Goal: Task Accomplishment & Management: Use online tool/utility

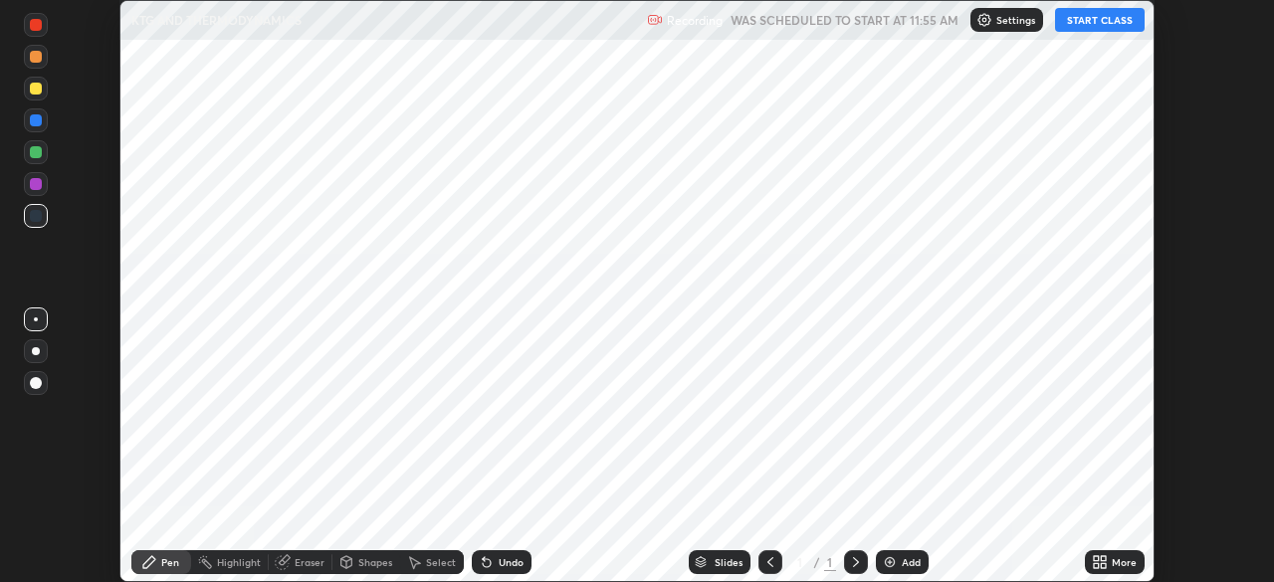
scroll to position [582, 1273]
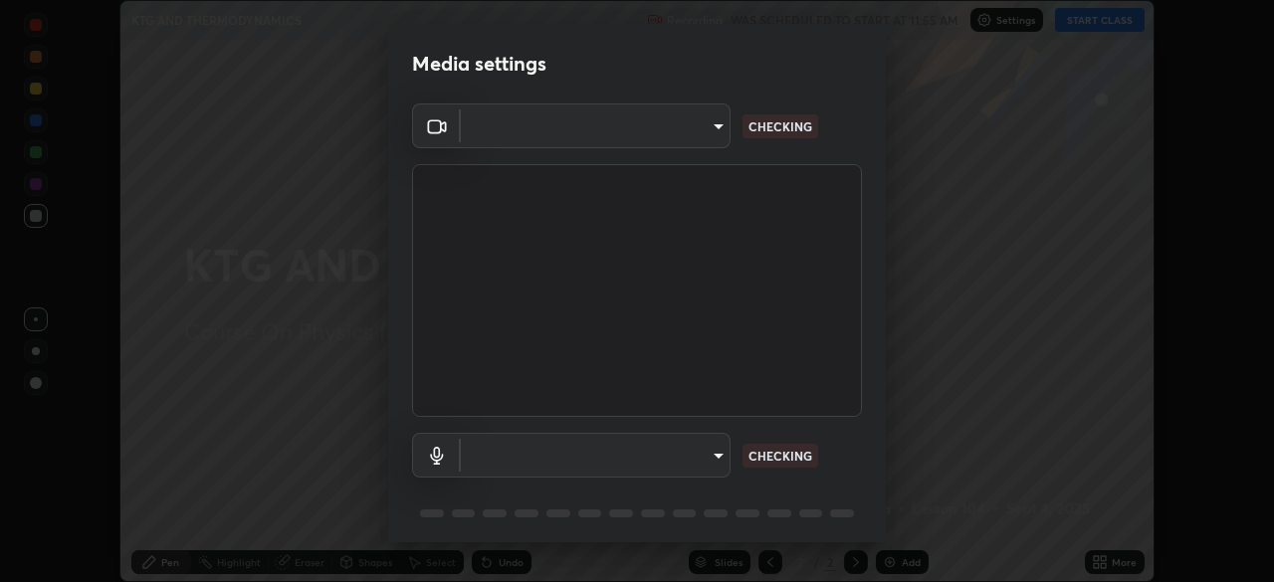
type input "7d393a75b5efabb373047579b199f96731eb4933b6c70bc853c0b4e4a878a56a"
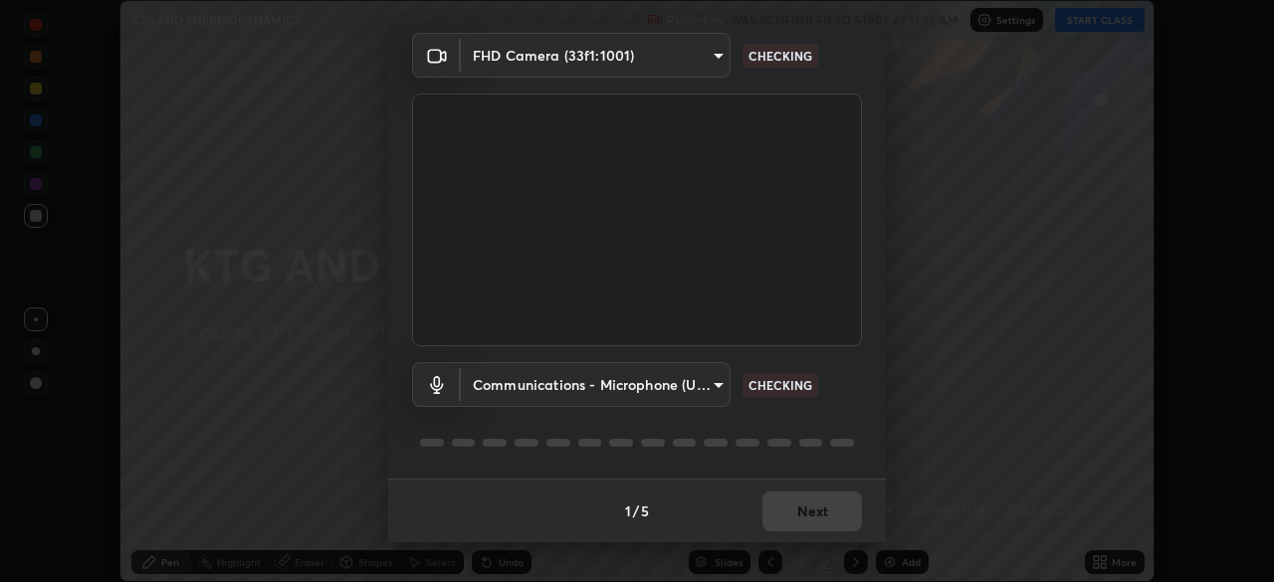
click at [715, 384] on body "Erase all KTG AND THERMODYNAMICS Recording WAS SCHEDULED TO START AT 11:55 AM S…" at bounding box center [637, 291] width 1274 height 582
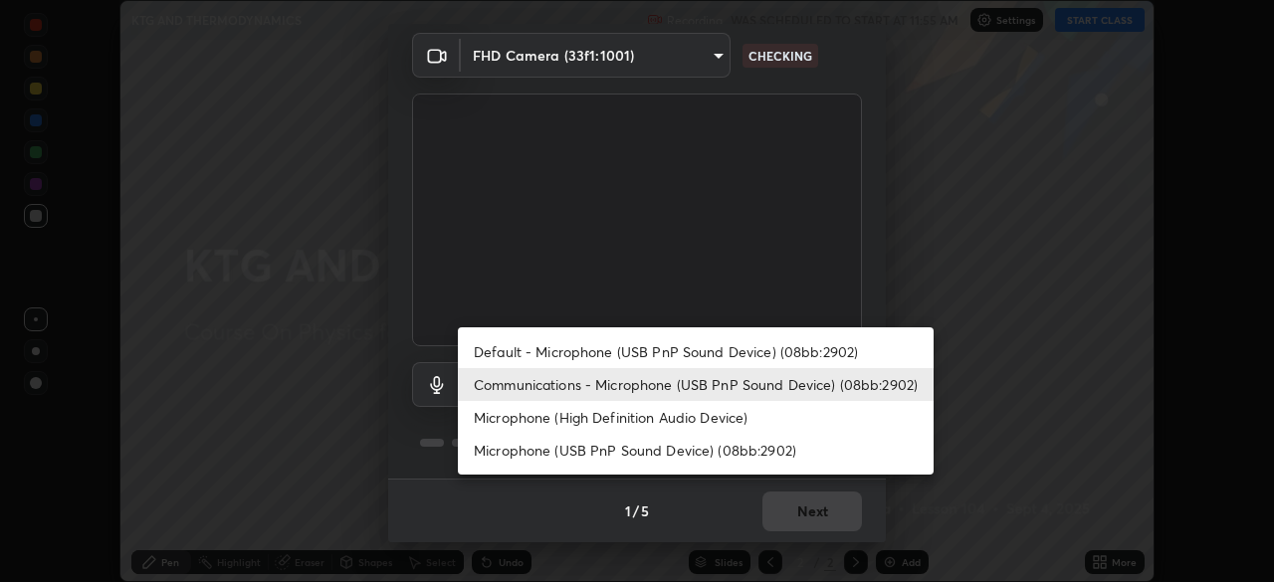
click at [704, 352] on li "Default - Microphone (USB PnP Sound Device) (08bb:2902)" at bounding box center [696, 351] width 476 height 33
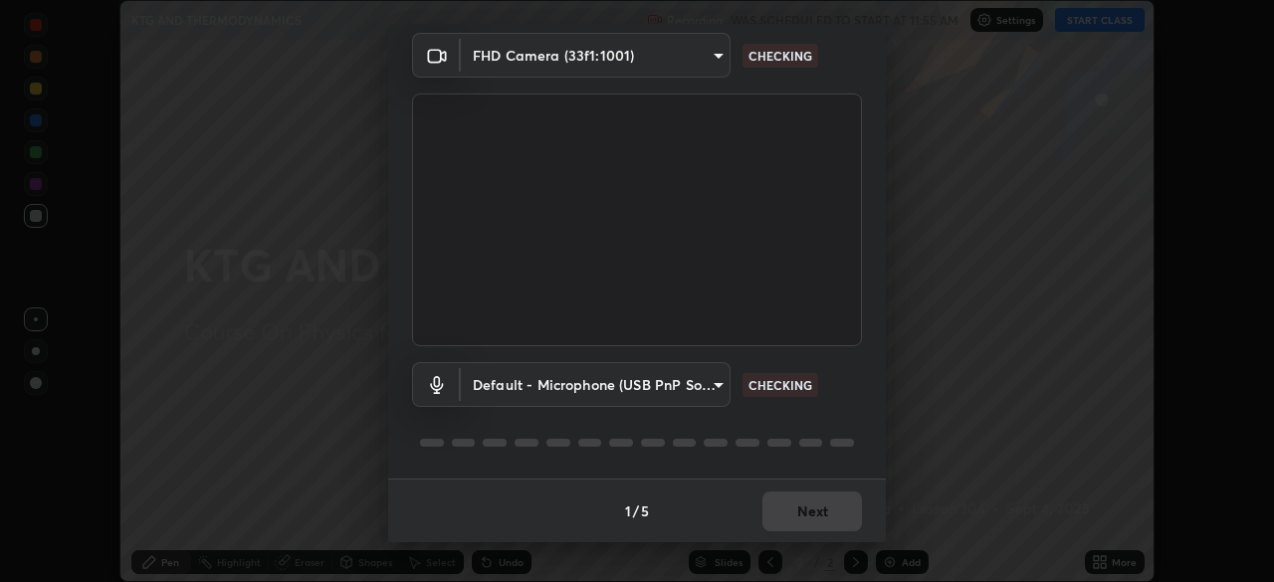
type input "default"
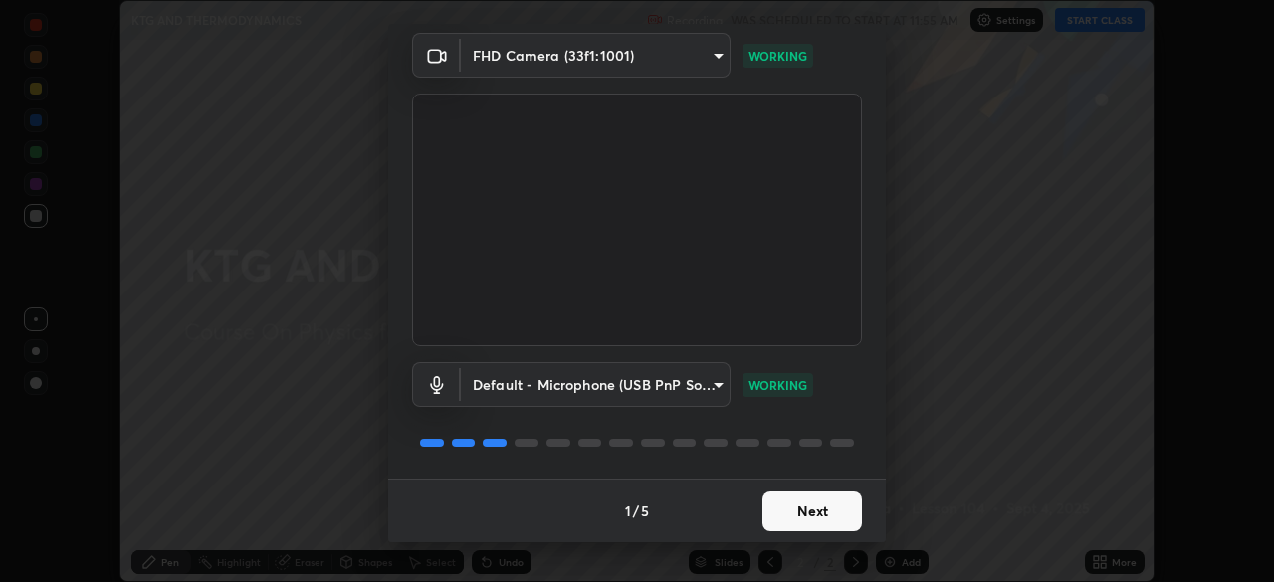
click at [779, 514] on button "Next" at bounding box center [812, 512] width 100 height 40
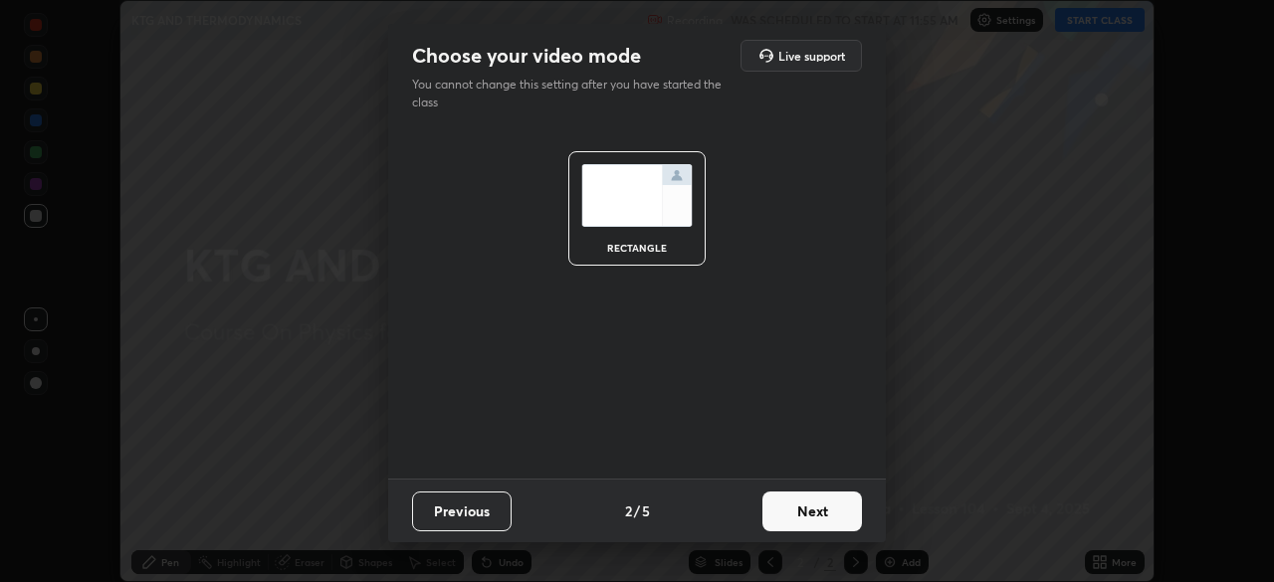
click at [788, 514] on button "Next" at bounding box center [812, 512] width 100 height 40
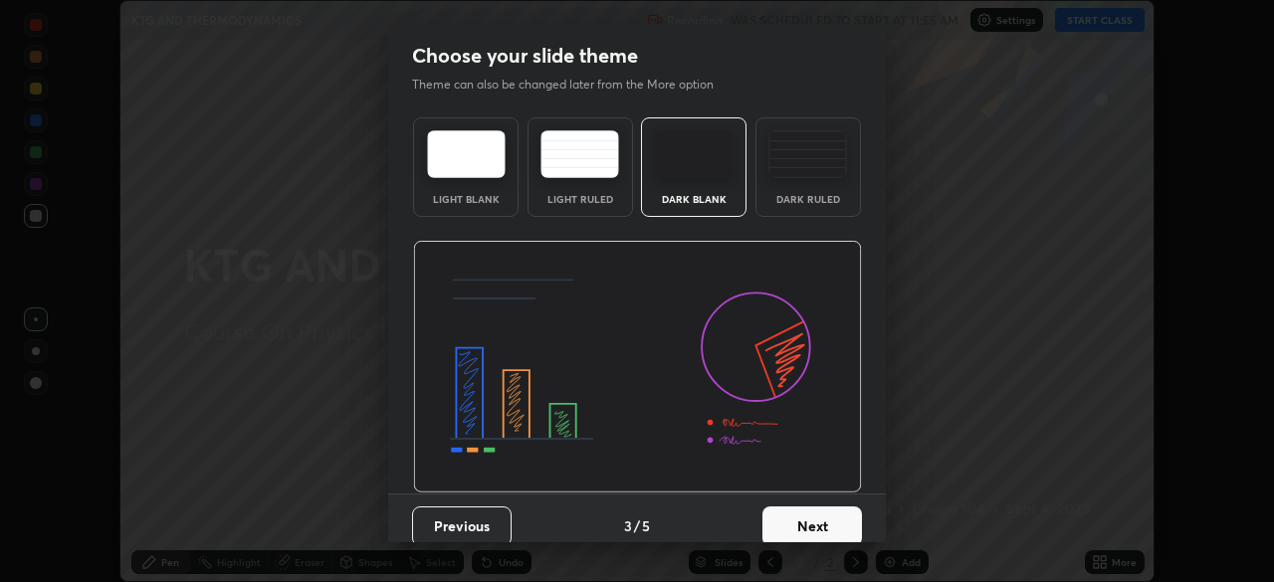
click at [796, 521] on button "Next" at bounding box center [812, 527] width 100 height 40
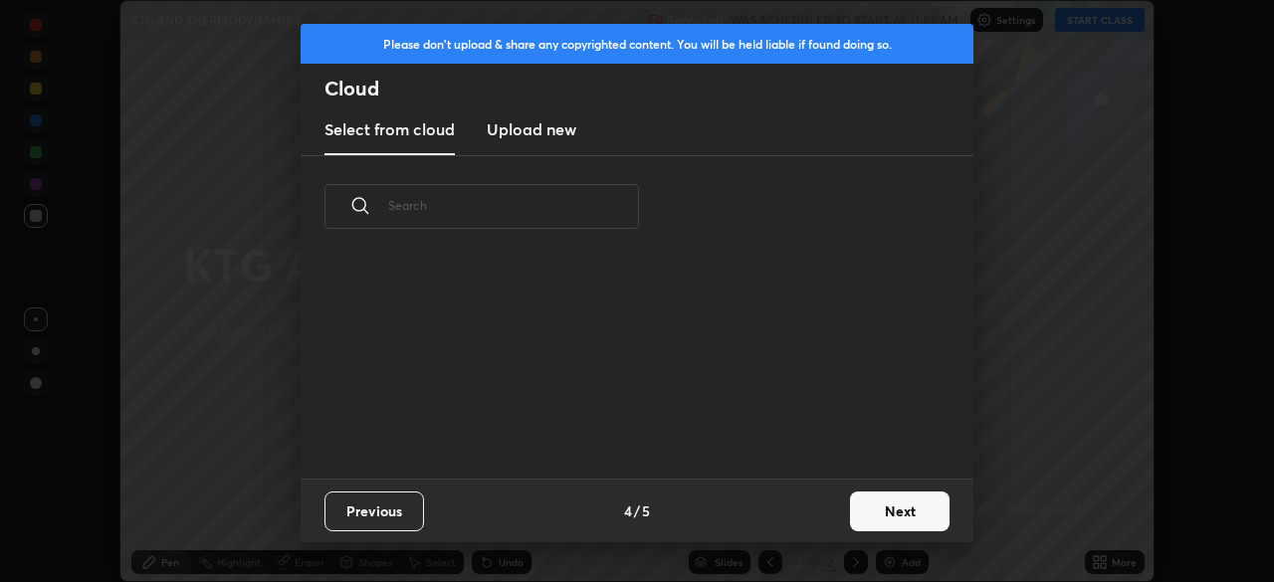
click at [873, 511] on button "Next" at bounding box center [900, 512] width 100 height 40
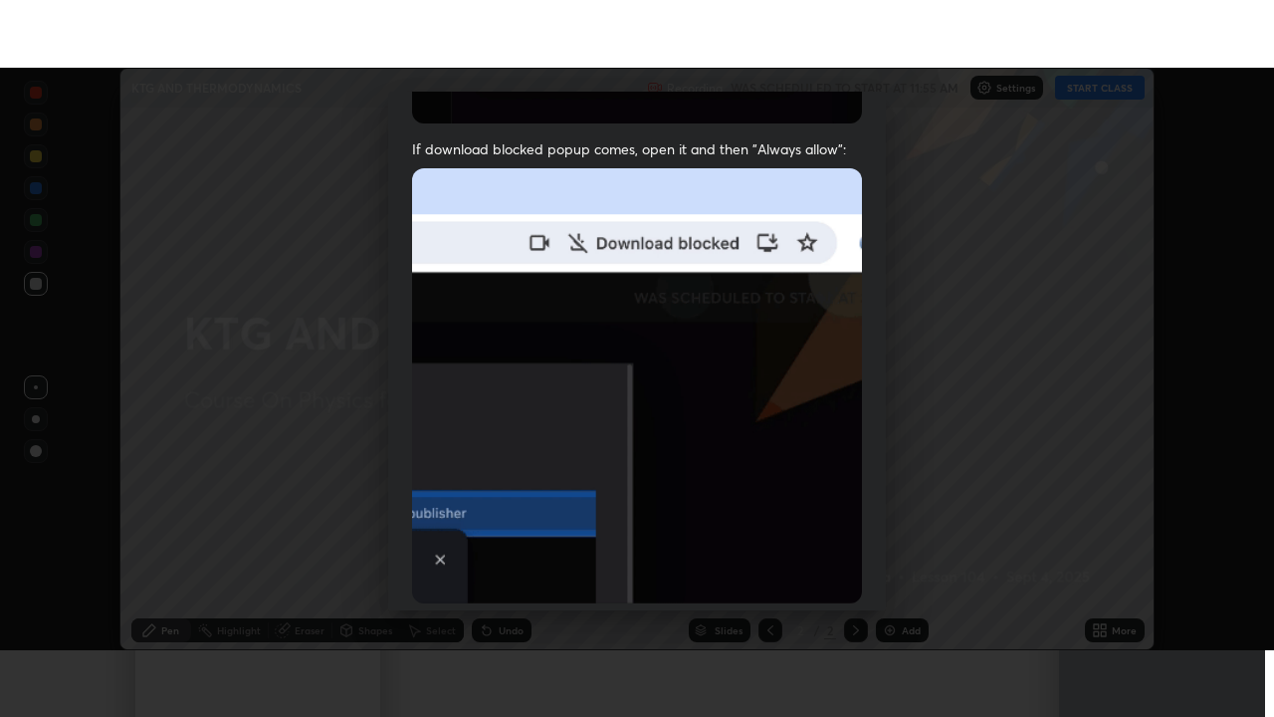
scroll to position [477, 0]
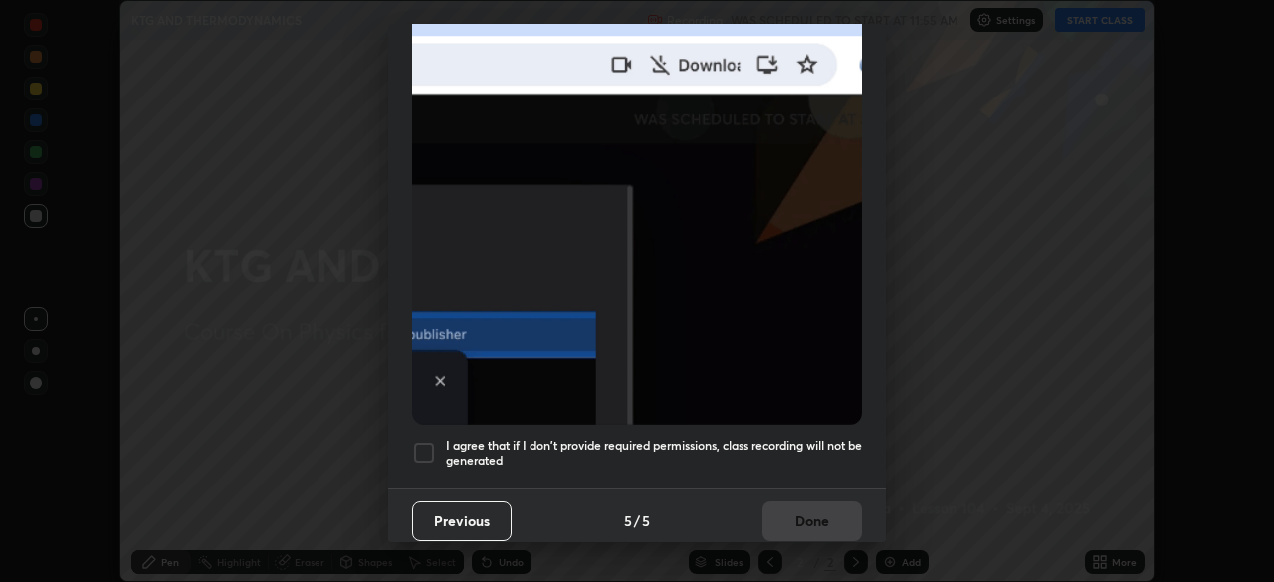
click at [806, 443] on h5 "I agree that if I don't provide required permissions, class recording will not …" at bounding box center [654, 453] width 416 height 31
click at [817, 519] on button "Done" at bounding box center [812, 522] width 100 height 40
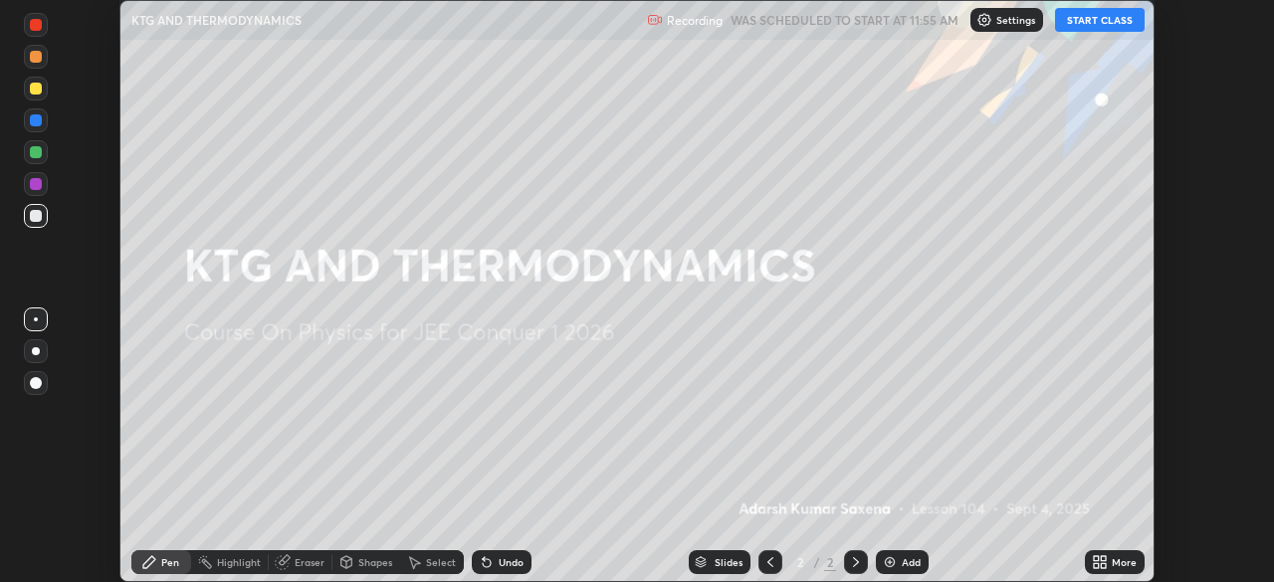
click at [1101, 558] on icon at bounding box center [1103, 558] width 5 height 5
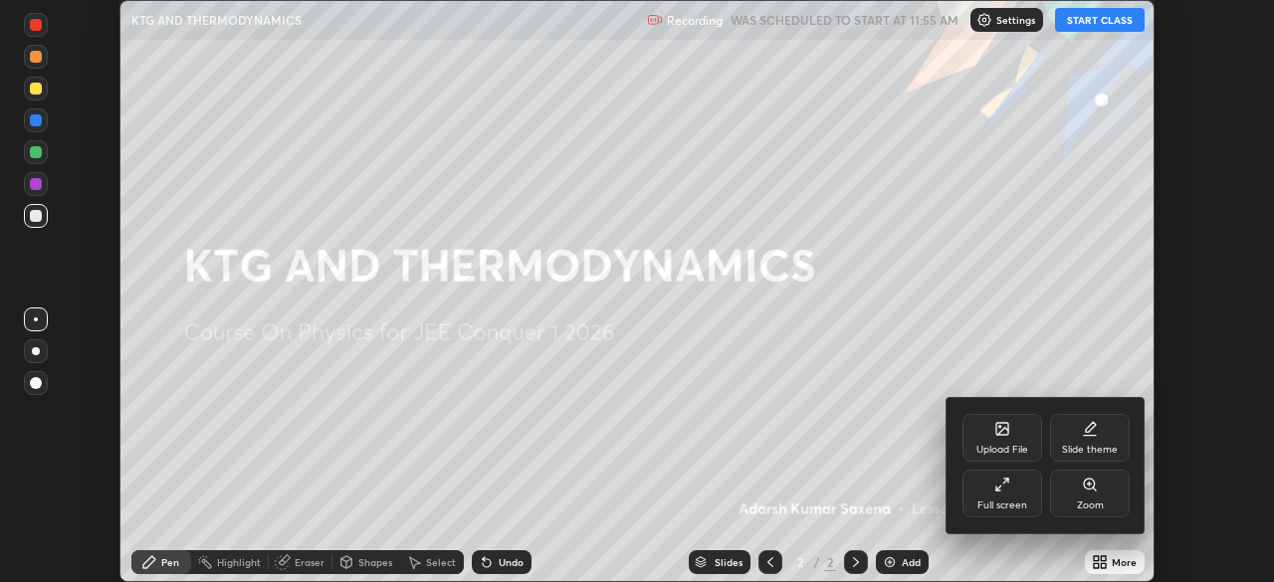
click at [1008, 492] on icon at bounding box center [1002, 485] width 16 height 16
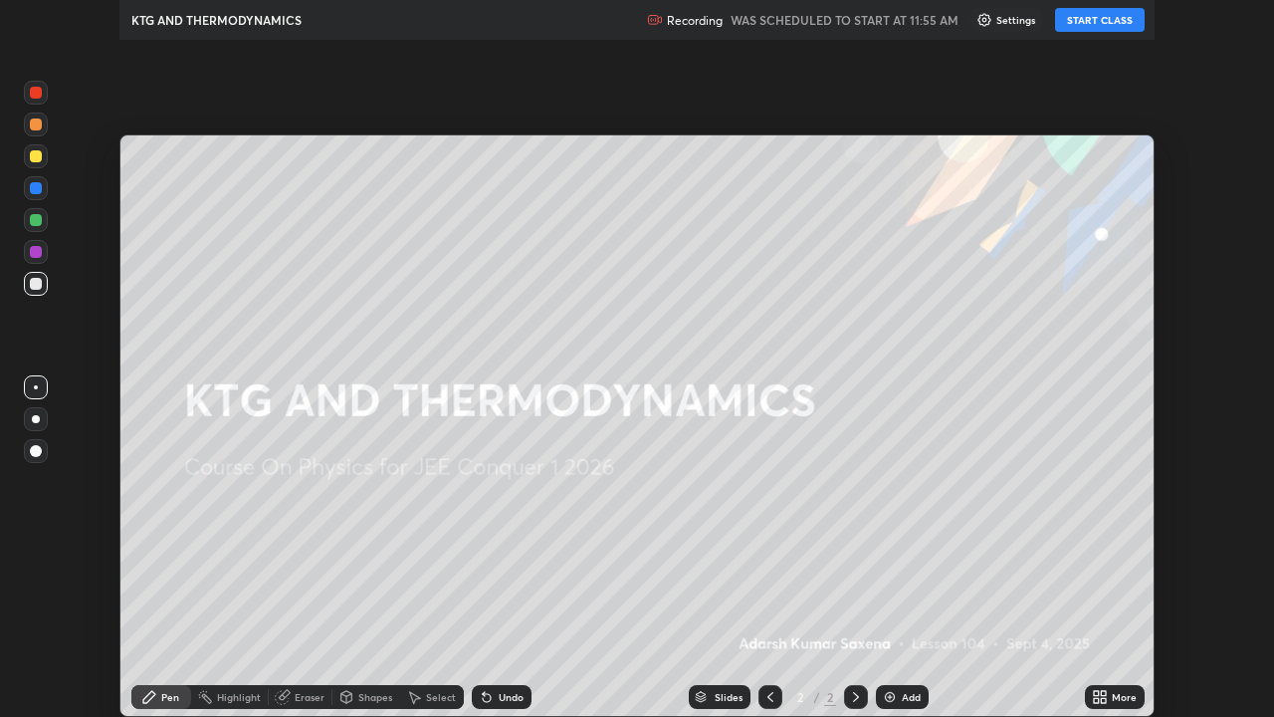
scroll to position [717, 1274]
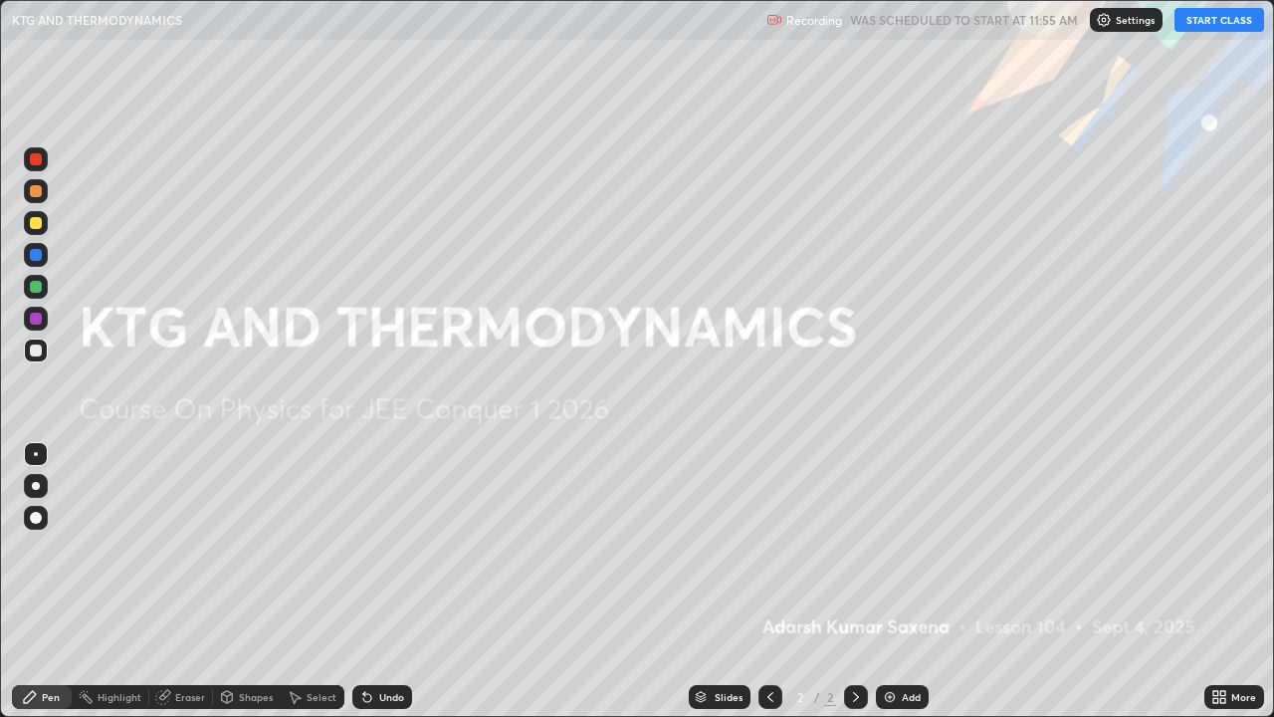
click at [1197, 31] on button "START CLASS" at bounding box center [1220, 20] width 90 height 24
click at [896, 581] on div "Add" at bounding box center [902, 697] width 53 height 24
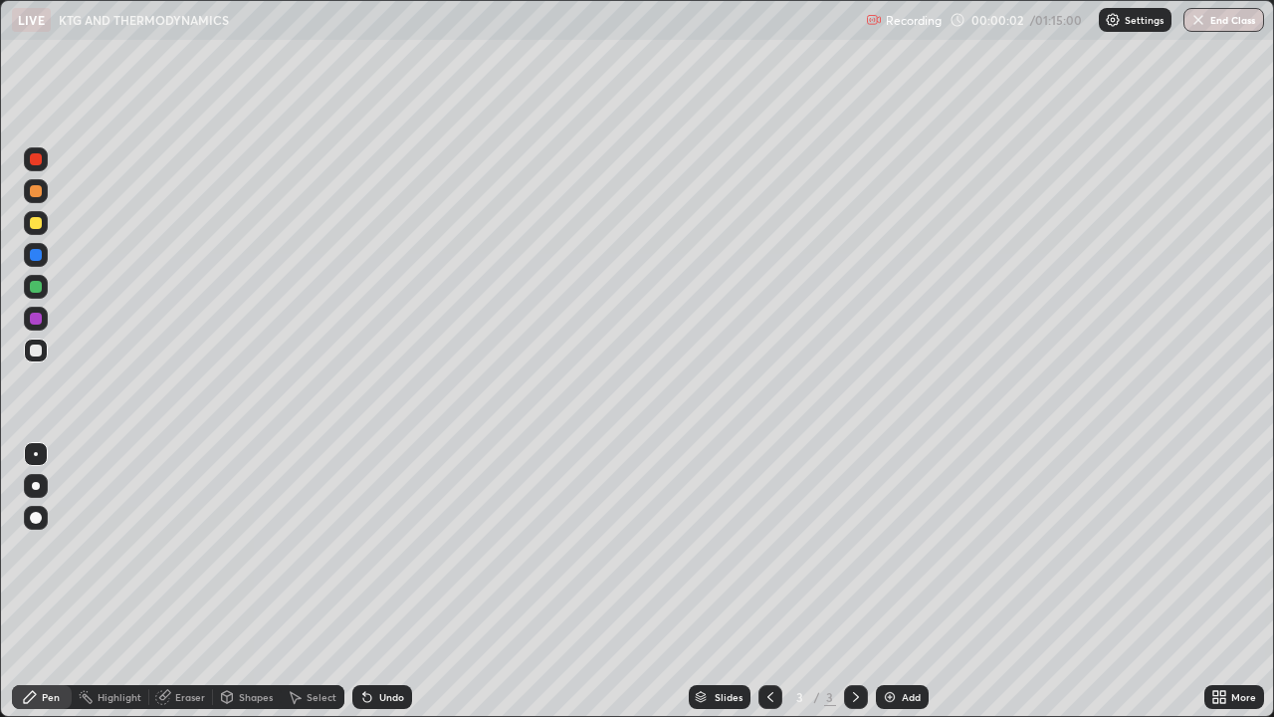
click at [44, 519] on div at bounding box center [36, 518] width 24 height 24
click at [46, 581] on div "Pen" at bounding box center [51, 697] width 18 height 10
click at [49, 581] on div "Pen" at bounding box center [51, 697] width 18 height 10
click at [29, 350] on div at bounding box center [36, 350] width 24 height 24
click at [45, 581] on div "Pen" at bounding box center [51, 697] width 18 height 10
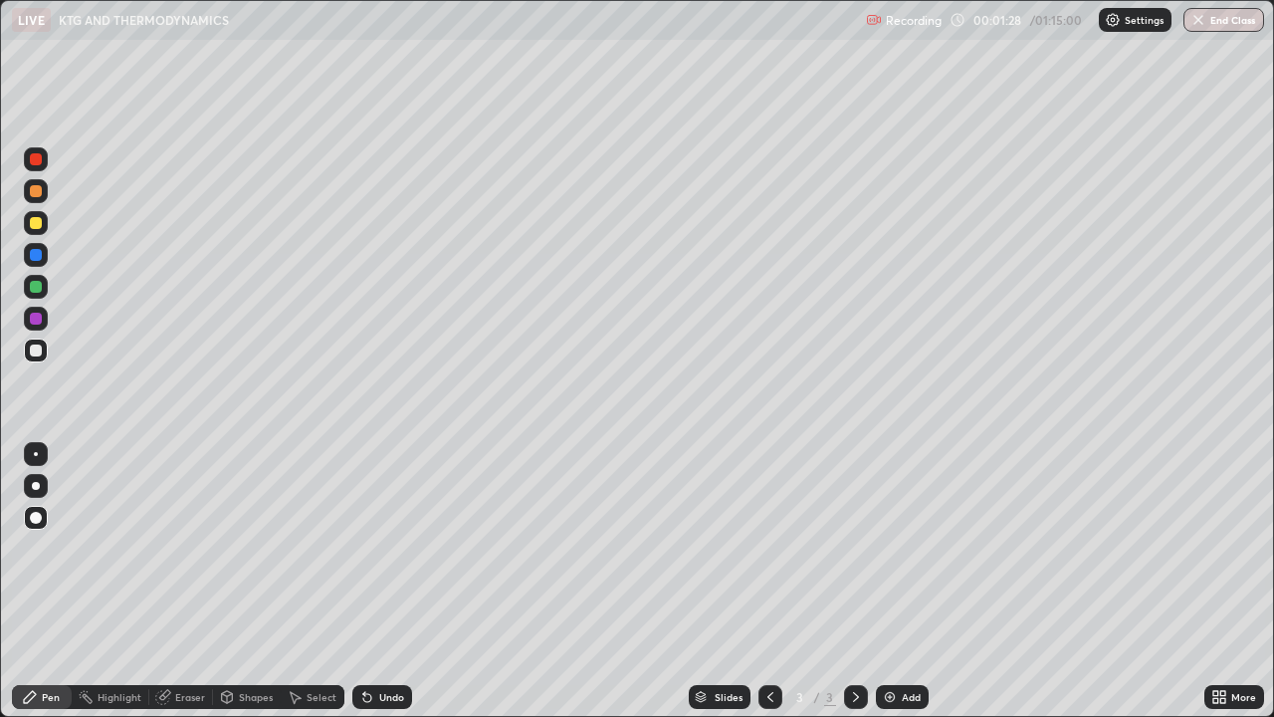
click at [392, 581] on div "Undo" at bounding box center [391, 697] width 25 height 10
click at [394, 581] on div "Undo" at bounding box center [391, 697] width 25 height 10
click at [260, 581] on div "Shapes" at bounding box center [256, 697] width 34 height 10
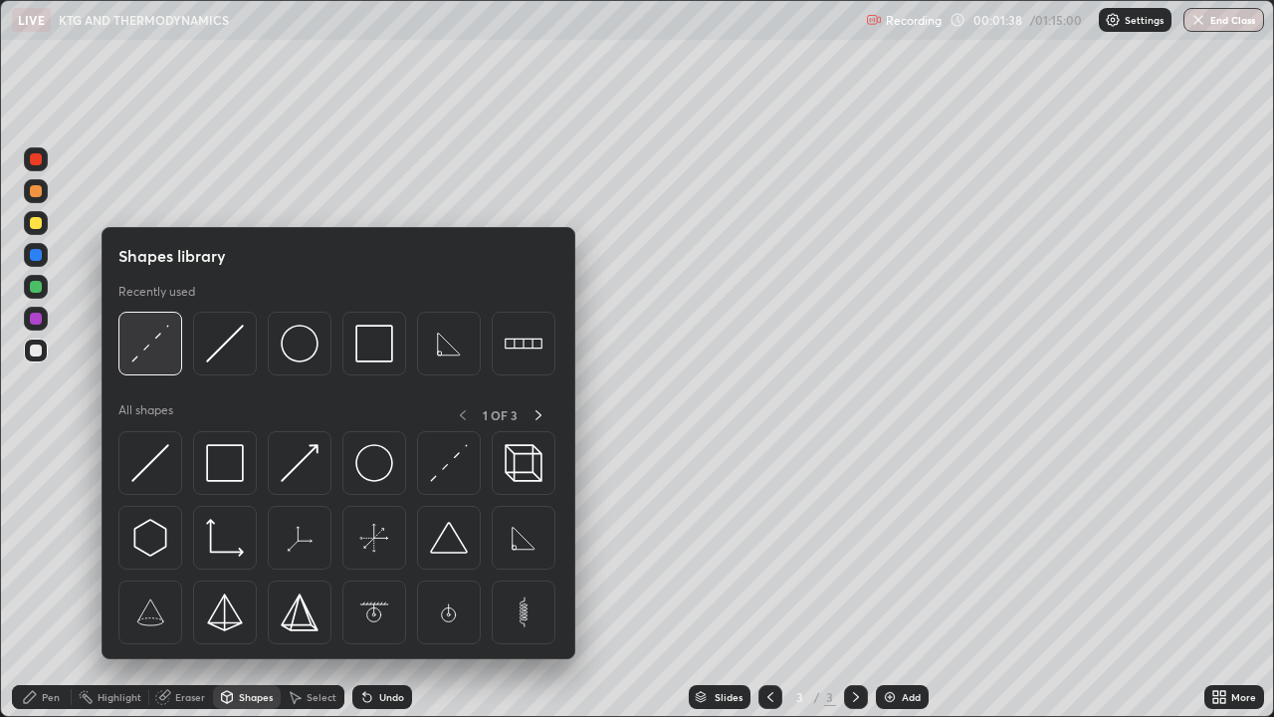
click at [152, 330] on img at bounding box center [150, 344] width 38 height 38
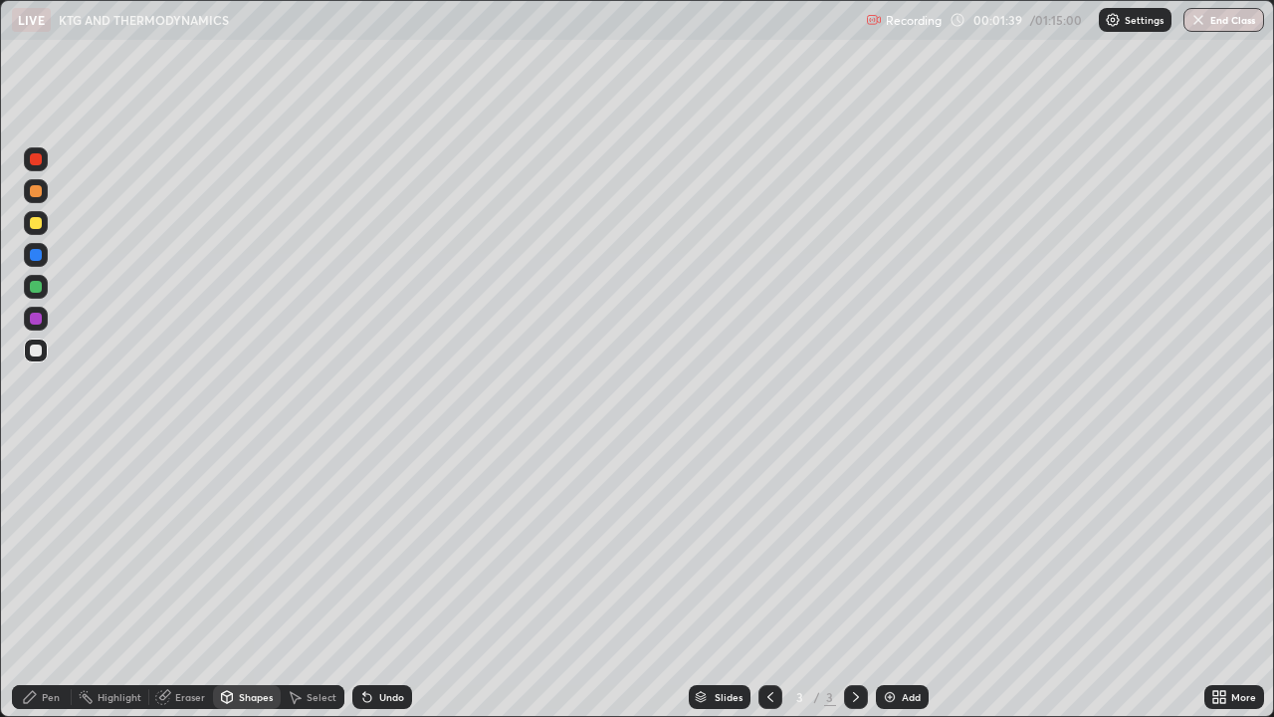
click at [38, 227] on div at bounding box center [36, 223] width 12 height 12
click at [47, 581] on div "Pen" at bounding box center [51, 697] width 18 height 10
click at [32, 353] on div at bounding box center [36, 350] width 12 height 12
click at [246, 581] on div "Shapes" at bounding box center [256, 697] width 34 height 10
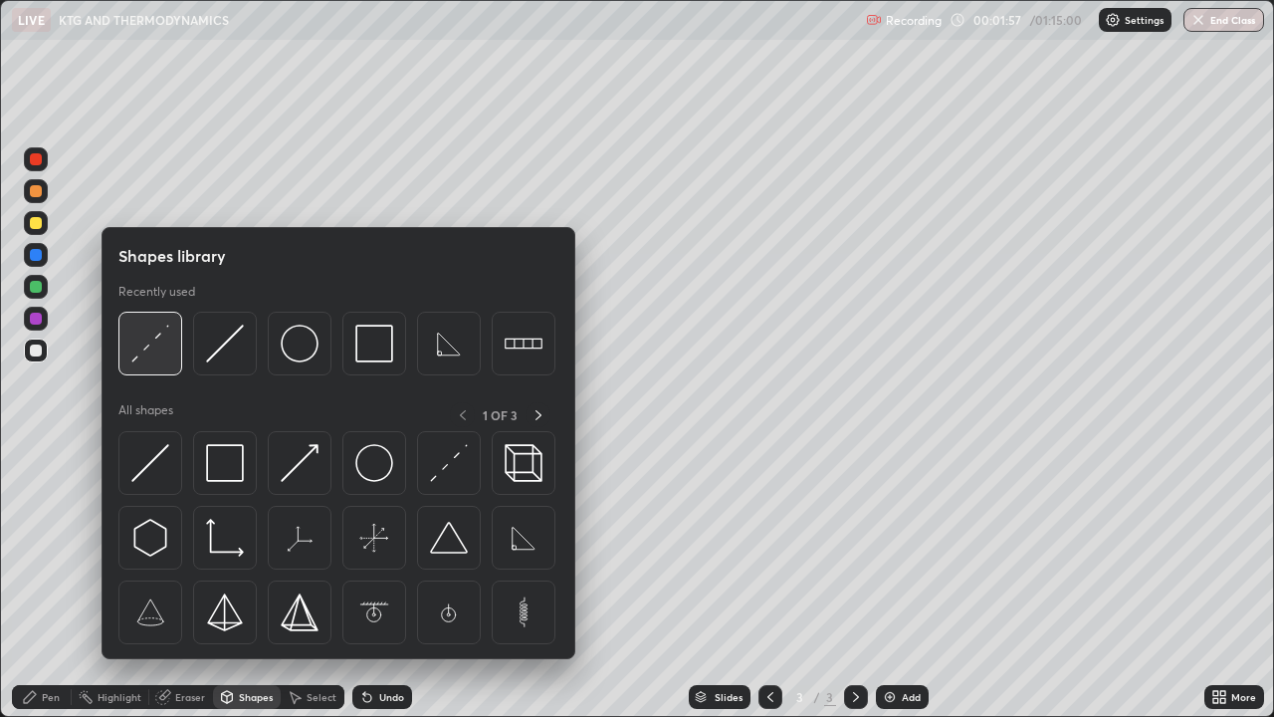
click at [145, 344] on img at bounding box center [150, 344] width 38 height 38
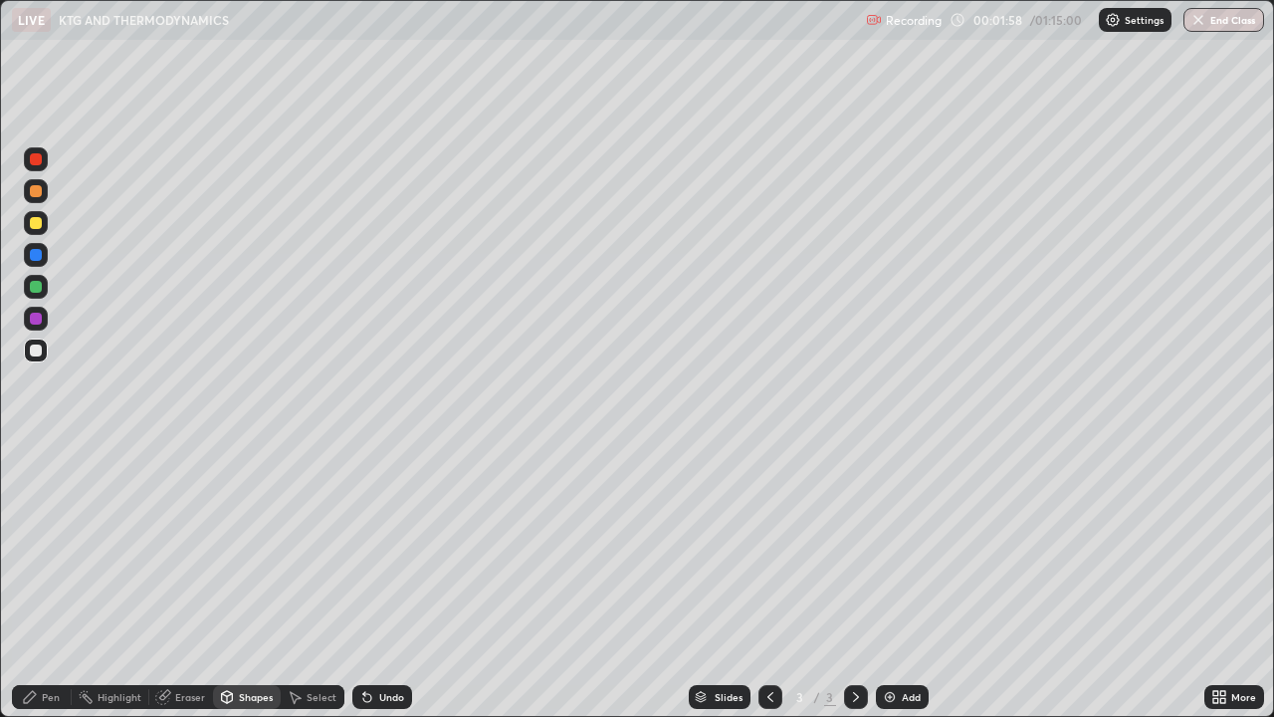
click at [40, 223] on div at bounding box center [36, 223] width 12 height 12
click at [42, 581] on div "Pen" at bounding box center [42, 697] width 60 height 24
click at [38, 518] on div at bounding box center [36, 518] width 12 height 12
click at [37, 581] on div "Pen" at bounding box center [42, 697] width 60 height 24
click at [40, 350] on div at bounding box center [36, 350] width 12 height 12
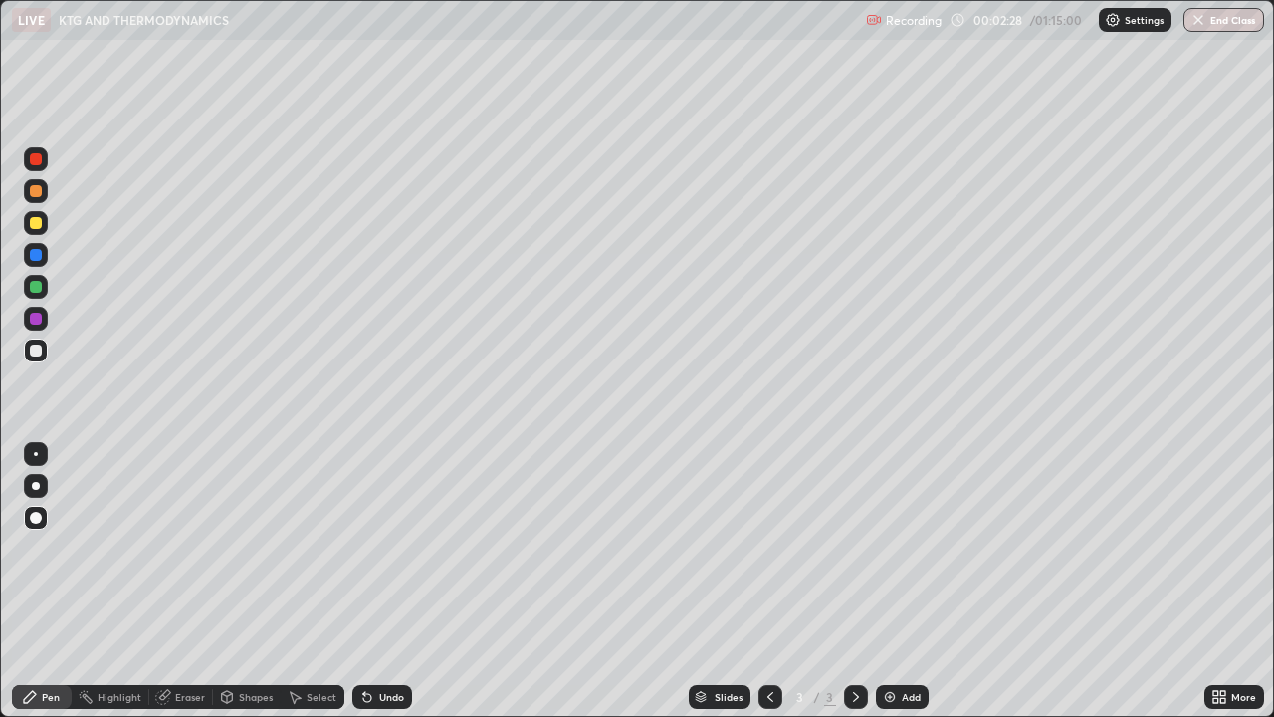
click at [384, 581] on div "Undo" at bounding box center [391, 697] width 25 height 10
click at [241, 581] on div "Shapes" at bounding box center [256, 697] width 34 height 10
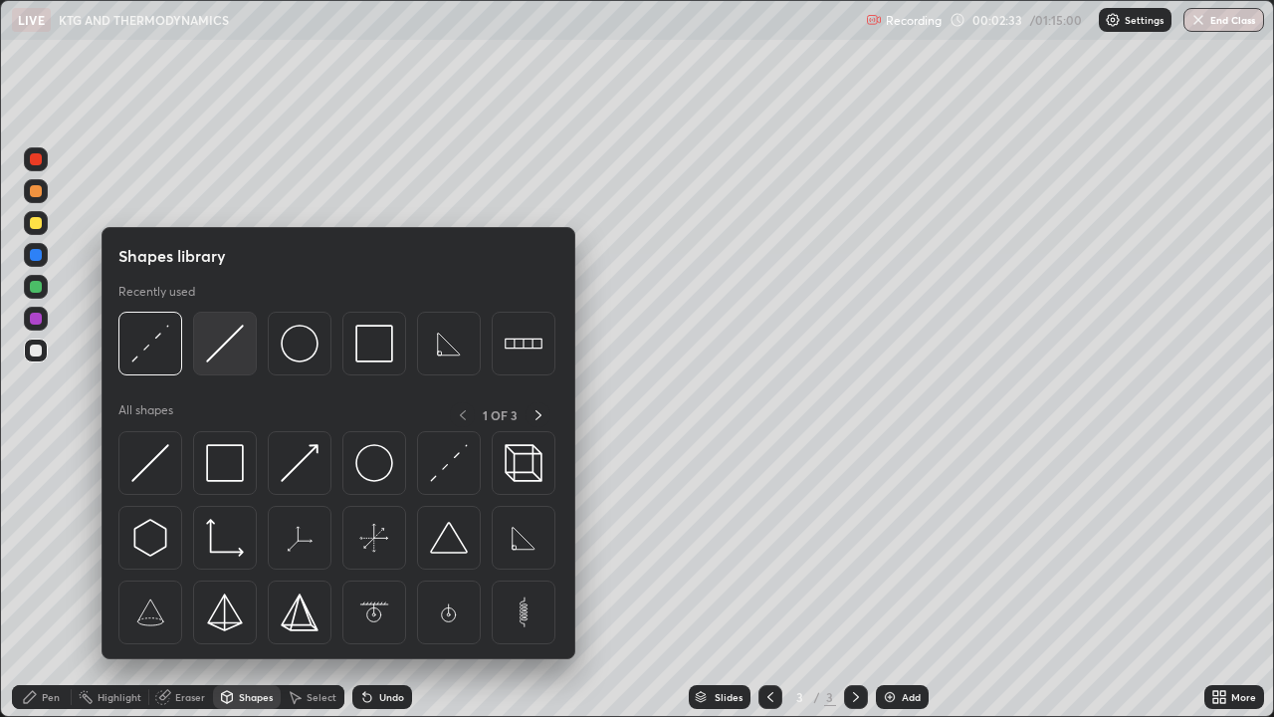
click at [219, 357] on img at bounding box center [225, 344] width 38 height 38
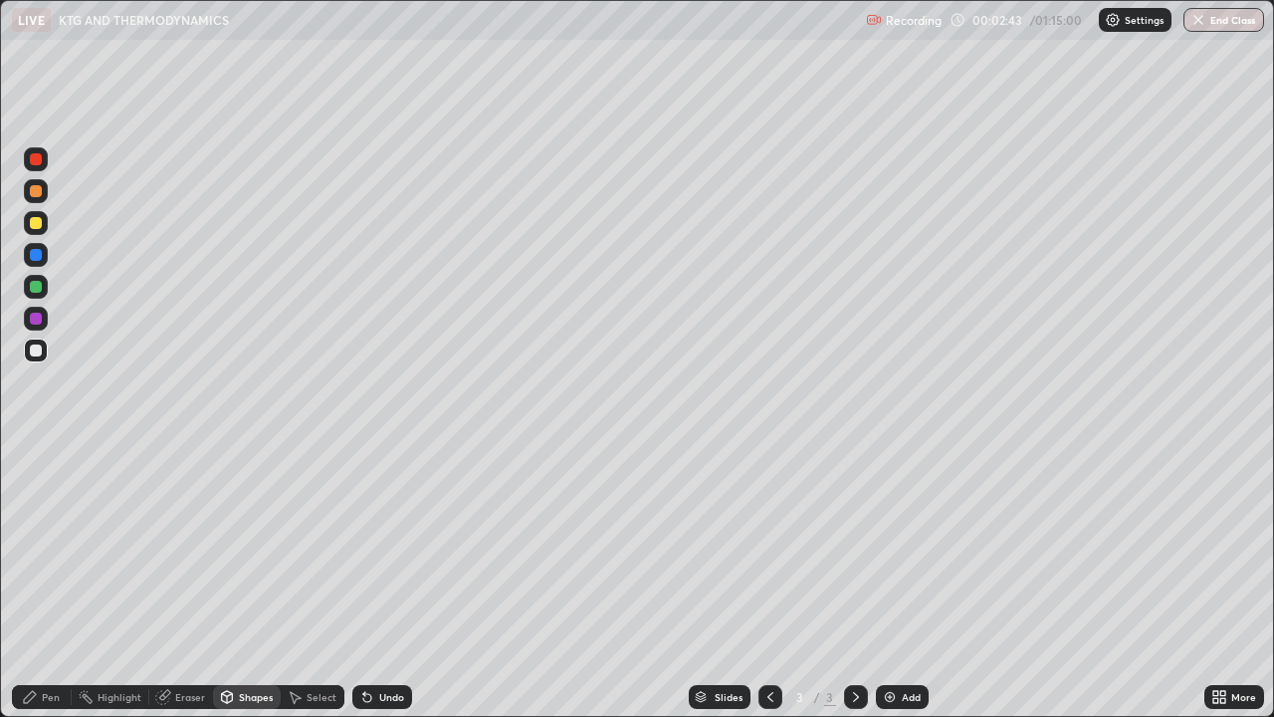
click at [36, 581] on icon at bounding box center [30, 697] width 16 height 16
click at [250, 581] on div "Shapes" at bounding box center [247, 697] width 68 height 24
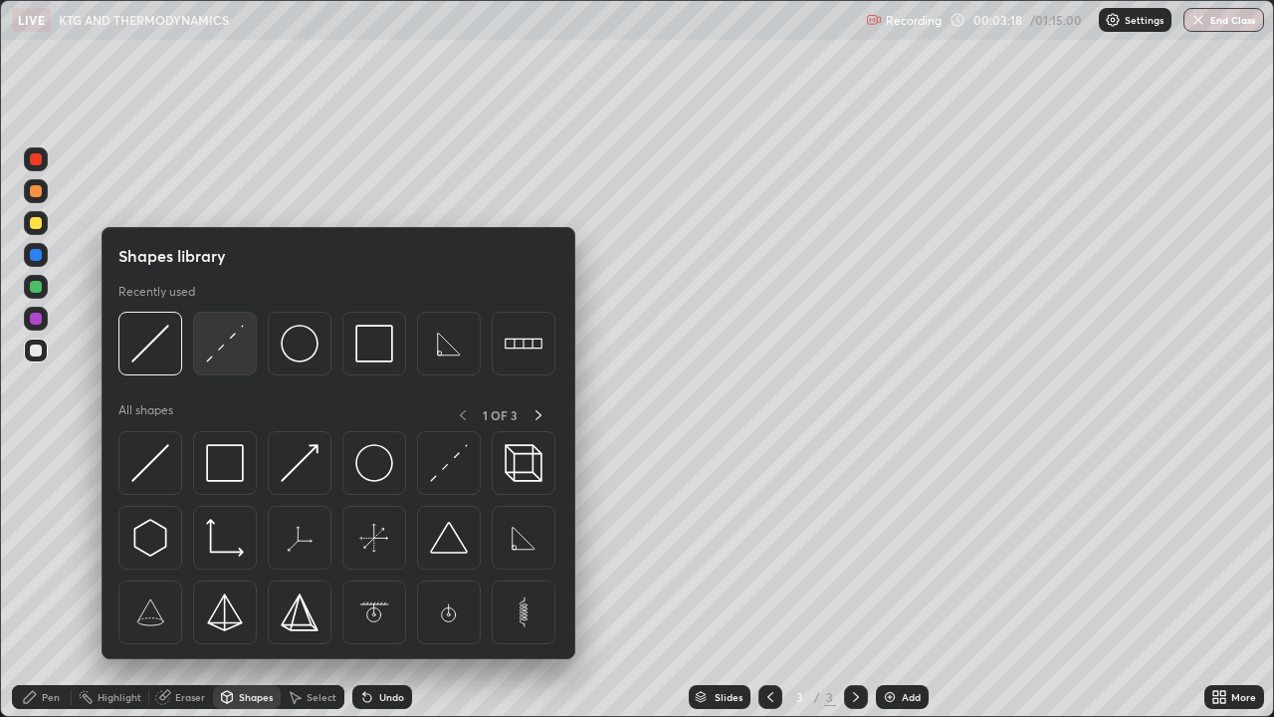
click at [233, 352] on img at bounding box center [225, 344] width 38 height 38
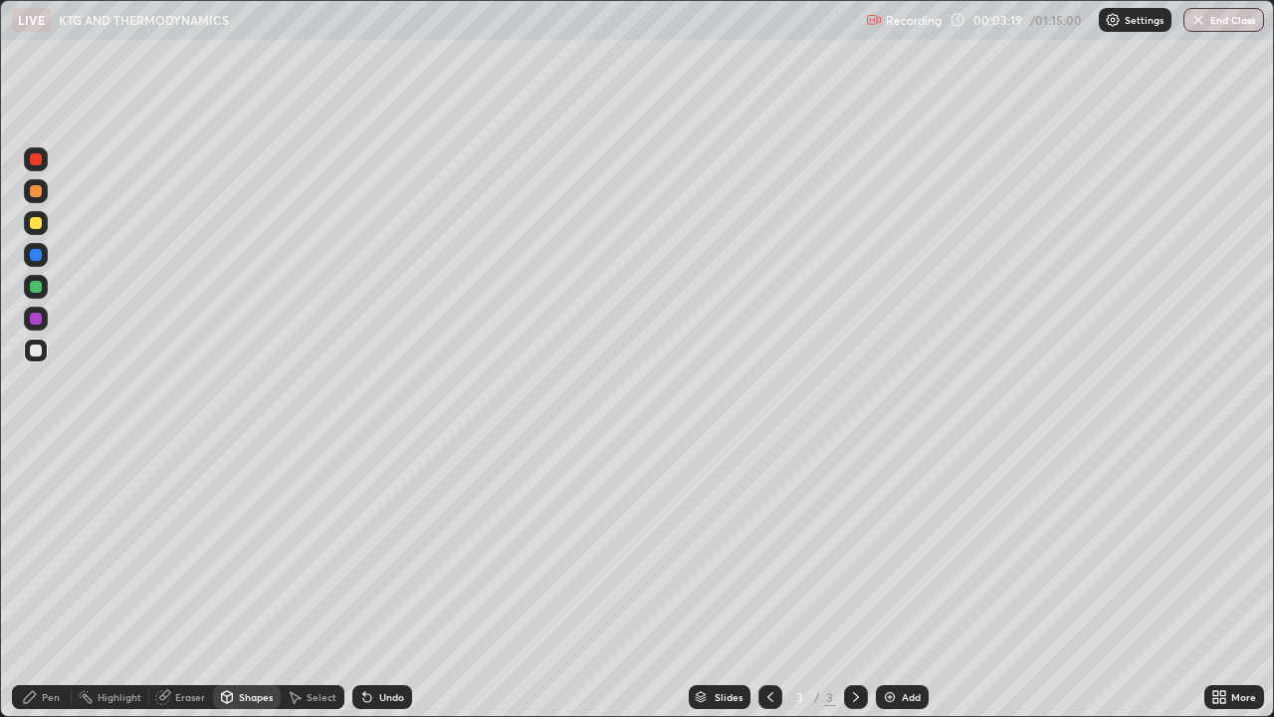
click at [39, 228] on div at bounding box center [36, 223] width 24 height 24
click at [54, 581] on div "Pen" at bounding box center [51, 697] width 18 height 10
click at [237, 581] on div "Shapes" at bounding box center [247, 697] width 68 height 24
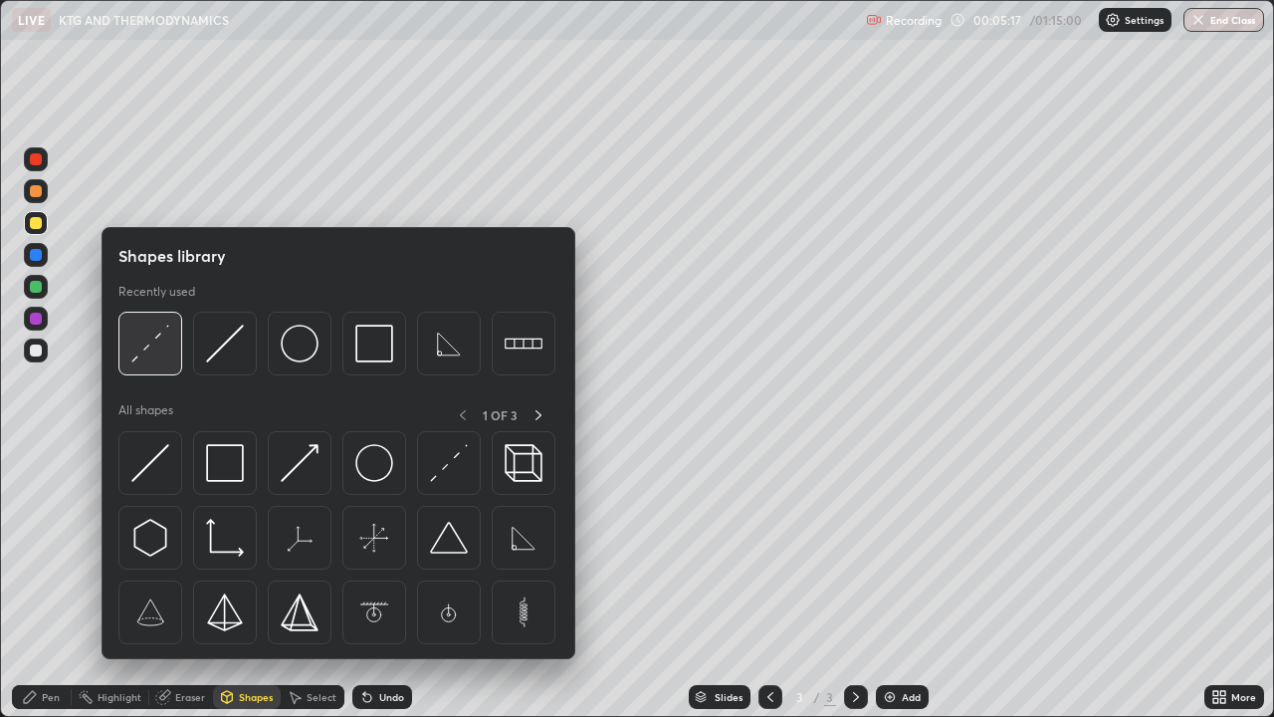
click at [154, 351] on img at bounding box center [150, 344] width 38 height 38
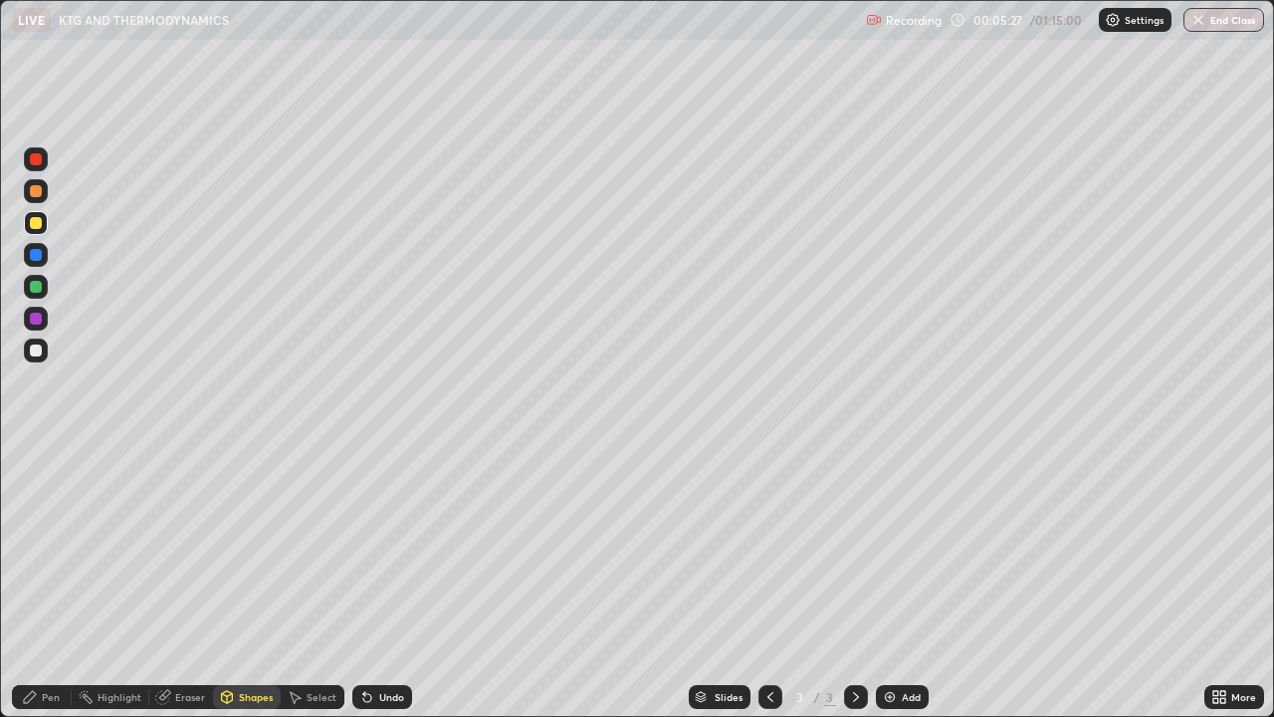
click at [45, 581] on div "Pen" at bounding box center [51, 697] width 18 height 10
click at [37, 348] on div at bounding box center [36, 350] width 12 height 12
click at [262, 581] on div "Shapes" at bounding box center [256, 697] width 34 height 10
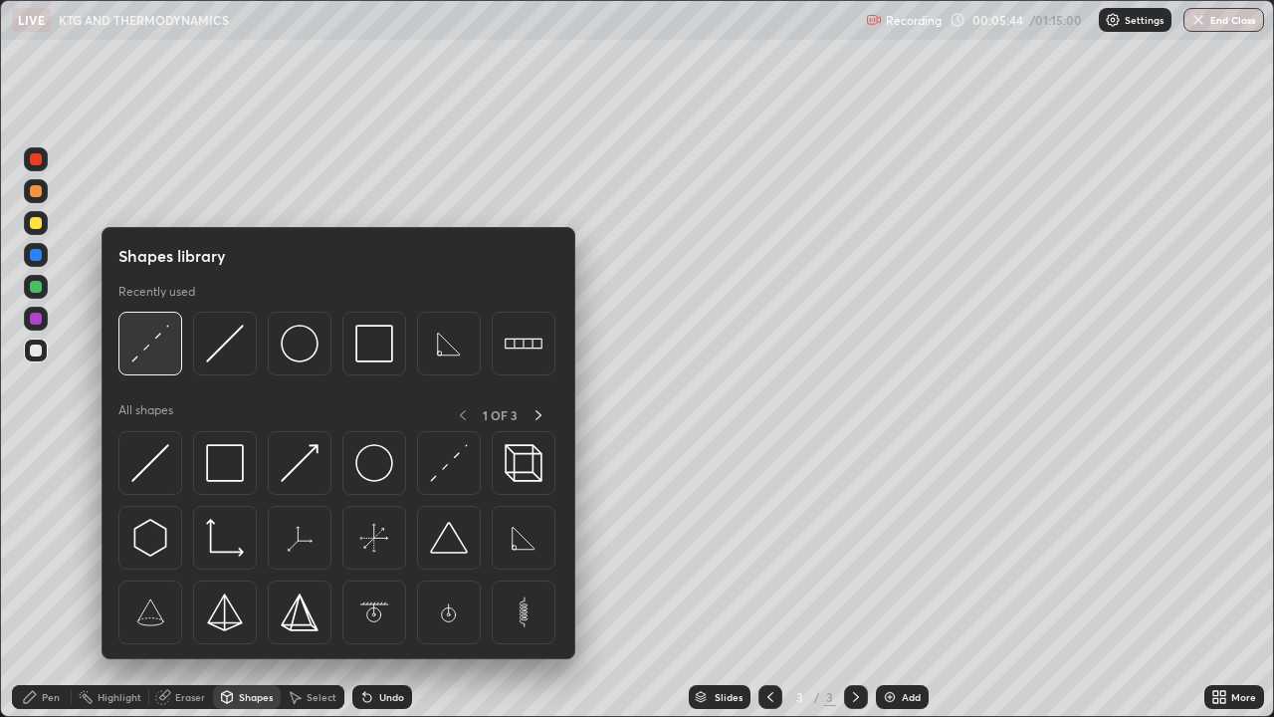
click at [136, 356] on img at bounding box center [150, 344] width 38 height 38
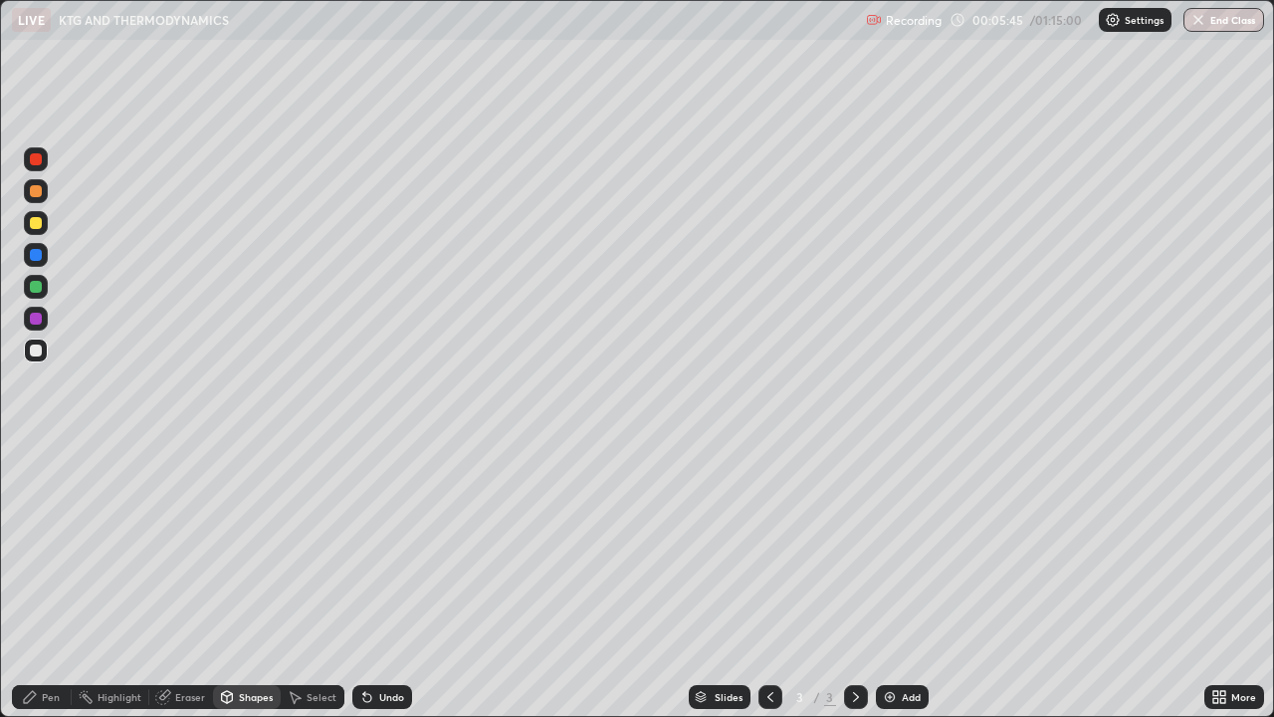
click at [47, 224] on div at bounding box center [36, 223] width 24 height 24
click at [58, 581] on div "Pen" at bounding box center [51, 697] width 18 height 10
click at [389, 581] on div "Undo" at bounding box center [391, 697] width 25 height 10
click at [37, 355] on div at bounding box center [36, 350] width 12 height 12
click at [248, 581] on div "Shapes" at bounding box center [256, 697] width 34 height 10
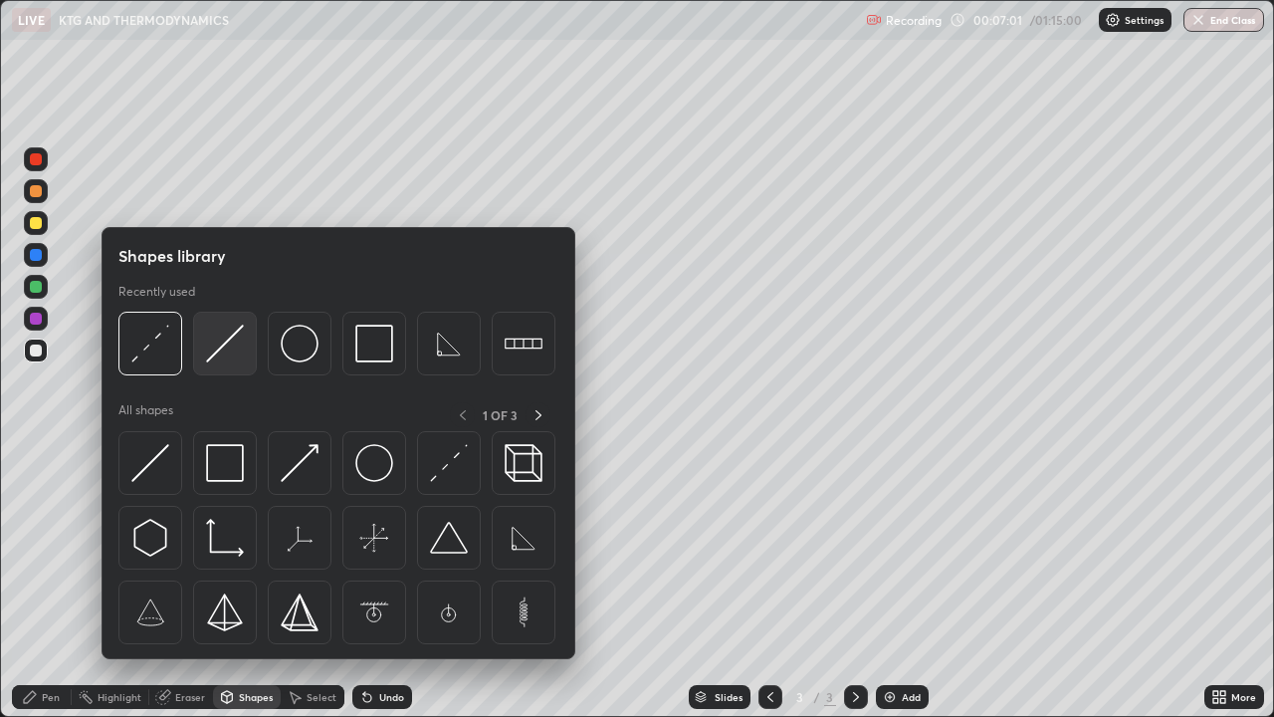
click at [221, 348] on img at bounding box center [225, 344] width 38 height 38
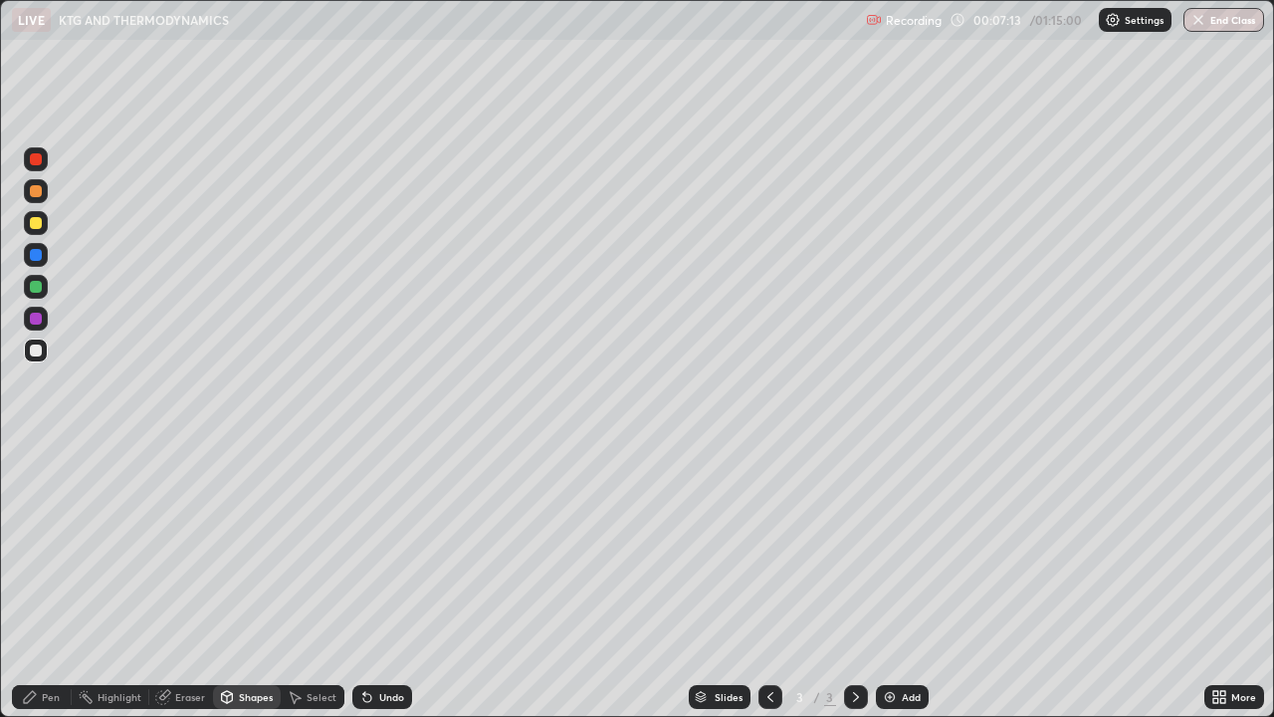
click at [255, 581] on div "Shapes" at bounding box center [256, 697] width 34 height 10
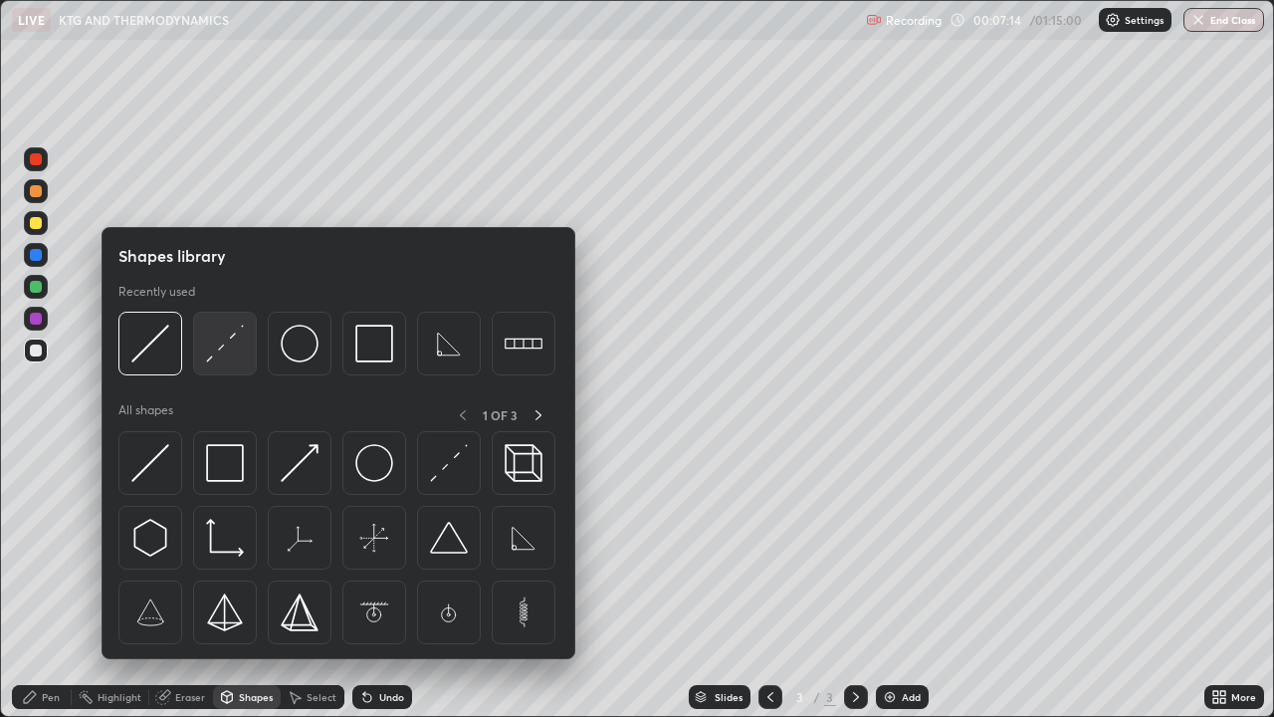
click at [223, 350] on img at bounding box center [225, 344] width 38 height 38
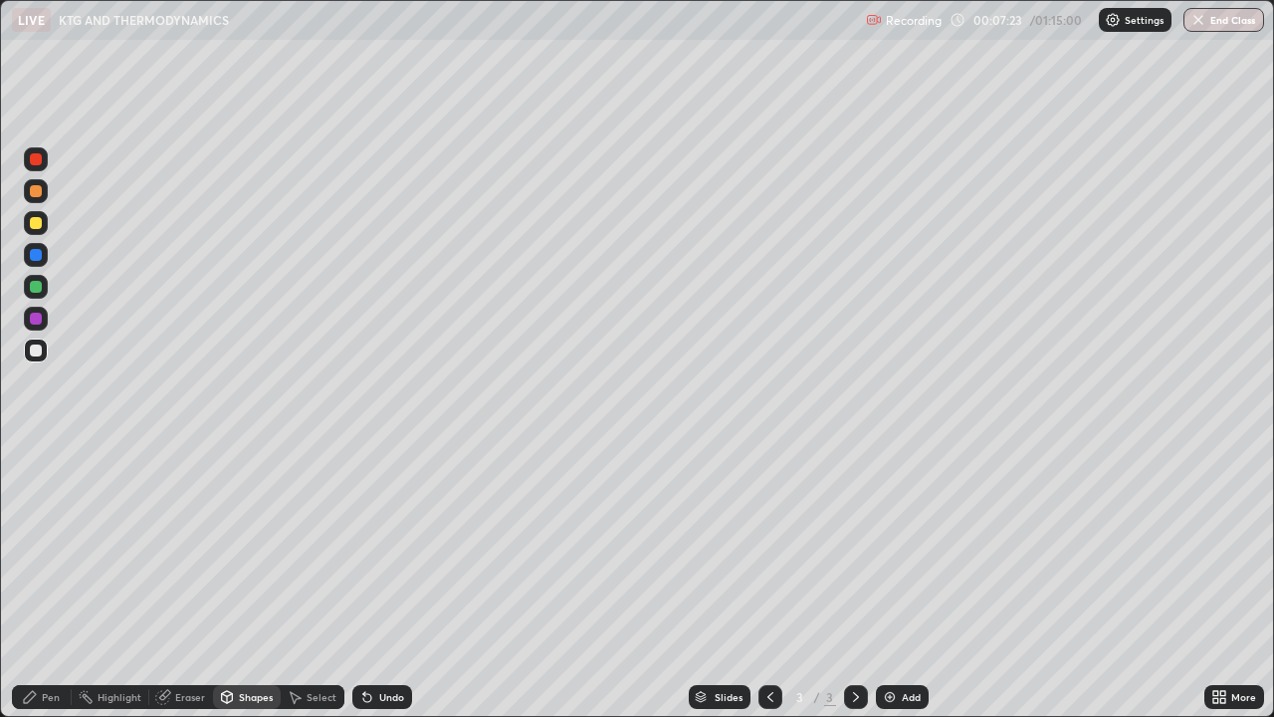
click at [58, 581] on div "Pen" at bounding box center [42, 697] width 60 height 24
click at [900, 581] on div "Add" at bounding box center [902, 697] width 53 height 24
click at [255, 581] on div "Shapes" at bounding box center [247, 697] width 68 height 24
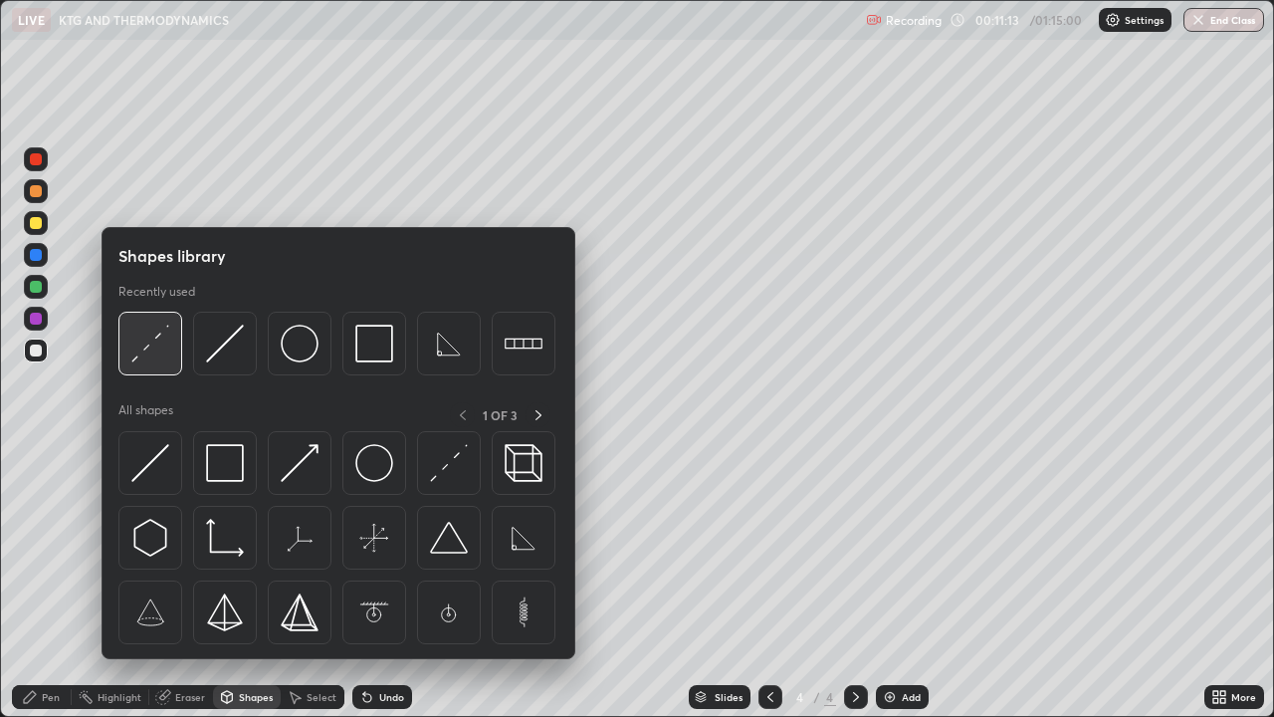
click at [139, 370] on div at bounding box center [150, 344] width 64 height 64
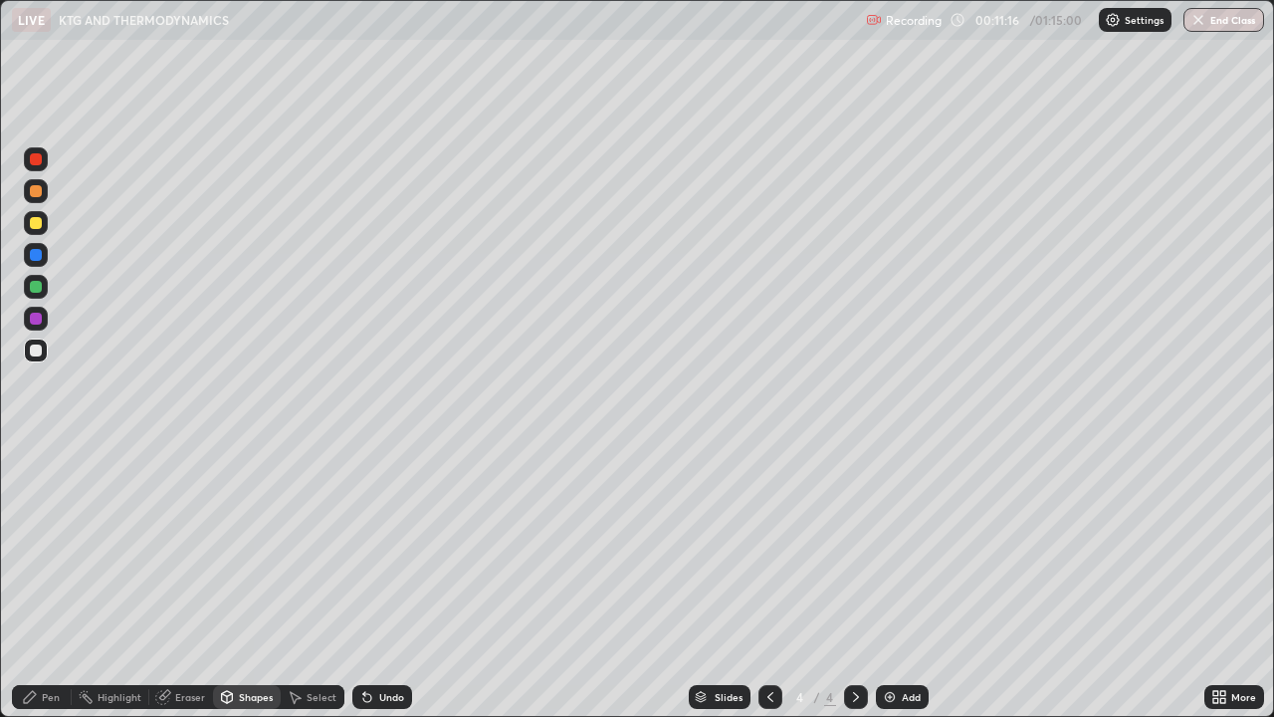
click at [37, 581] on icon at bounding box center [30, 697] width 16 height 16
click at [36, 349] on div at bounding box center [36, 350] width 12 height 12
click at [239, 581] on div "Shapes" at bounding box center [256, 697] width 34 height 10
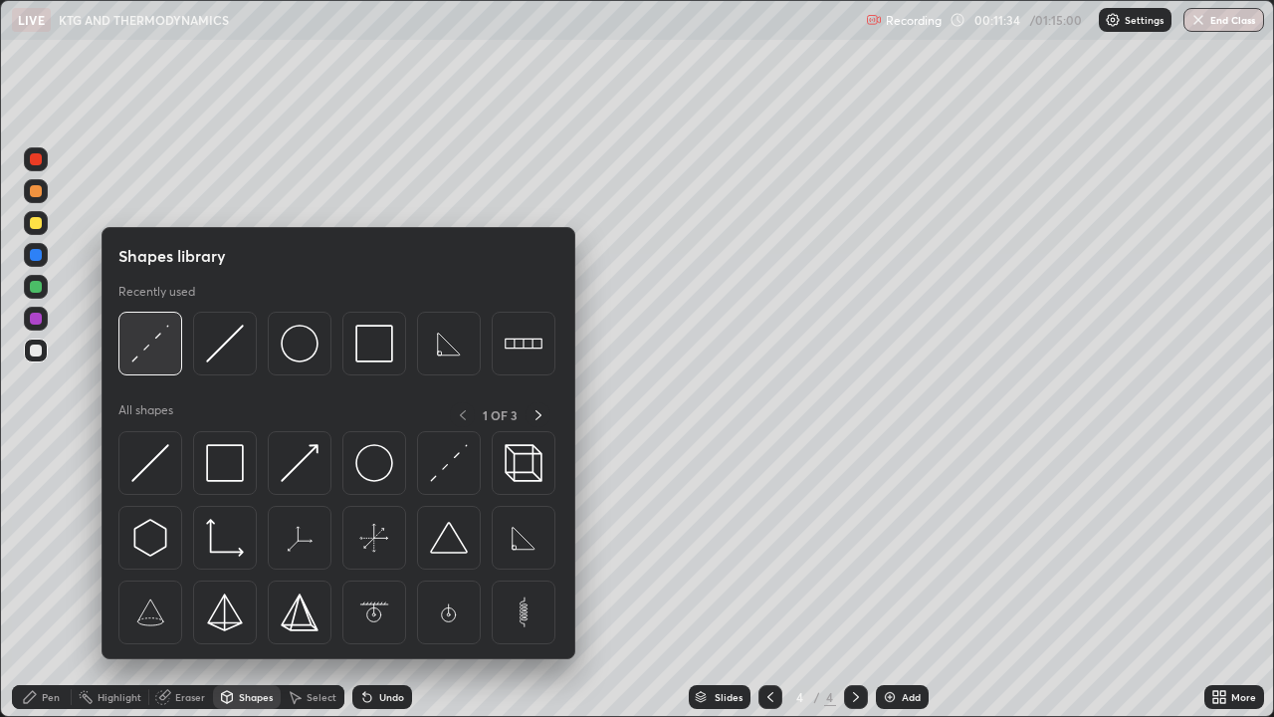
click at [157, 358] on img at bounding box center [150, 344] width 38 height 38
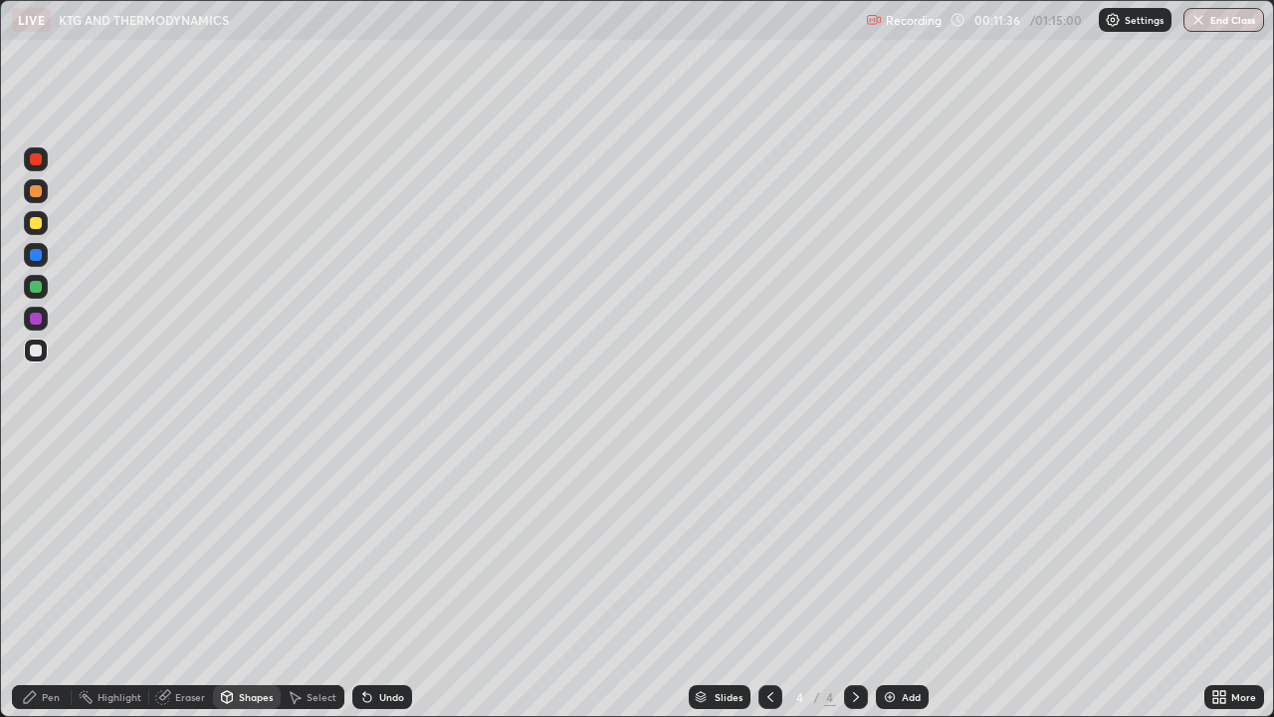
click at [55, 581] on div "Pen" at bounding box center [42, 697] width 60 height 24
click at [242, 581] on div "Shapes" at bounding box center [247, 697] width 68 height 24
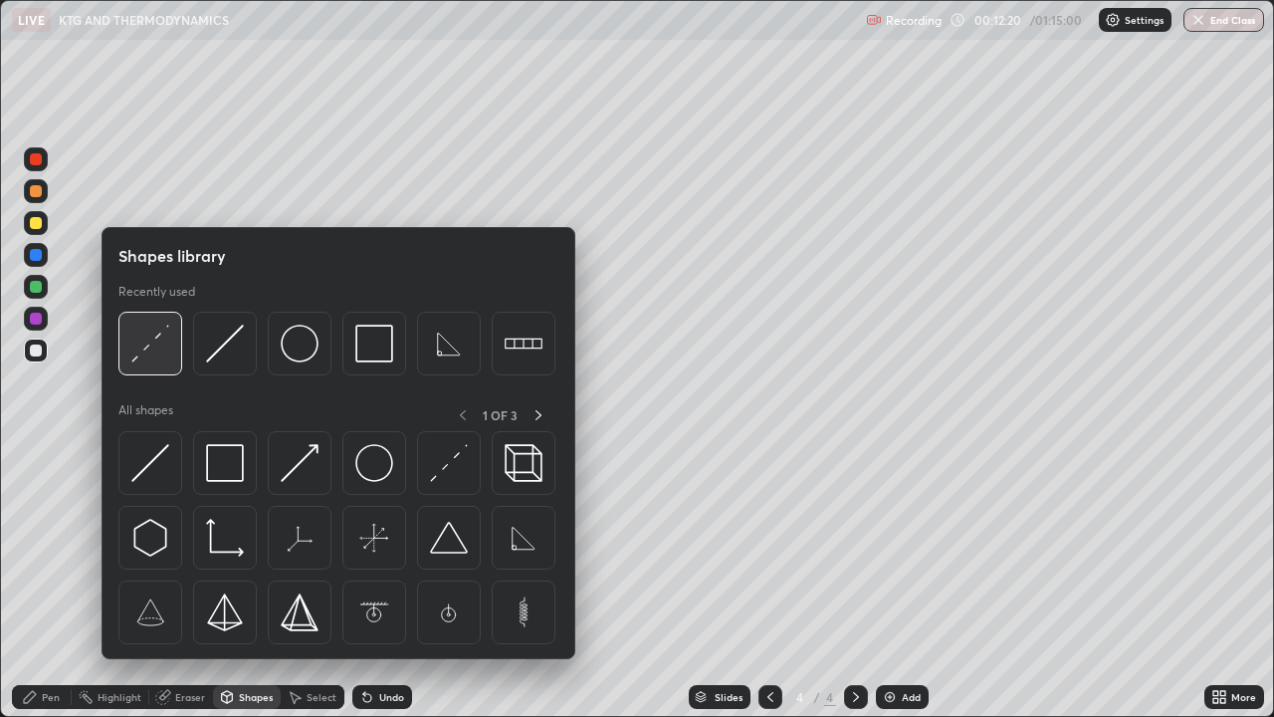
click at [151, 355] on img at bounding box center [150, 344] width 38 height 38
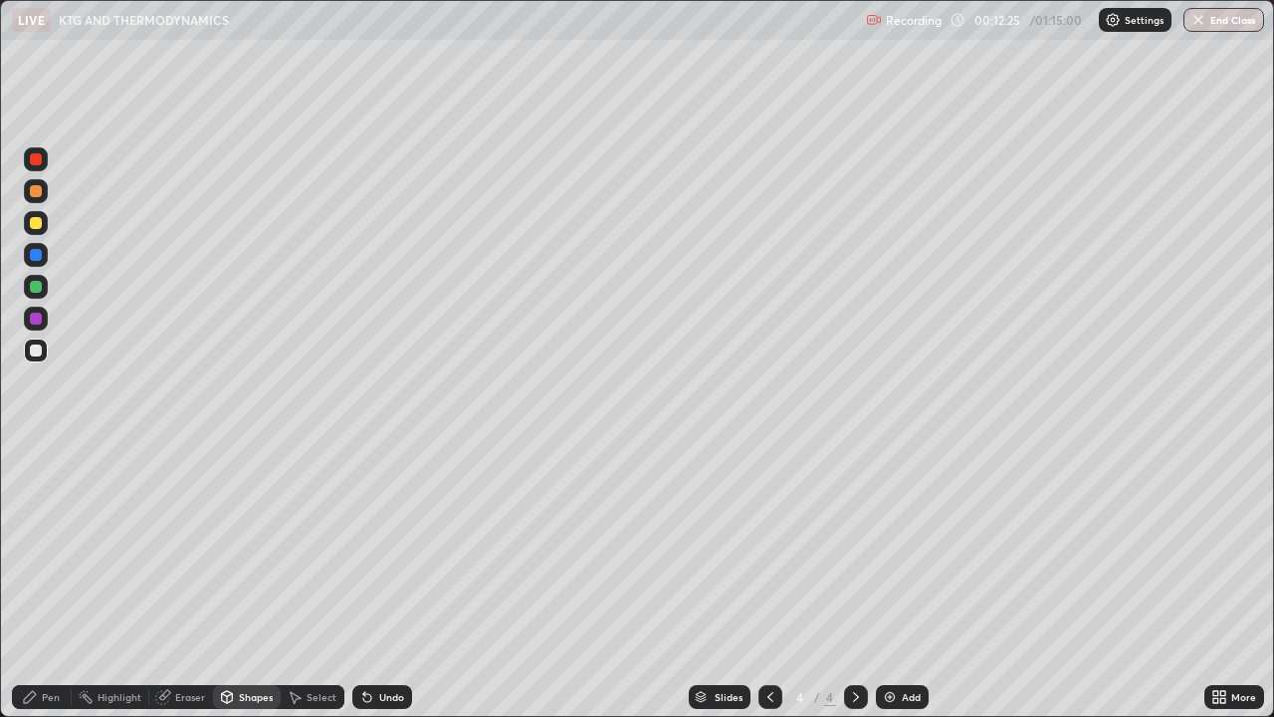
click at [37, 581] on icon at bounding box center [30, 697] width 16 height 16
click at [234, 581] on div "Shapes" at bounding box center [247, 697] width 68 height 24
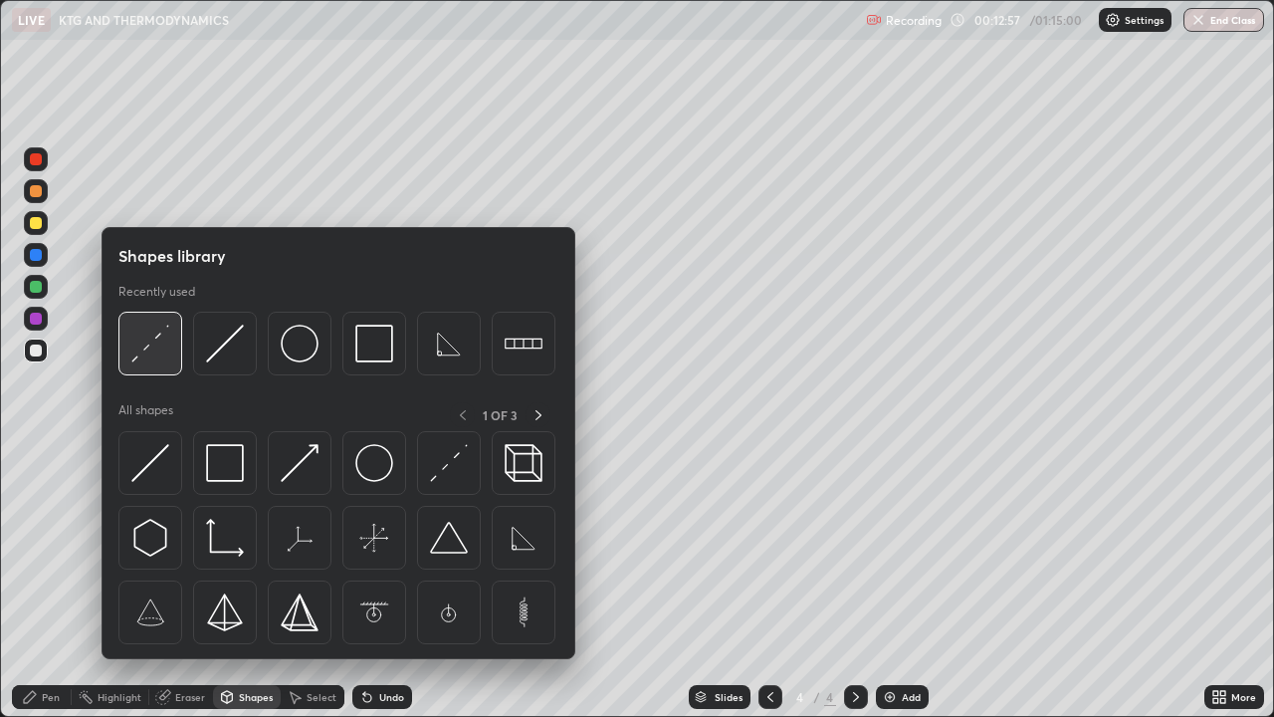
click at [130, 343] on div at bounding box center [150, 344] width 64 height 64
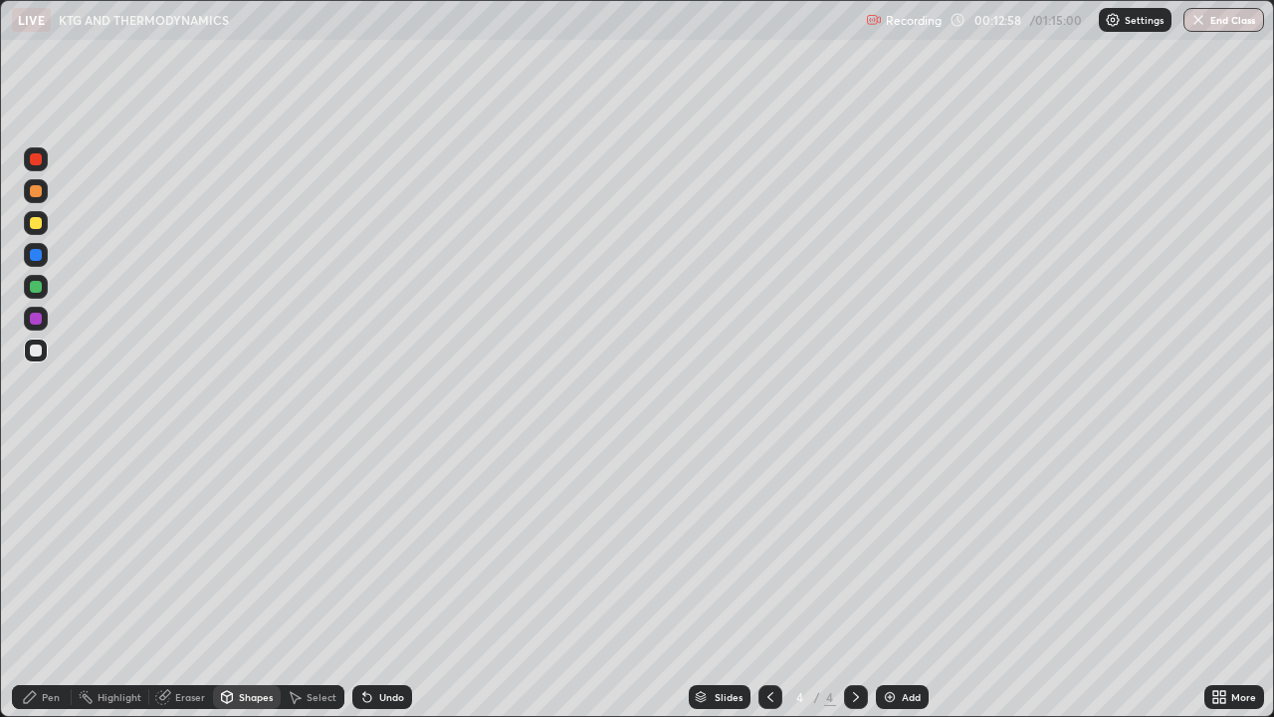
click at [36, 224] on div at bounding box center [36, 223] width 12 height 12
click at [36, 581] on icon at bounding box center [30, 697] width 16 height 16
click at [31, 353] on div at bounding box center [36, 350] width 12 height 12
click at [29, 581] on icon at bounding box center [30, 697] width 16 height 16
click at [389, 581] on div "Undo" at bounding box center [391, 697] width 25 height 10
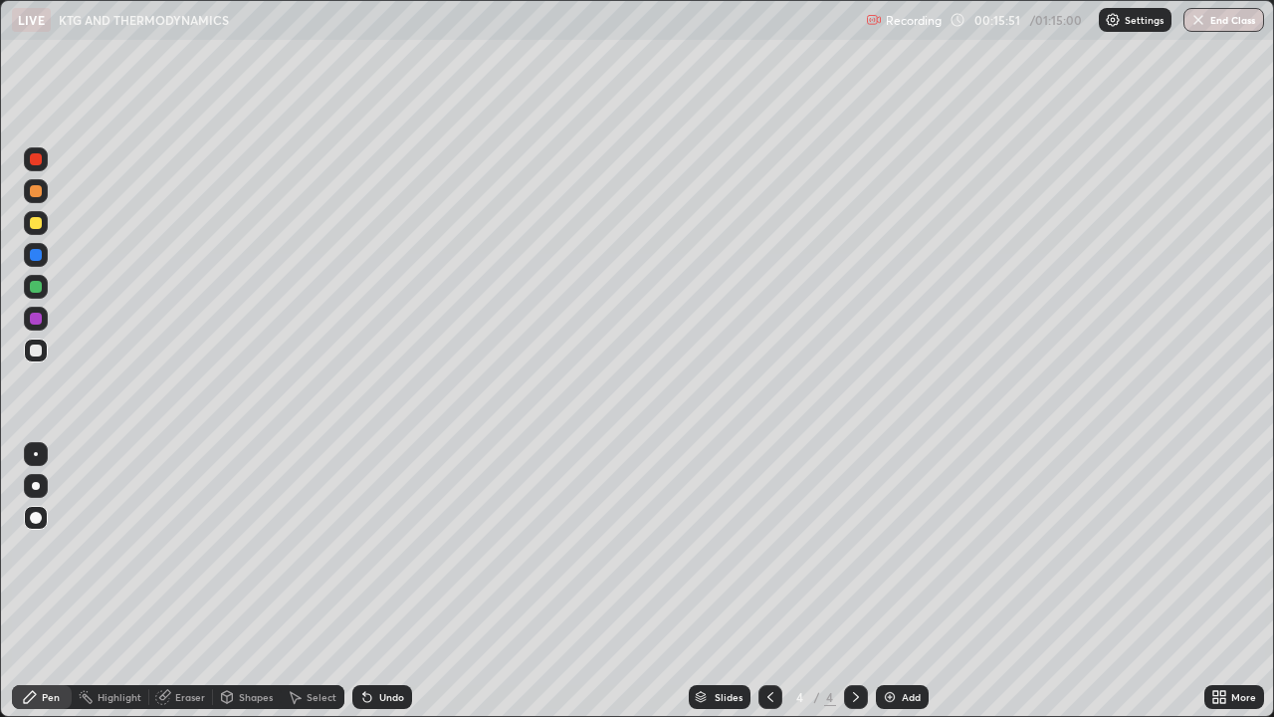
click at [393, 581] on div "Undo" at bounding box center [391, 697] width 25 height 10
click at [391, 581] on div "Undo" at bounding box center [382, 697] width 60 height 24
click at [389, 581] on div "Undo" at bounding box center [391, 697] width 25 height 10
click at [387, 581] on div "Undo" at bounding box center [391, 697] width 25 height 10
click at [244, 581] on div "Shapes" at bounding box center [247, 697] width 68 height 24
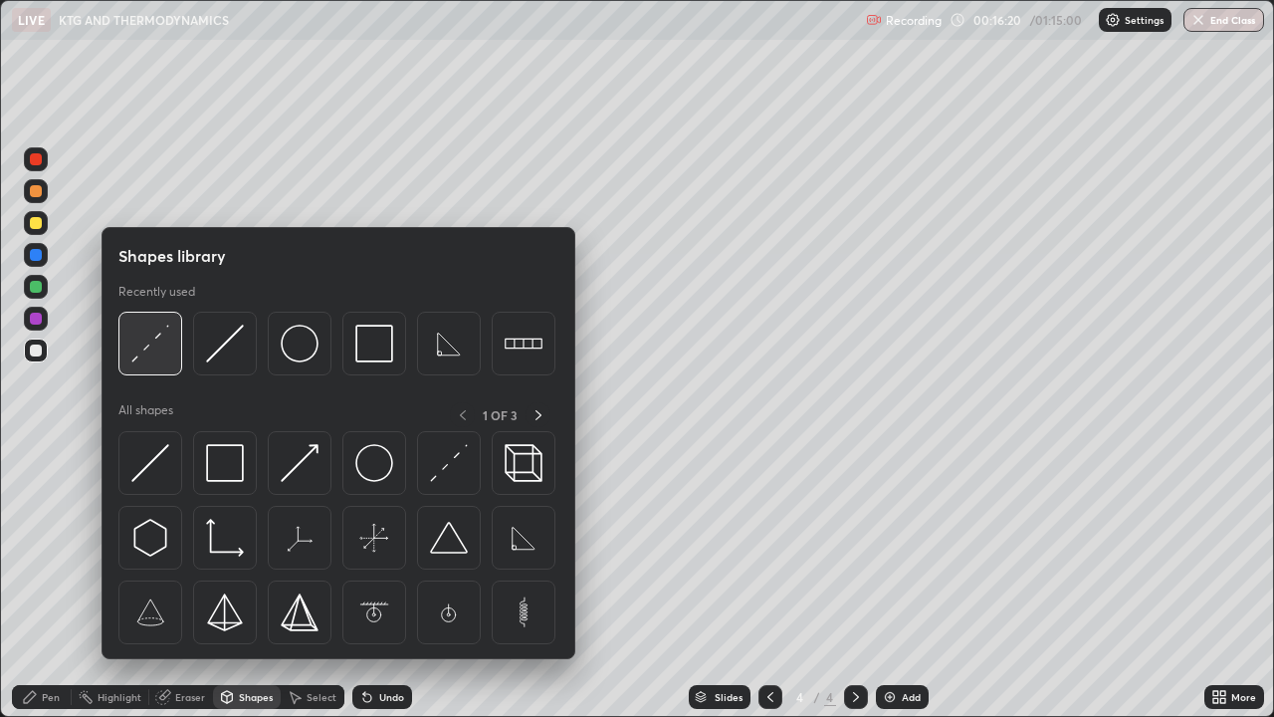
click at [151, 360] on img at bounding box center [150, 344] width 38 height 38
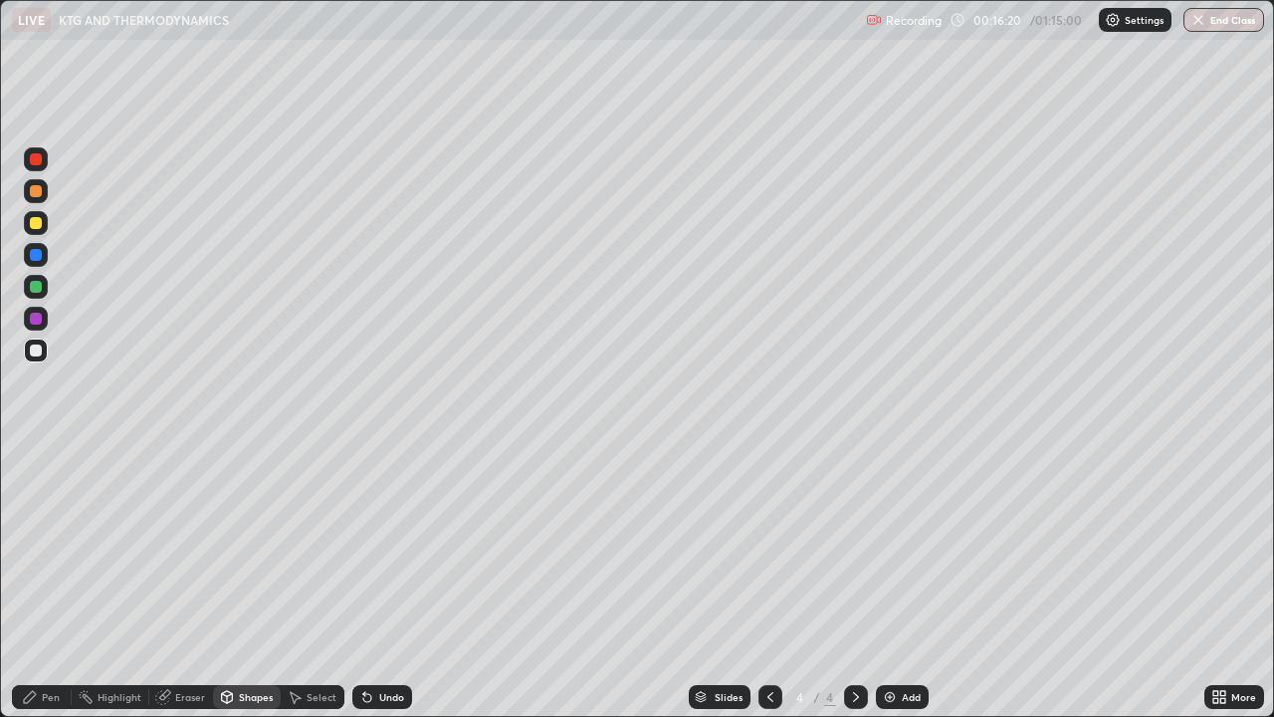
click at [30, 226] on div at bounding box center [36, 223] width 12 height 12
click at [244, 581] on div "Shapes" at bounding box center [256, 697] width 34 height 10
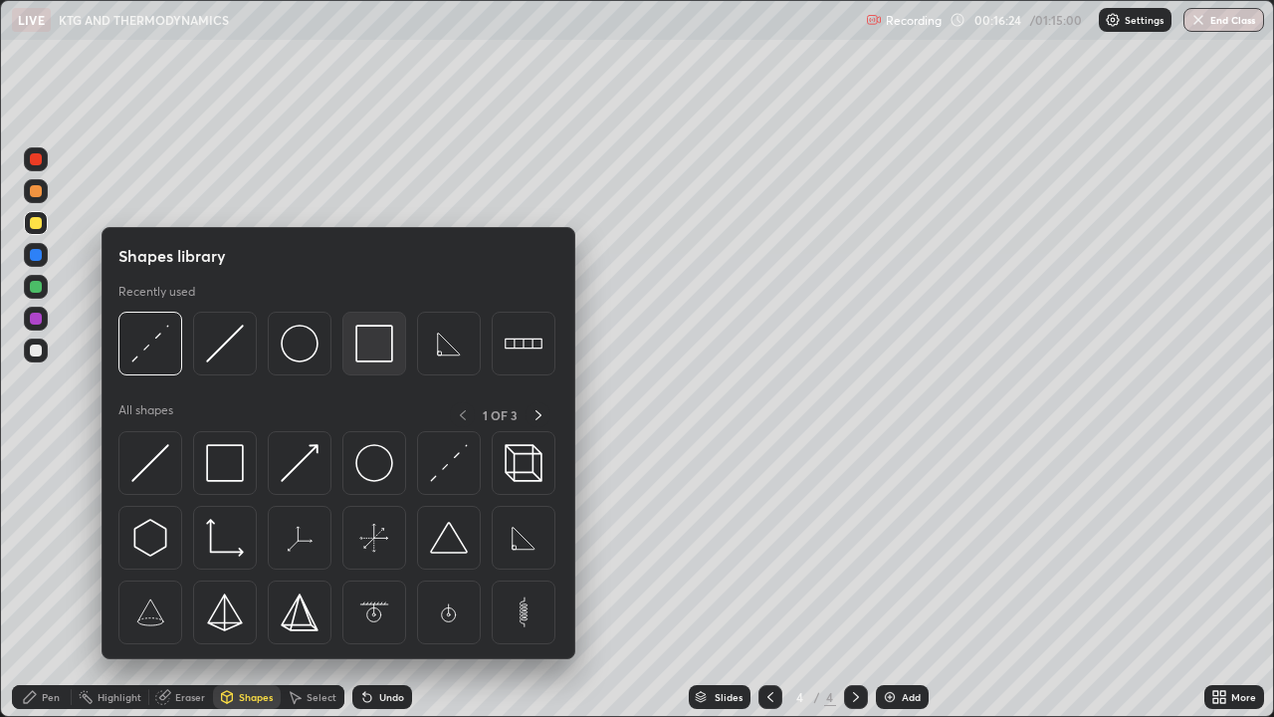
click at [374, 344] on img at bounding box center [374, 344] width 38 height 38
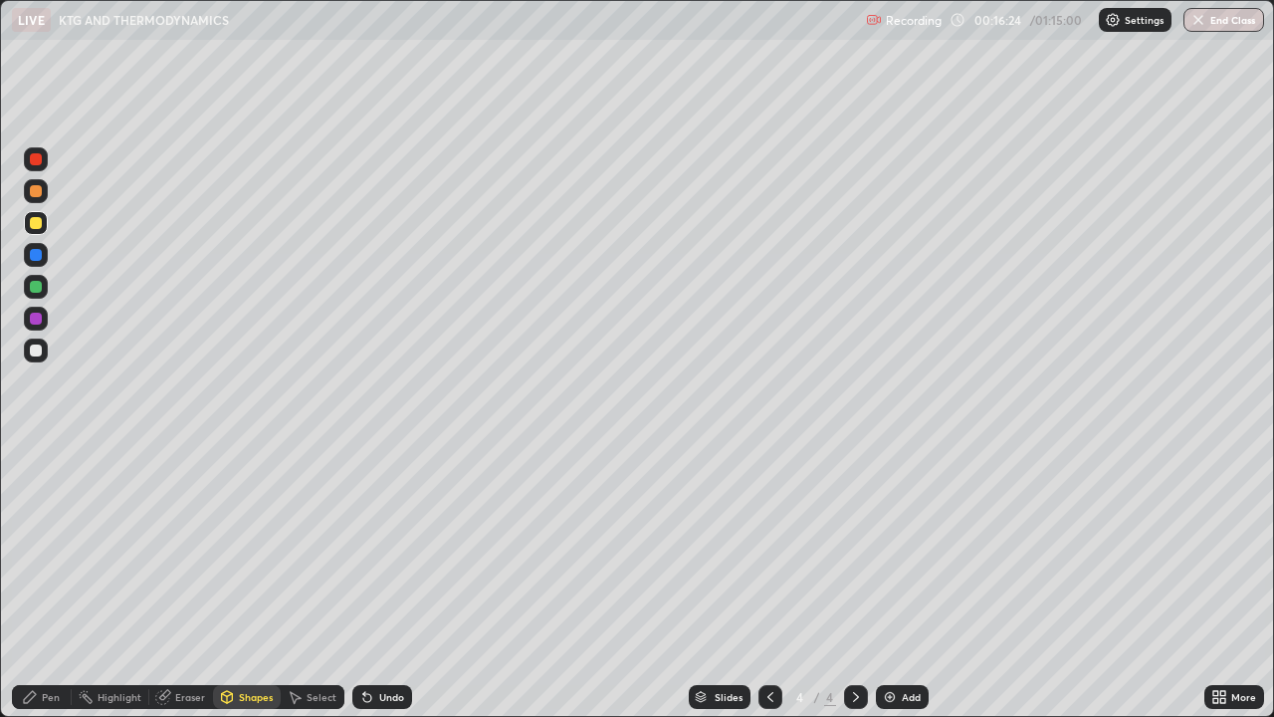
click at [36, 348] on div at bounding box center [36, 350] width 12 height 12
click at [36, 581] on icon at bounding box center [30, 697] width 16 height 16
click at [239, 581] on div "Shapes" at bounding box center [247, 697] width 68 height 24
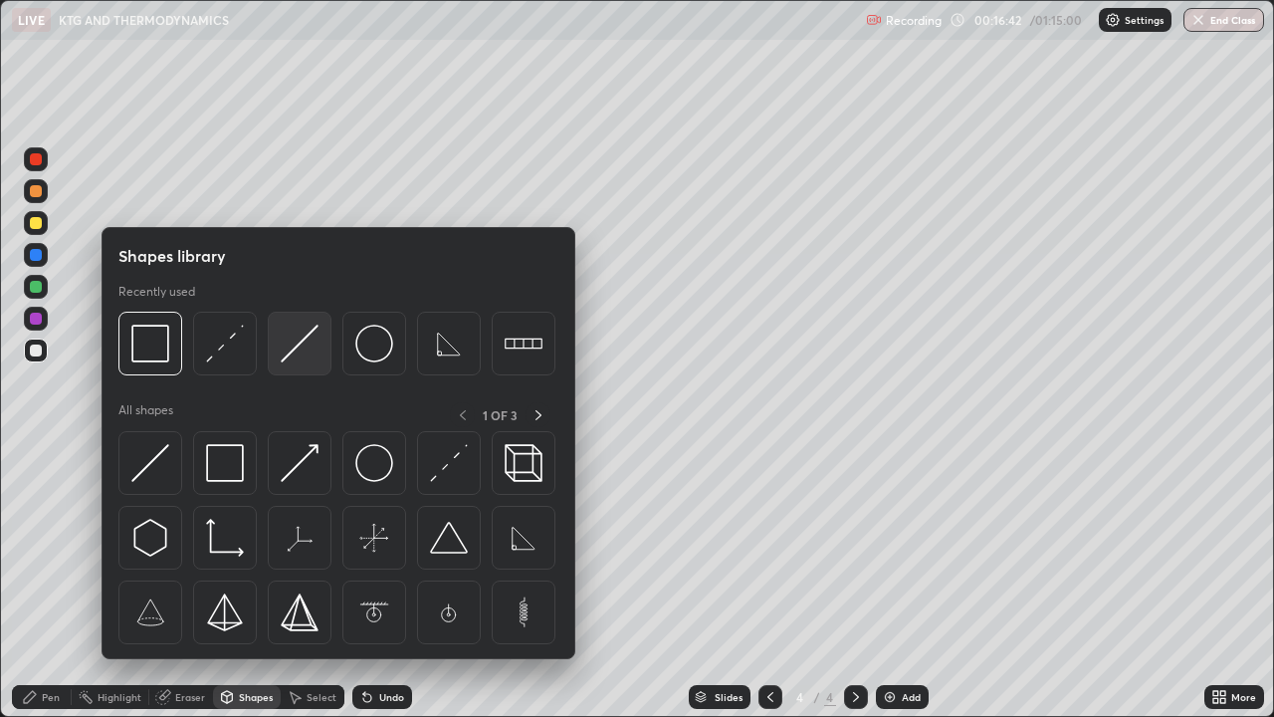
click at [301, 350] on img at bounding box center [300, 344] width 38 height 38
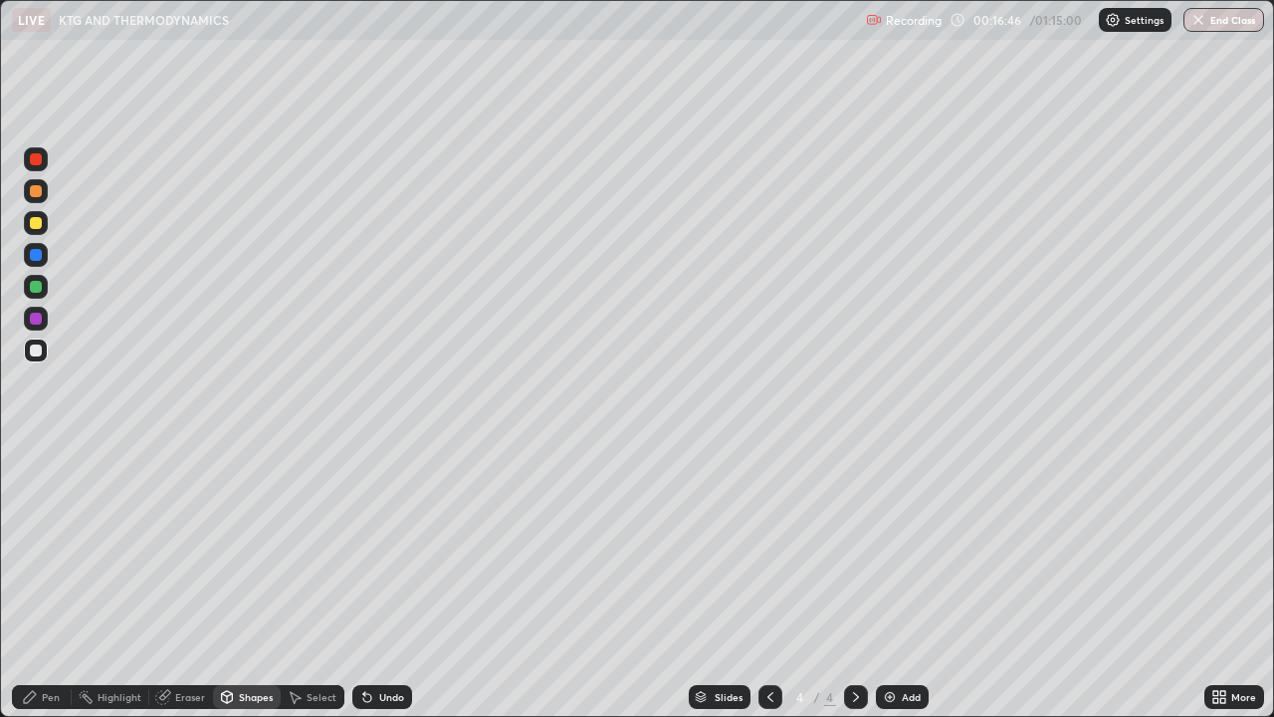
click at [51, 581] on div "Pen" at bounding box center [51, 697] width 18 height 10
click at [50, 581] on div "Pen" at bounding box center [51, 697] width 18 height 10
click at [244, 581] on div "Shapes" at bounding box center [256, 697] width 34 height 10
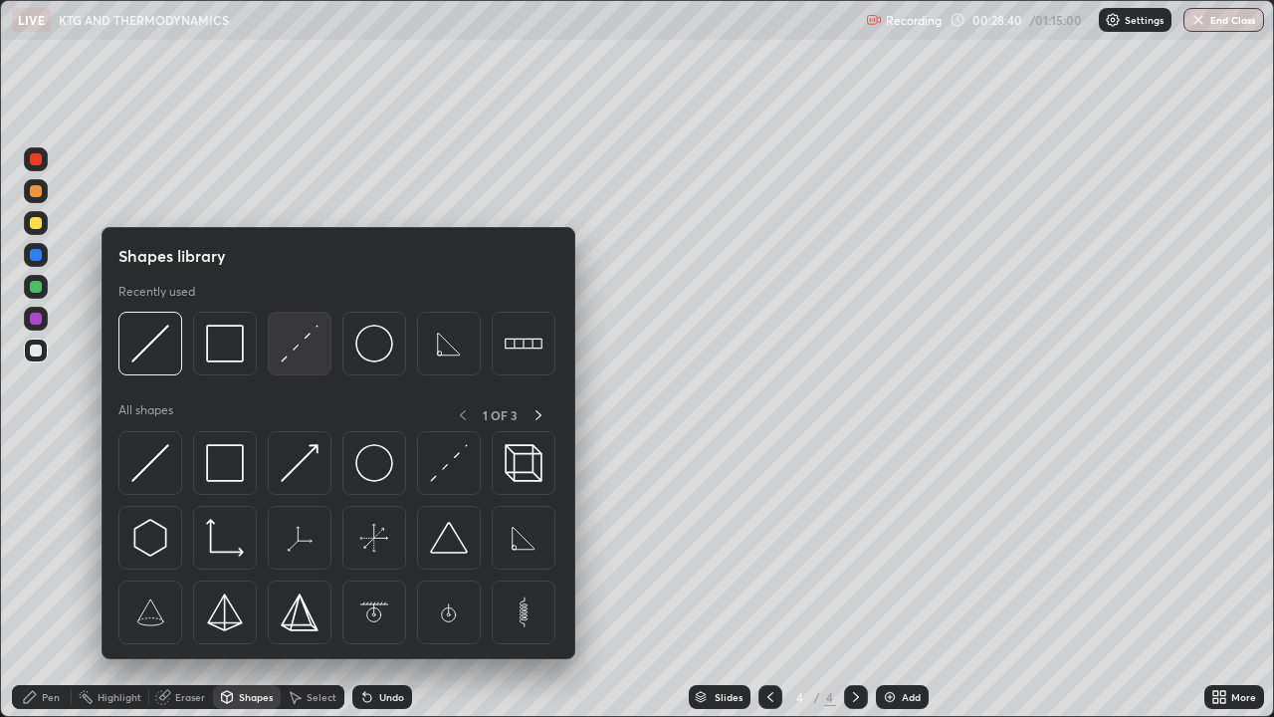
click at [298, 345] on img at bounding box center [300, 344] width 38 height 38
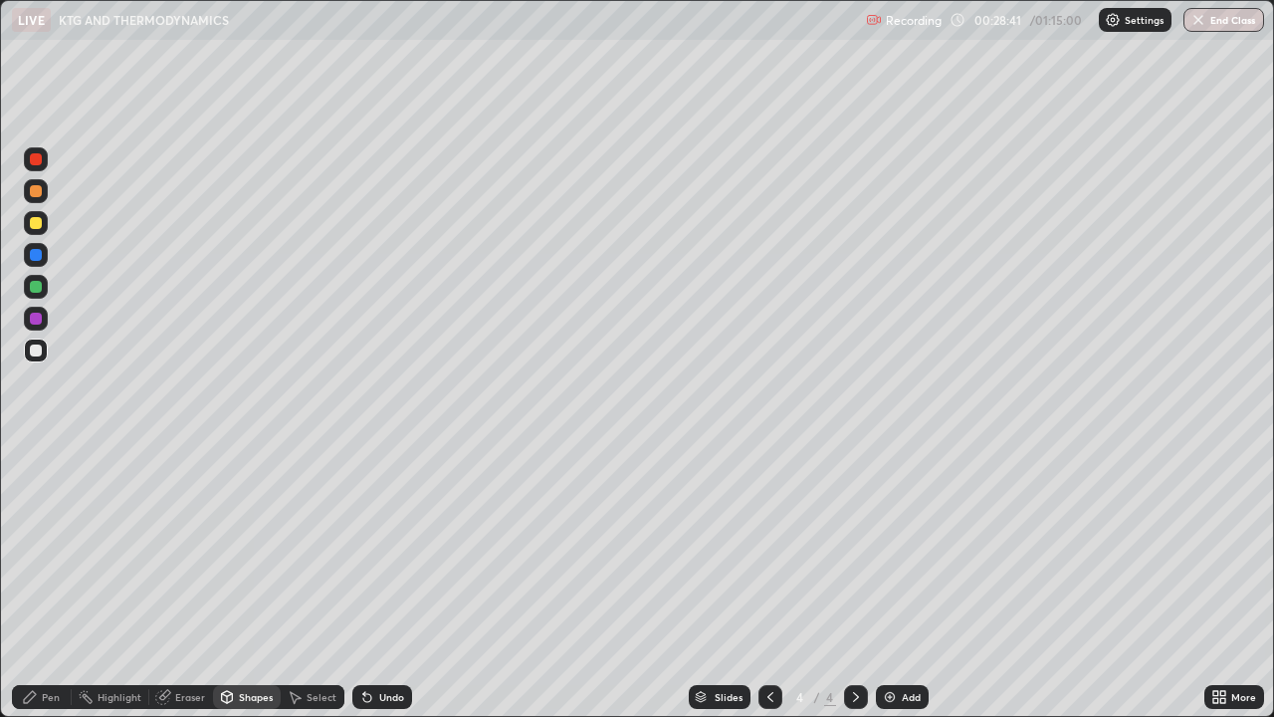
click at [41, 232] on div at bounding box center [36, 223] width 24 height 24
click at [43, 581] on div "Pen" at bounding box center [42, 697] width 60 height 24
click at [892, 581] on img at bounding box center [890, 697] width 16 height 16
click at [44, 517] on div at bounding box center [36, 518] width 24 height 24
click at [35, 581] on div "Pen" at bounding box center [42, 697] width 60 height 24
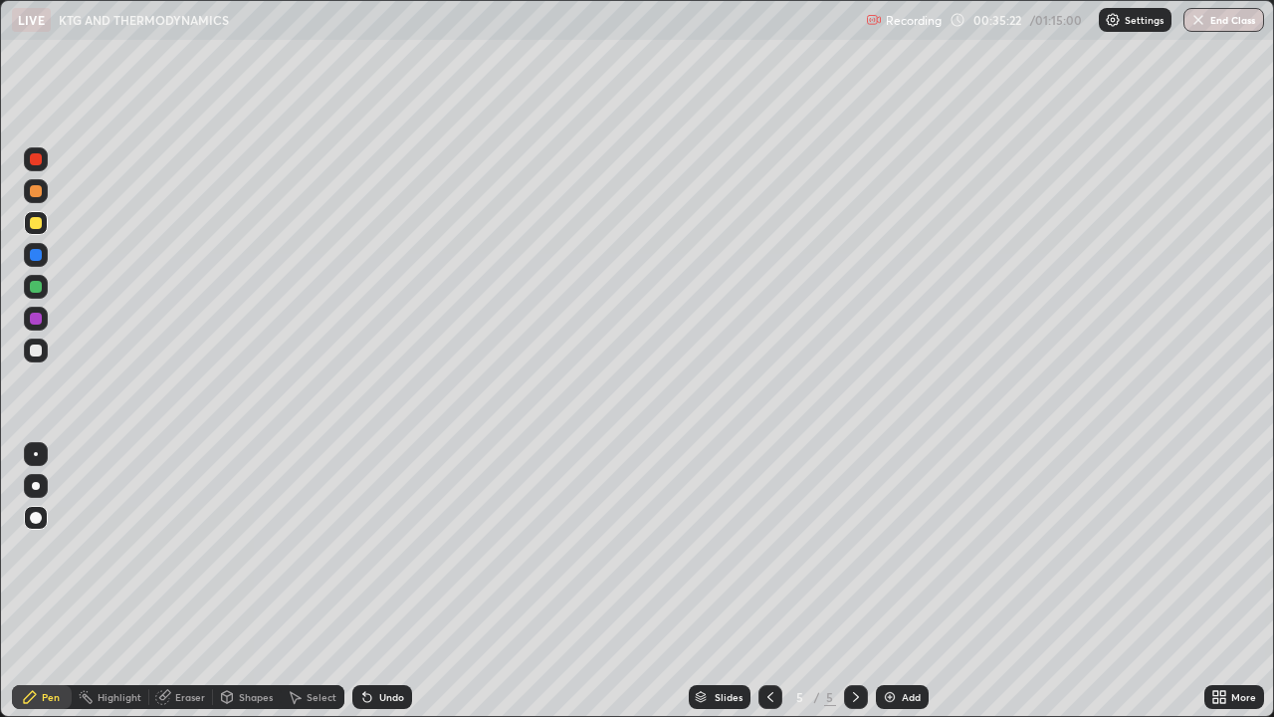
click at [35, 581] on icon at bounding box center [30, 697] width 16 height 16
click at [28, 357] on div at bounding box center [36, 350] width 24 height 24
click at [51, 581] on div "Pen" at bounding box center [51, 697] width 18 height 10
click at [53, 581] on div "Pen" at bounding box center [51, 697] width 18 height 10
click at [390, 581] on div "Undo" at bounding box center [391, 697] width 25 height 10
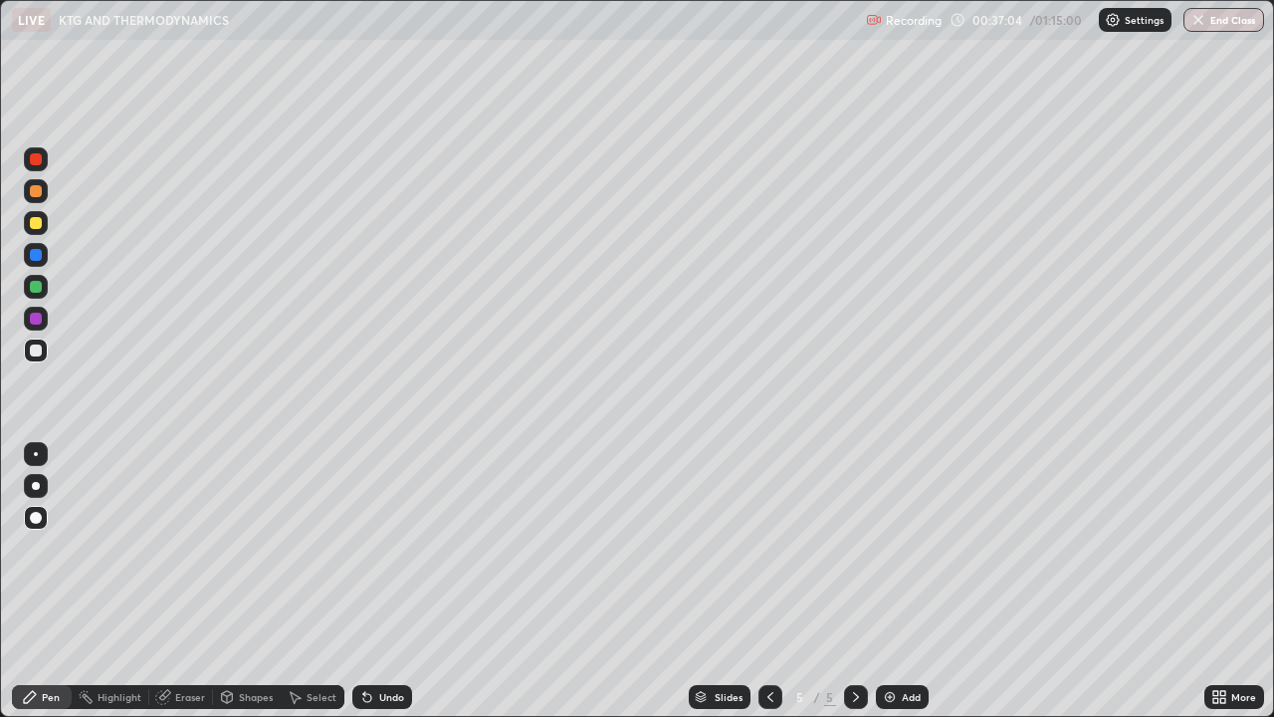
click at [379, 581] on div "Undo" at bounding box center [391, 697] width 25 height 10
click at [257, 581] on div "Shapes" at bounding box center [256, 697] width 34 height 10
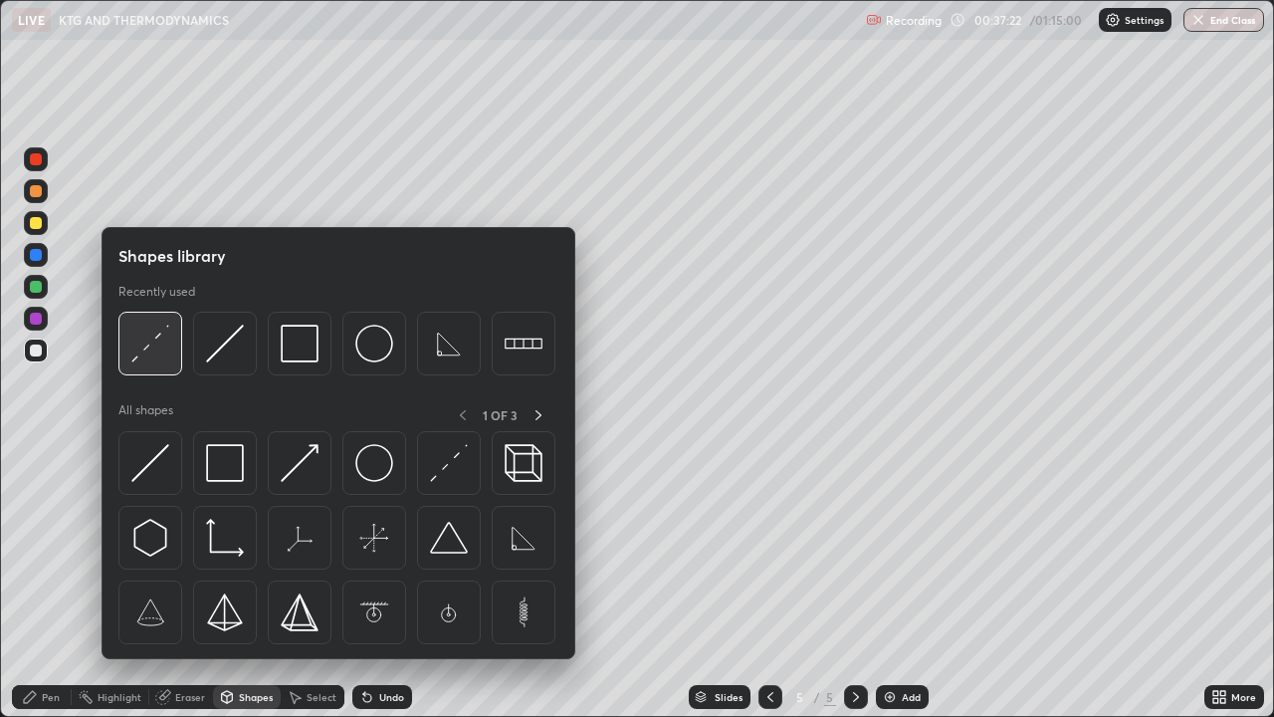
click at [160, 346] on img at bounding box center [150, 344] width 38 height 38
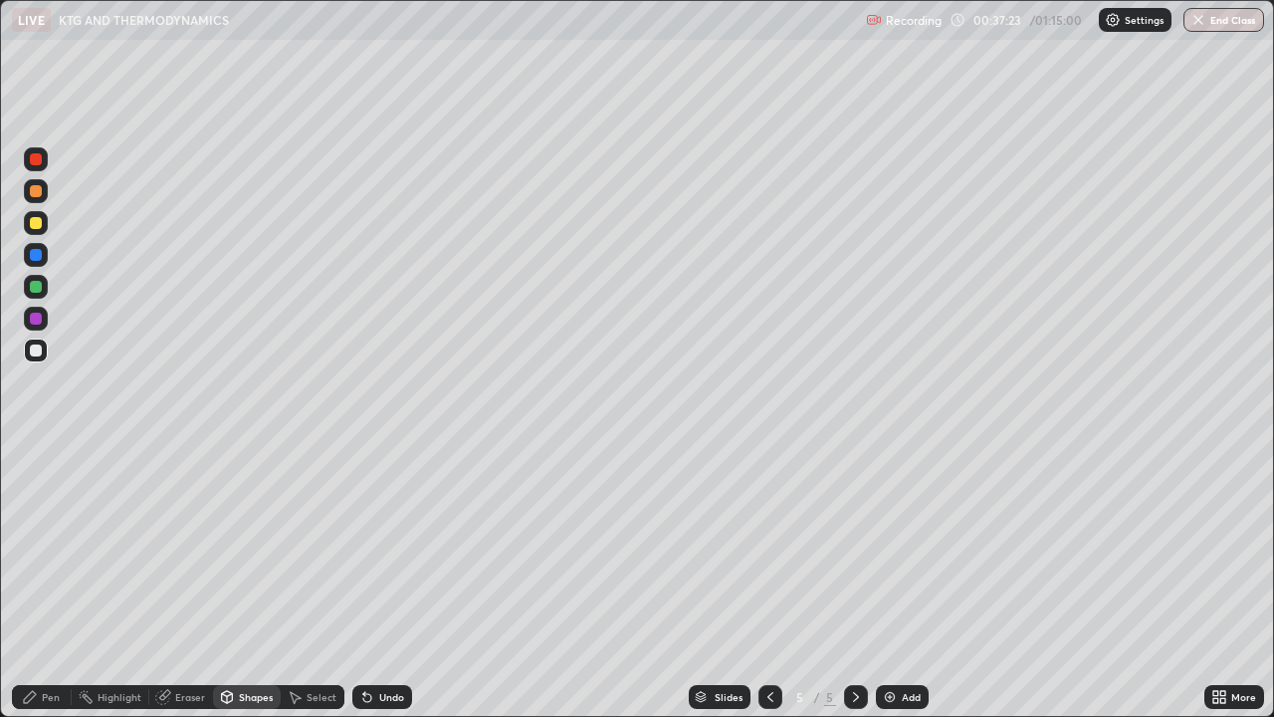
click at [36, 225] on div at bounding box center [36, 223] width 12 height 12
click at [41, 581] on div "Pen" at bounding box center [42, 697] width 60 height 24
click at [252, 581] on div "Shapes" at bounding box center [256, 697] width 34 height 10
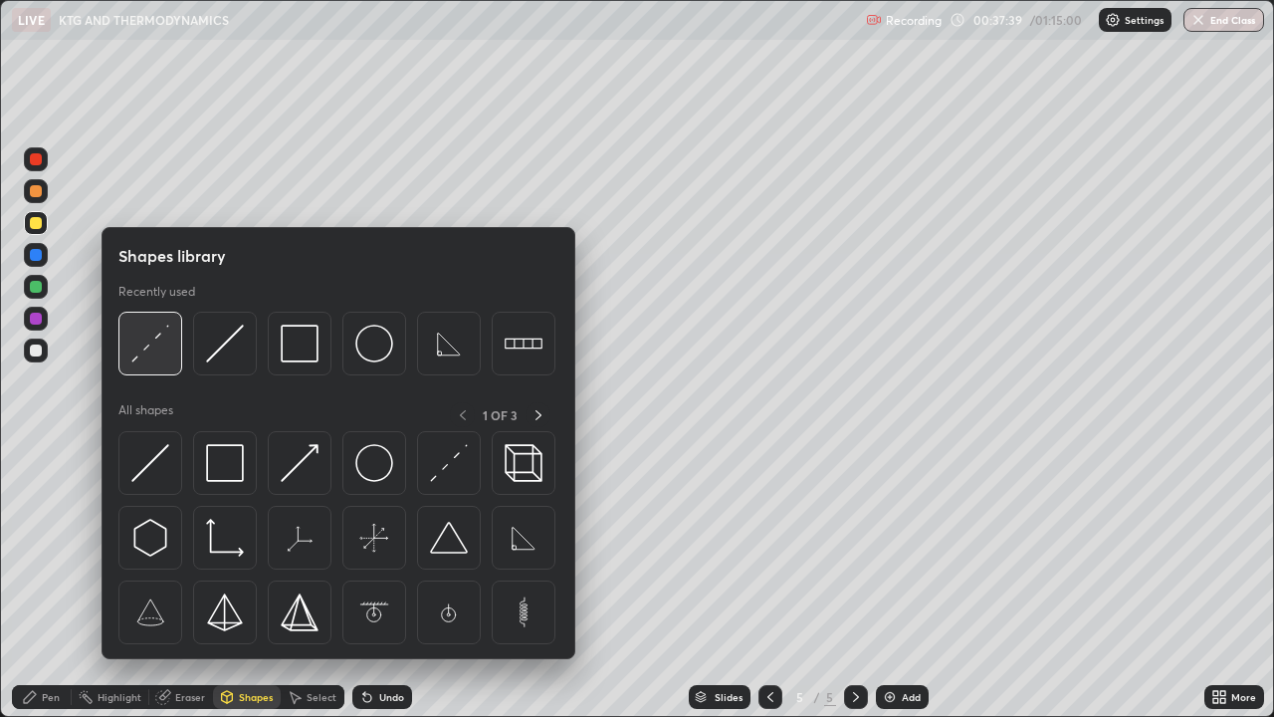
click at [152, 348] on img at bounding box center [150, 344] width 38 height 38
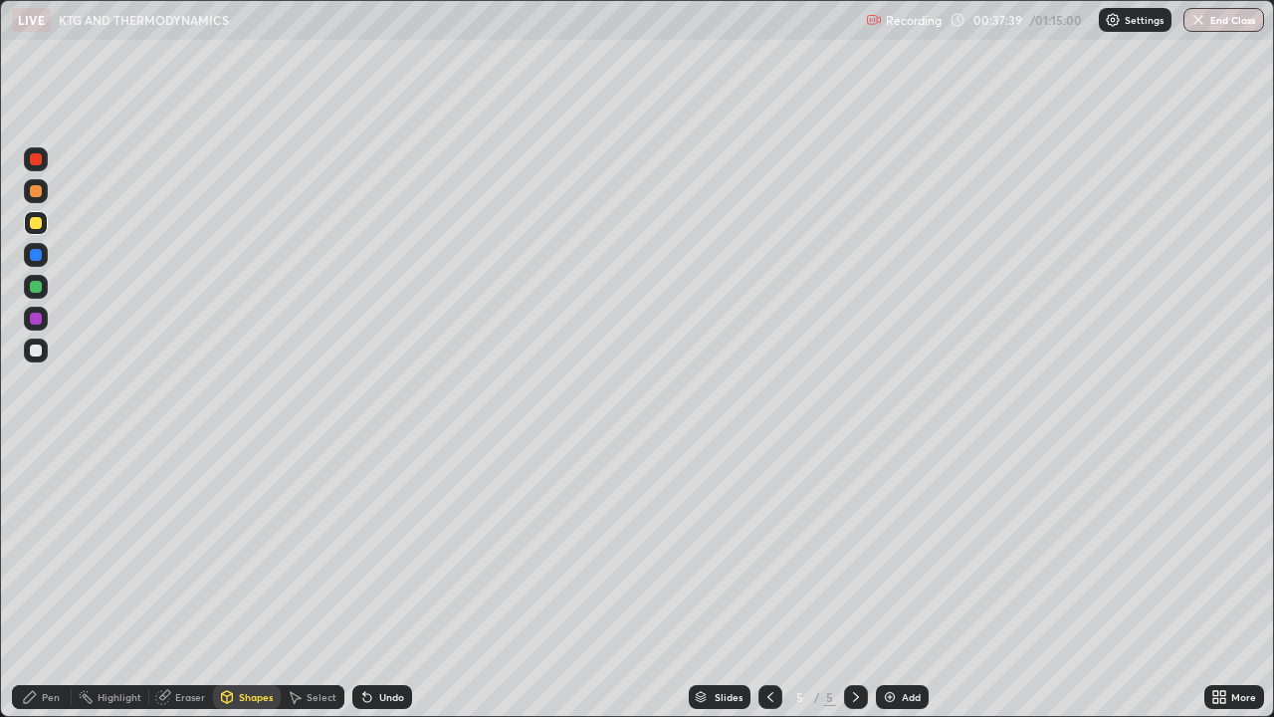
click at [37, 350] on div at bounding box center [36, 350] width 12 height 12
click at [49, 581] on div "Pen" at bounding box center [42, 697] width 60 height 24
click at [249, 581] on div "Shapes" at bounding box center [256, 697] width 34 height 10
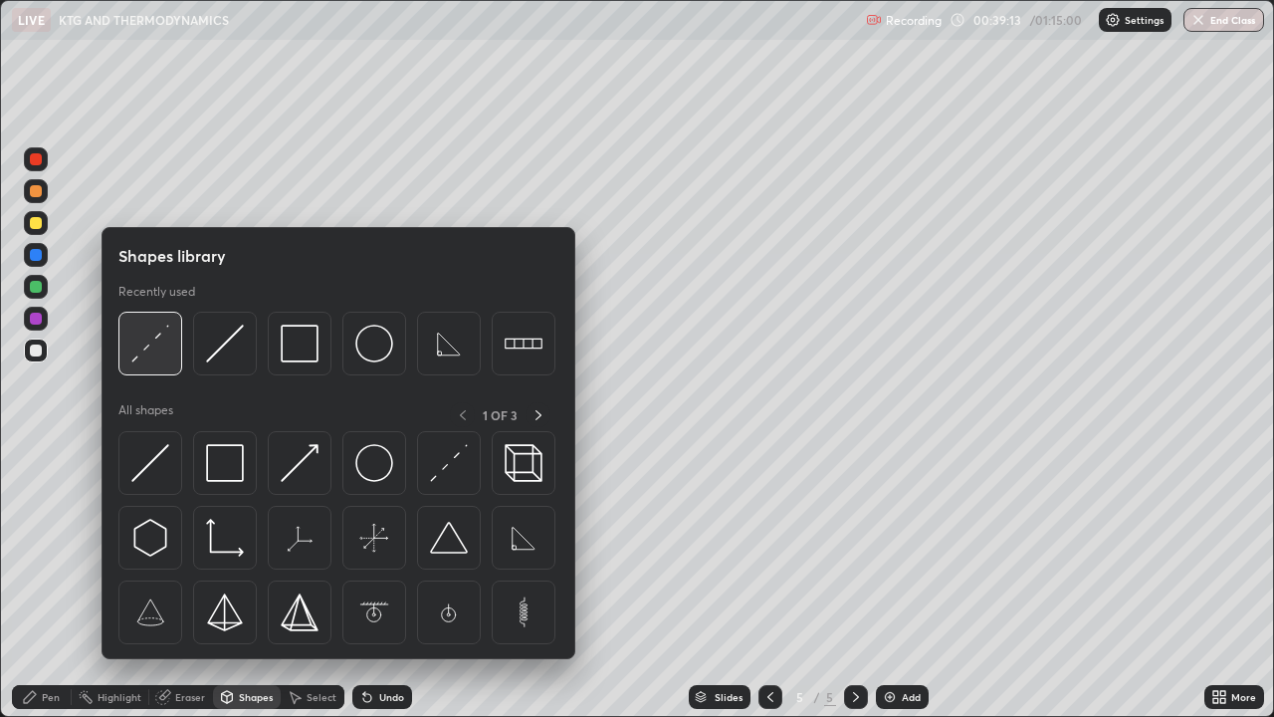
click at [148, 358] on img at bounding box center [150, 344] width 38 height 38
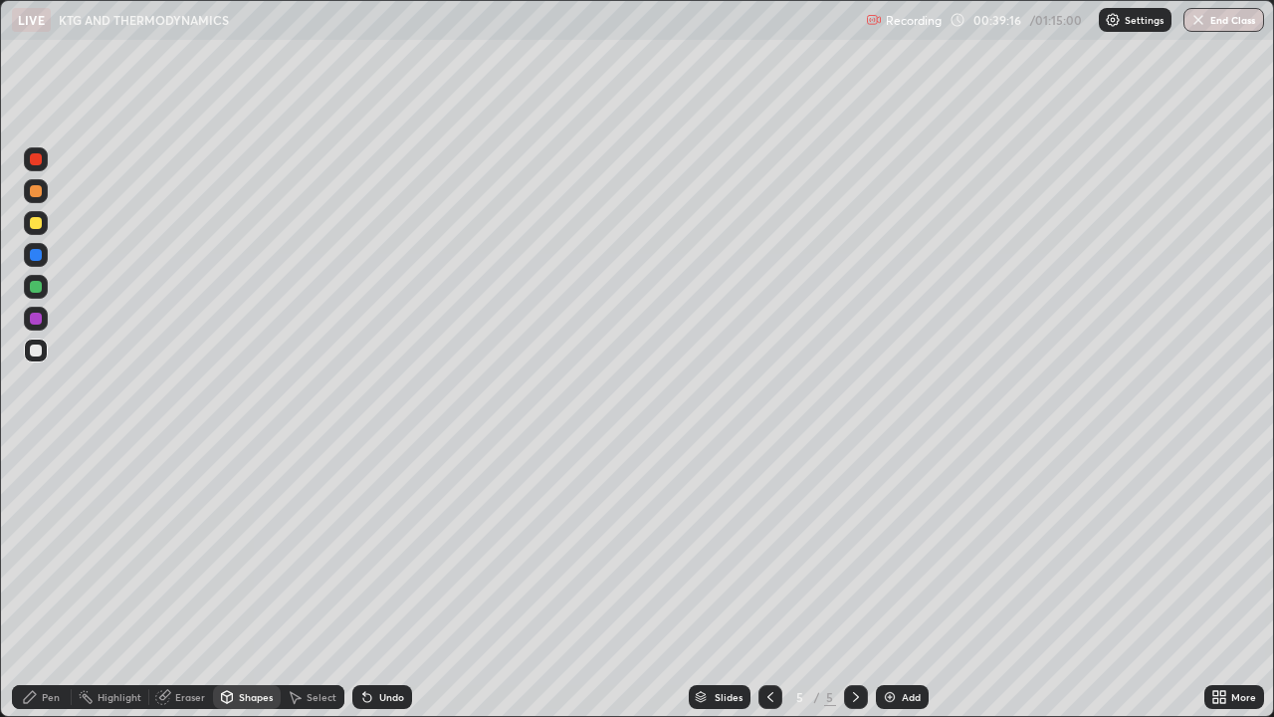
click at [39, 581] on div "Pen" at bounding box center [42, 697] width 60 height 24
click at [244, 581] on div "Shapes" at bounding box center [256, 697] width 34 height 10
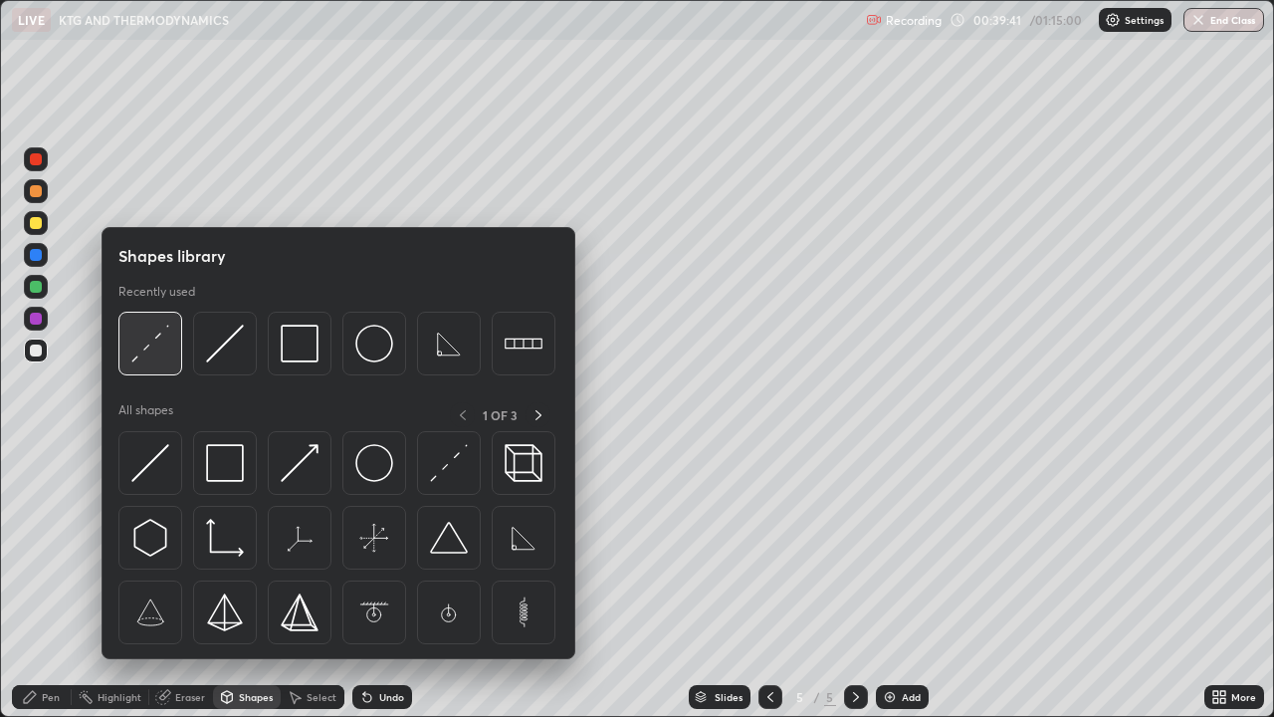
click at [158, 347] on img at bounding box center [150, 344] width 38 height 38
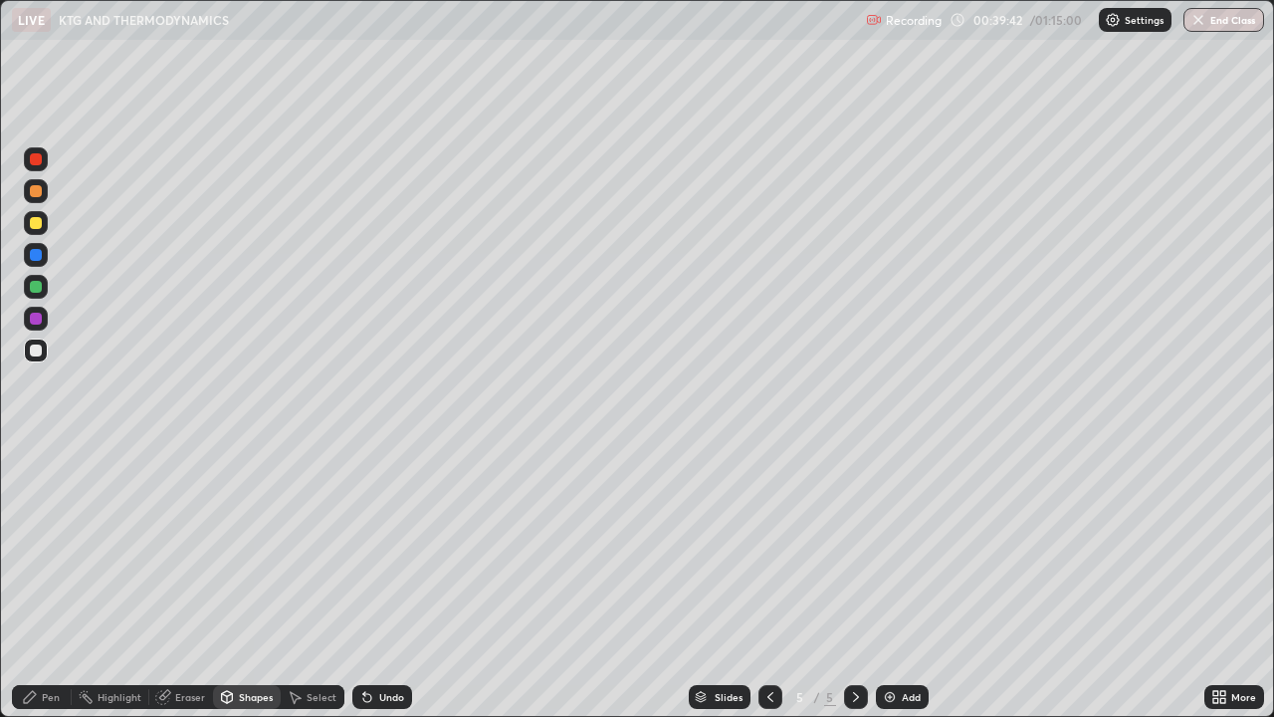
click at [38, 227] on div at bounding box center [36, 223] width 12 height 12
click at [49, 581] on div "Pen" at bounding box center [51, 697] width 18 height 10
click at [253, 581] on div "Shapes" at bounding box center [256, 697] width 34 height 10
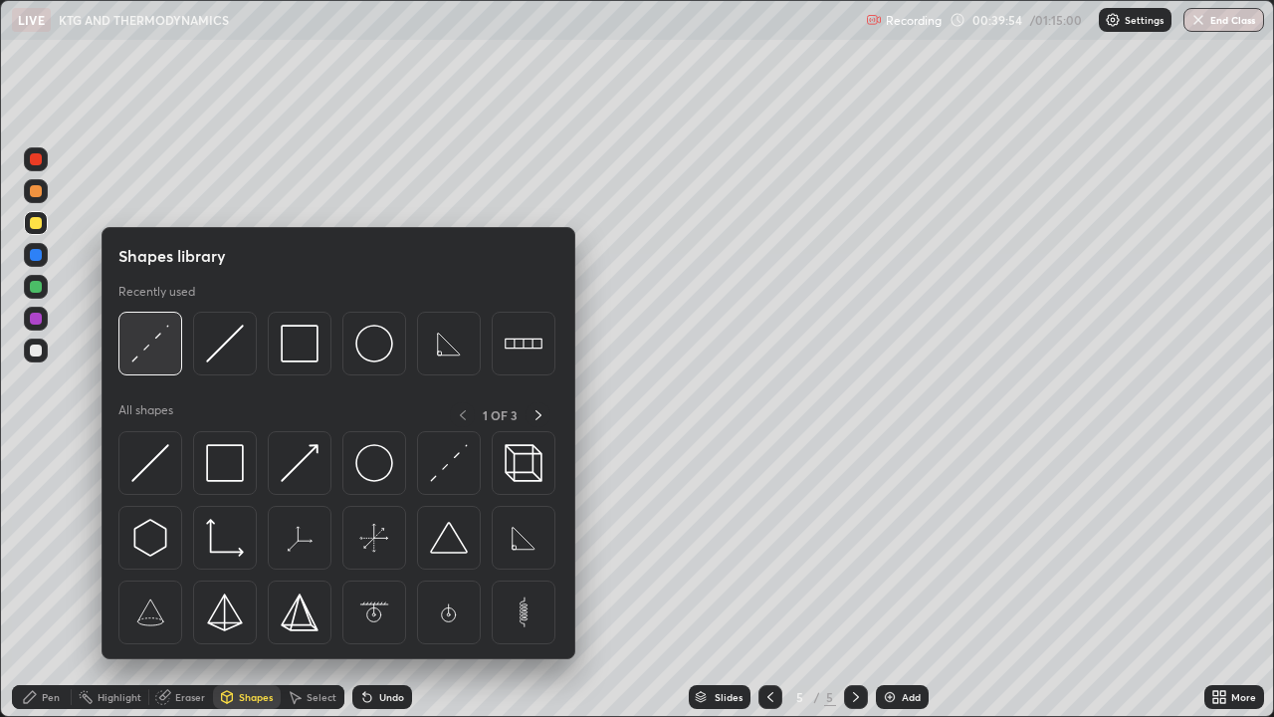
click at [149, 345] on img at bounding box center [150, 344] width 38 height 38
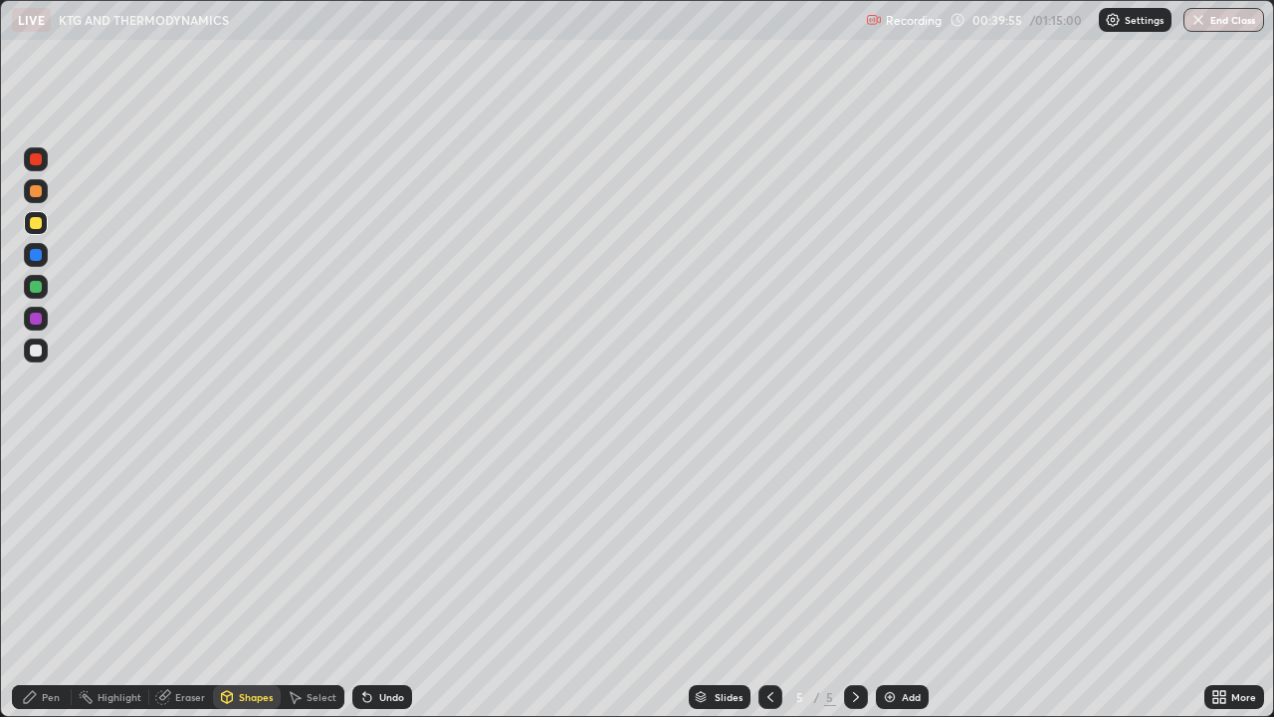
click at [45, 351] on div at bounding box center [36, 350] width 24 height 24
click at [57, 581] on div "Pen" at bounding box center [51, 697] width 18 height 10
click at [251, 581] on div "Shapes" at bounding box center [256, 697] width 34 height 10
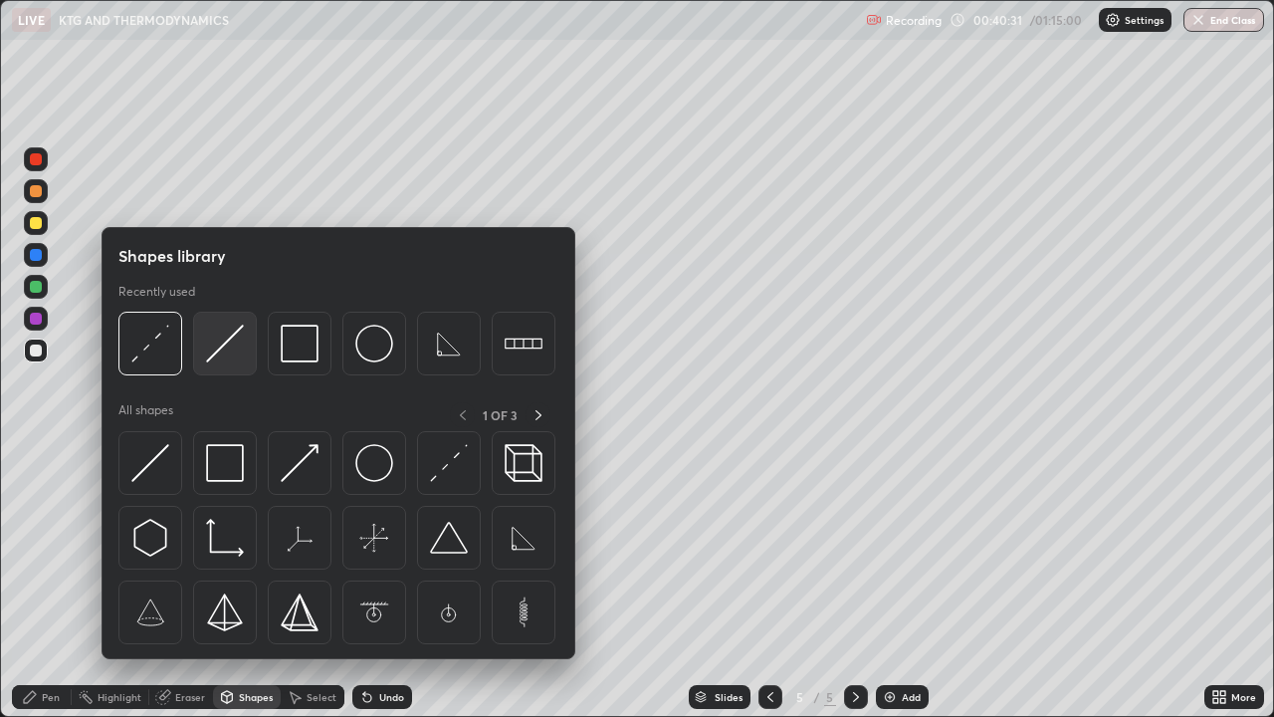
click at [225, 343] on img at bounding box center [225, 344] width 38 height 38
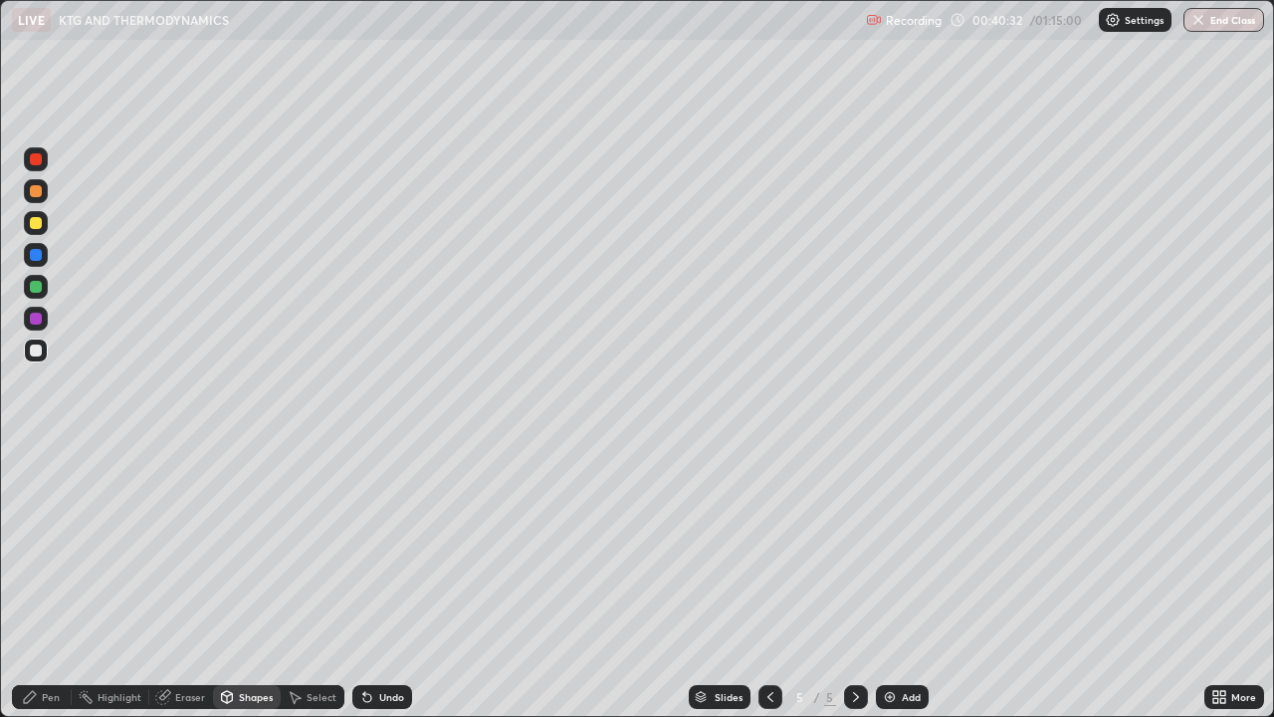
click at [36, 223] on div at bounding box center [36, 223] width 12 height 12
click at [47, 581] on div "Pen" at bounding box center [51, 697] width 18 height 10
click at [40, 349] on div at bounding box center [36, 350] width 12 height 12
click at [383, 581] on div "Undo" at bounding box center [391, 697] width 25 height 10
click at [245, 581] on div "Shapes" at bounding box center [256, 697] width 34 height 10
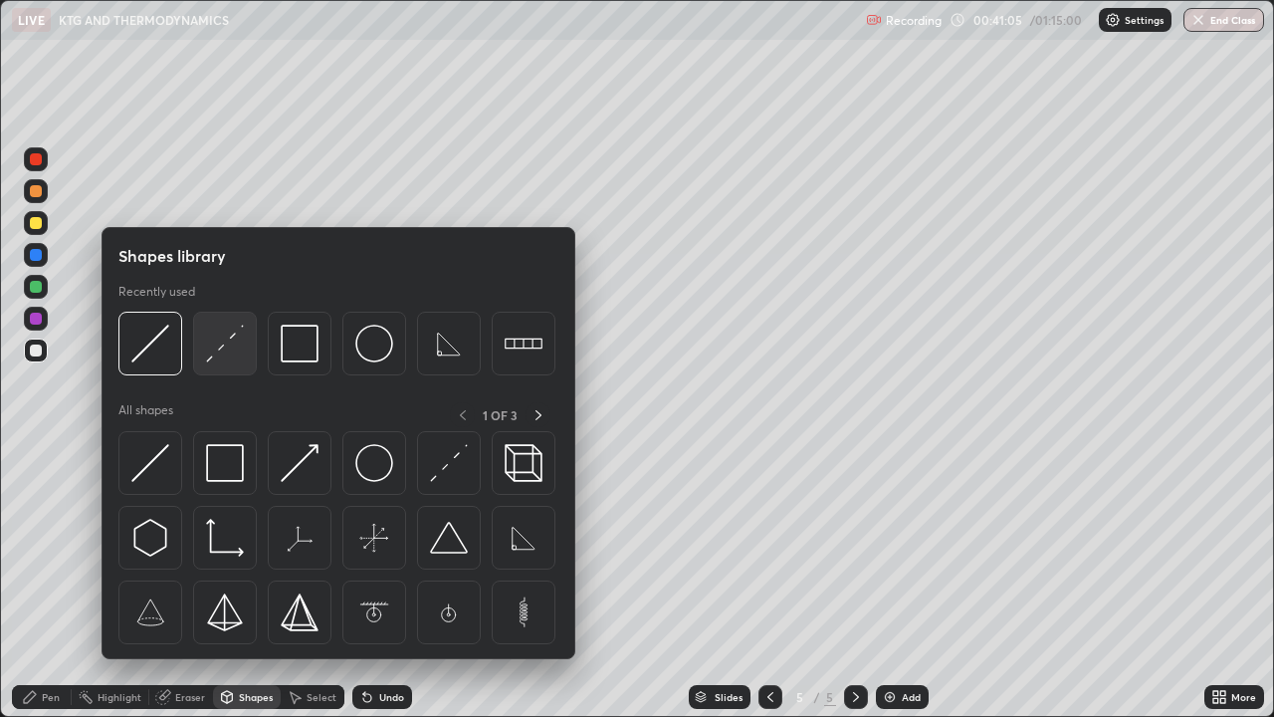
click at [226, 342] on img at bounding box center [225, 344] width 38 height 38
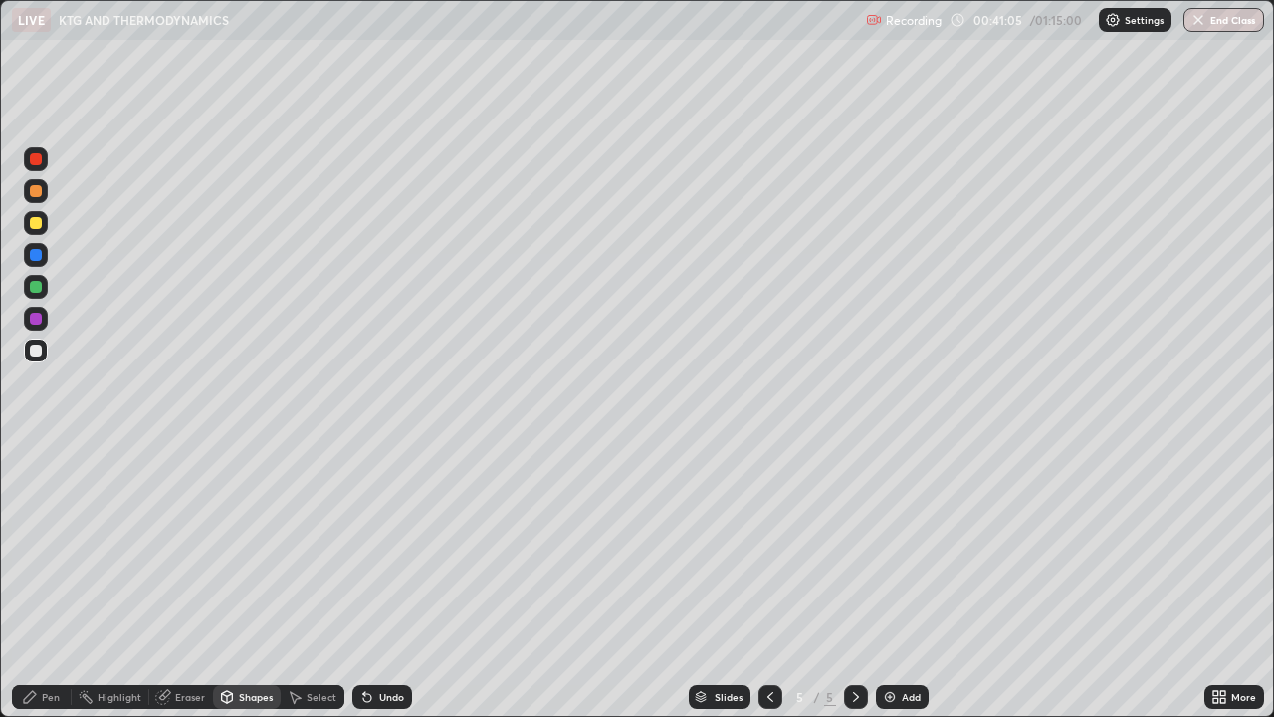
click at [37, 220] on div at bounding box center [36, 223] width 12 height 12
click at [33, 581] on div "Pen" at bounding box center [42, 697] width 60 height 24
click at [400, 581] on div "Undo" at bounding box center [391, 697] width 25 height 10
click at [396, 581] on div "Undo" at bounding box center [391, 697] width 25 height 10
click at [255, 581] on div "Shapes" at bounding box center [256, 697] width 34 height 10
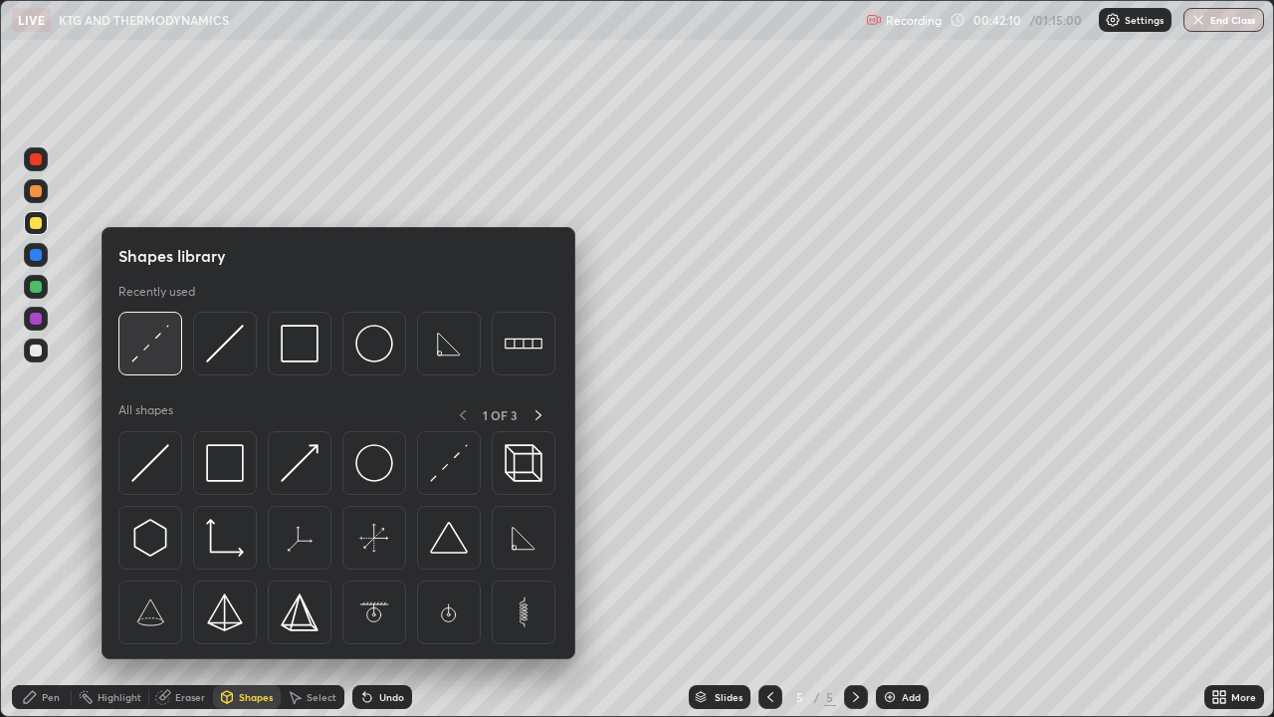
click at [142, 354] on img at bounding box center [150, 344] width 38 height 38
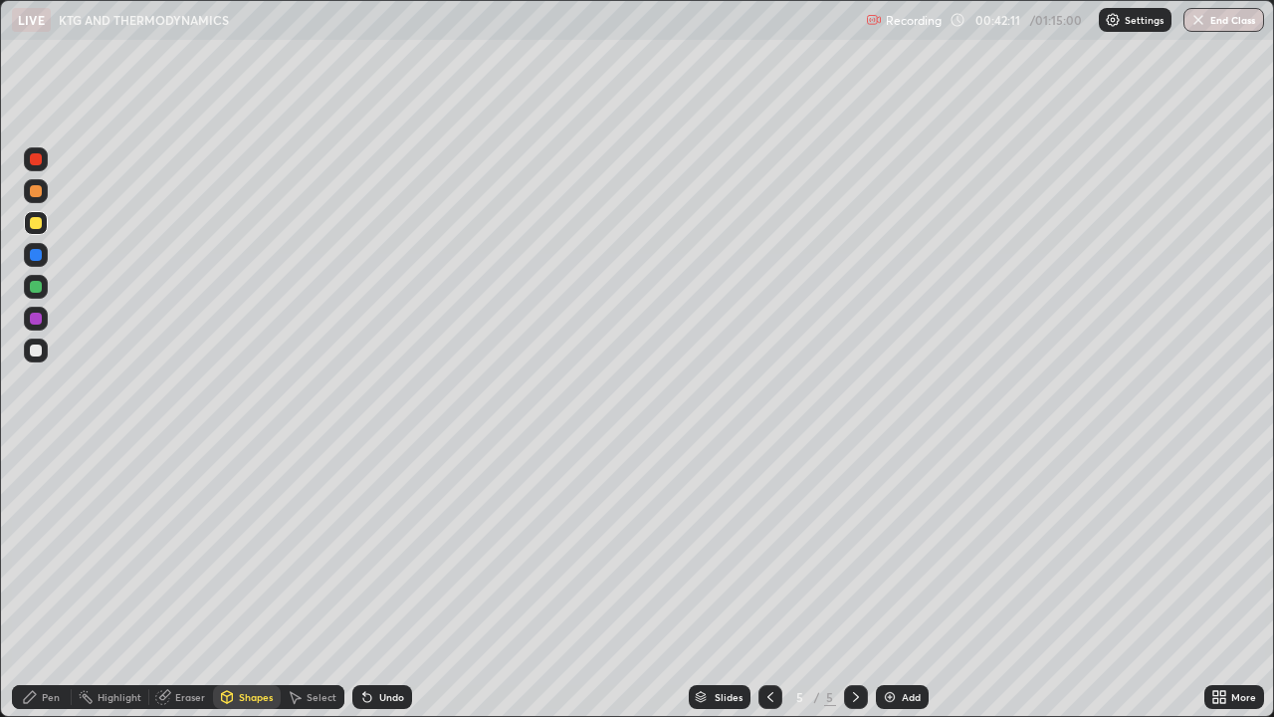
click at [40, 351] on div at bounding box center [36, 350] width 12 height 12
click at [40, 581] on div "Pen" at bounding box center [42, 697] width 60 height 24
click at [35, 351] on div at bounding box center [36, 350] width 12 height 12
click at [260, 581] on div "Shapes" at bounding box center [247, 697] width 68 height 24
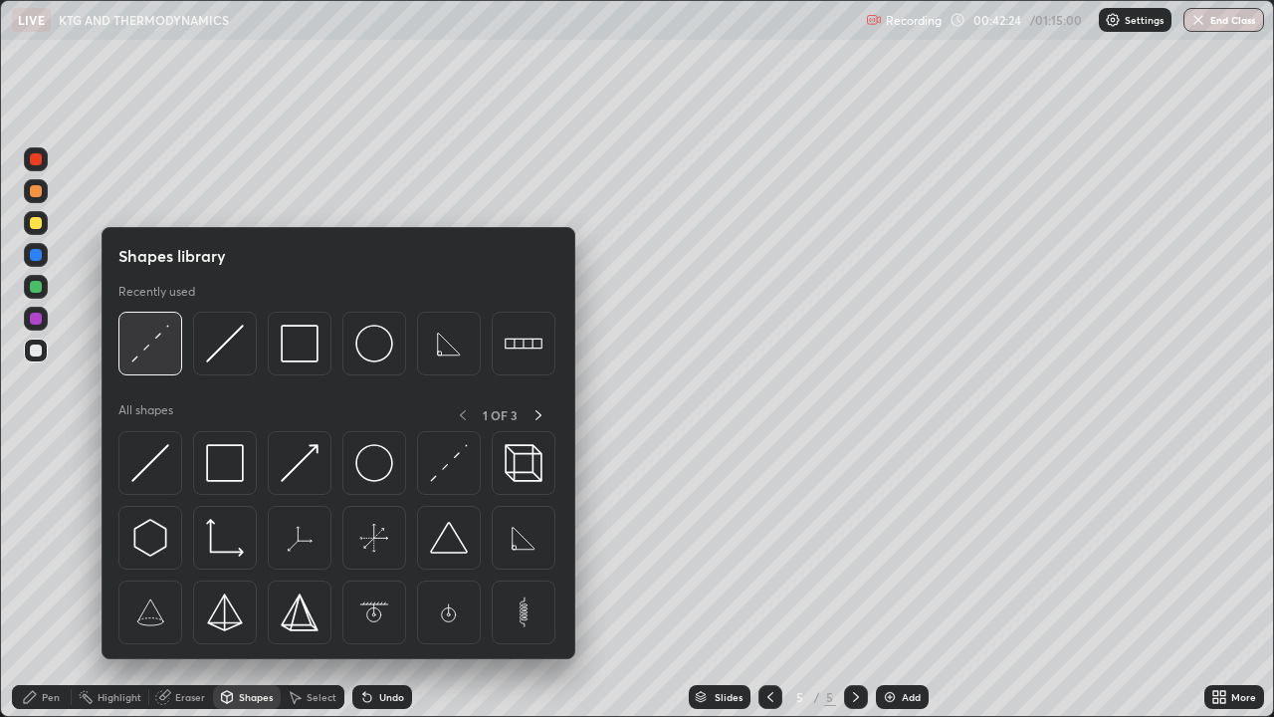
click at [145, 348] on img at bounding box center [150, 344] width 38 height 38
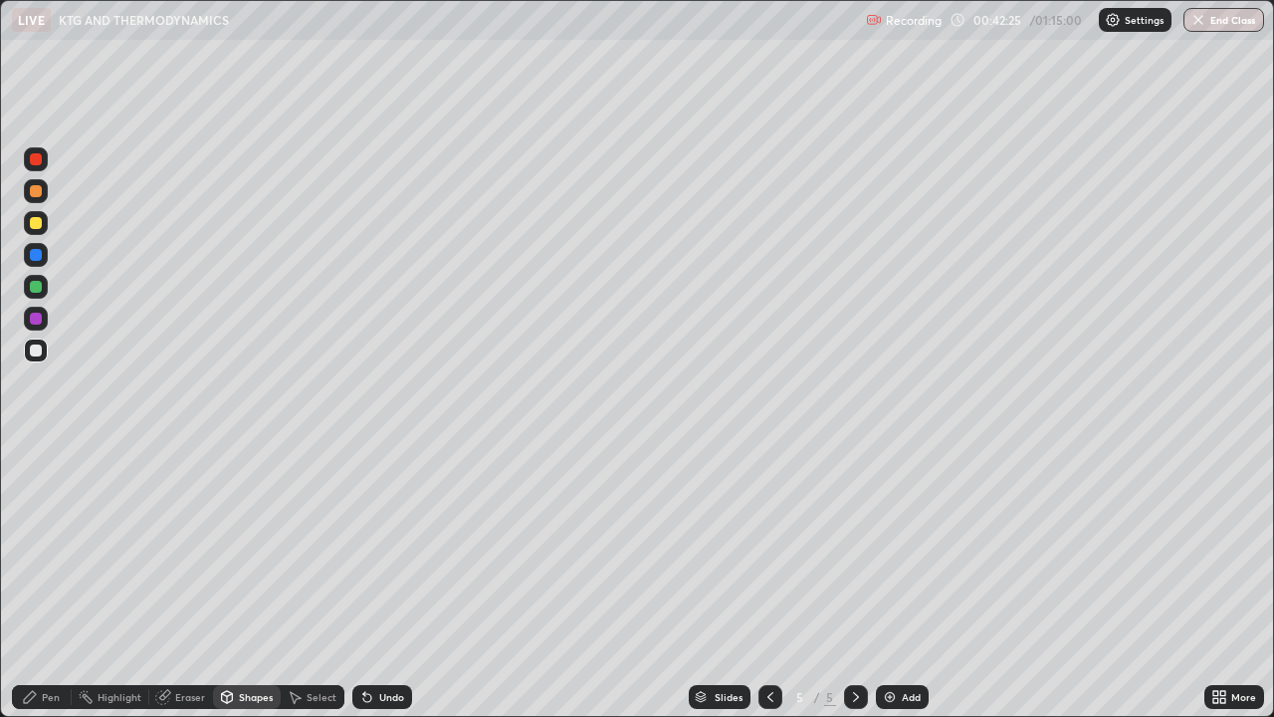
click at [32, 353] on div at bounding box center [36, 350] width 12 height 12
click at [35, 259] on div at bounding box center [36, 255] width 12 height 12
click at [51, 581] on div "Pen" at bounding box center [51, 697] width 18 height 10
click at [35, 340] on div at bounding box center [36, 350] width 24 height 24
click at [385, 581] on div "Undo" at bounding box center [382, 697] width 60 height 24
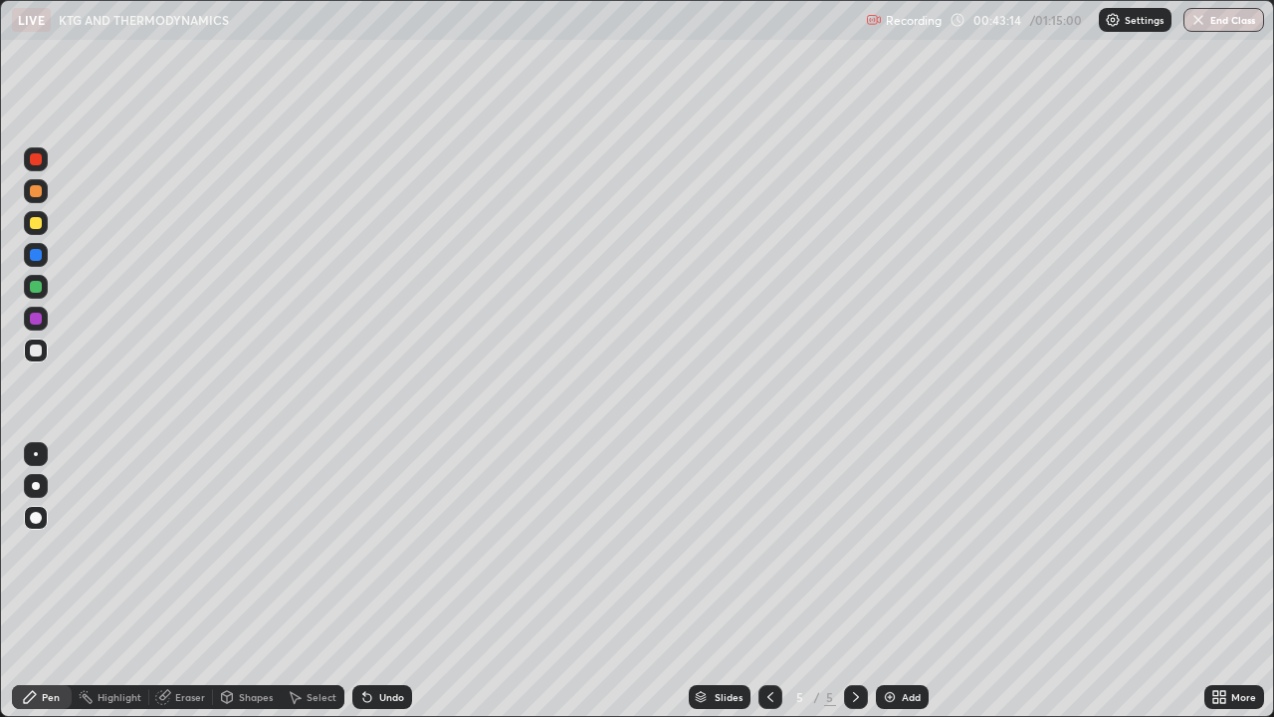
click at [287, 581] on icon at bounding box center [295, 697] width 16 height 16
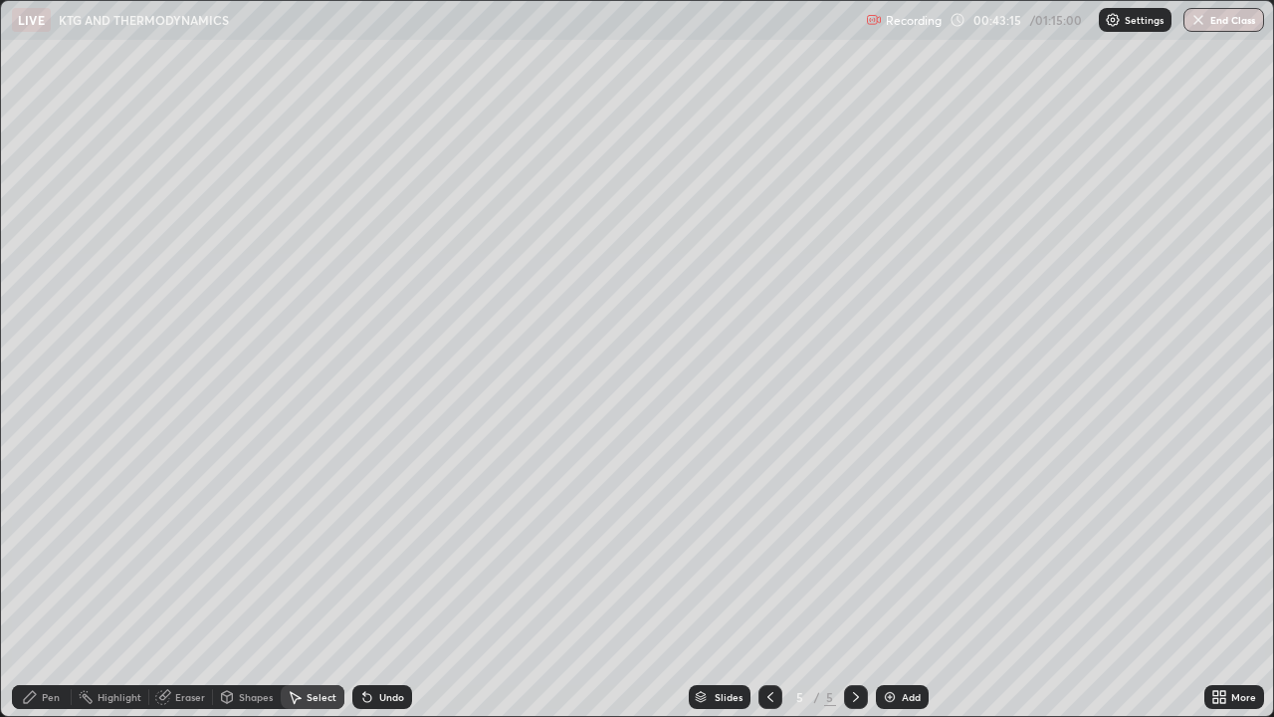
click at [255, 581] on div "Shapes" at bounding box center [256, 697] width 34 height 10
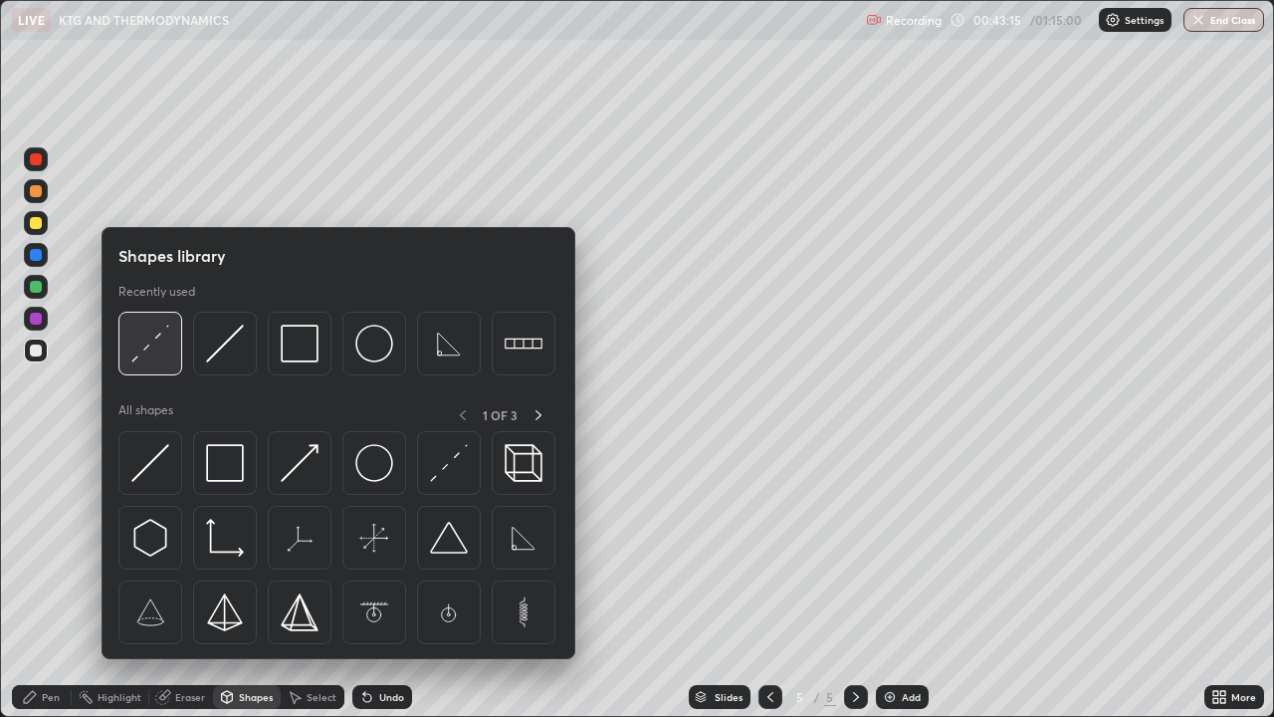
click at [153, 347] on img at bounding box center [150, 344] width 38 height 38
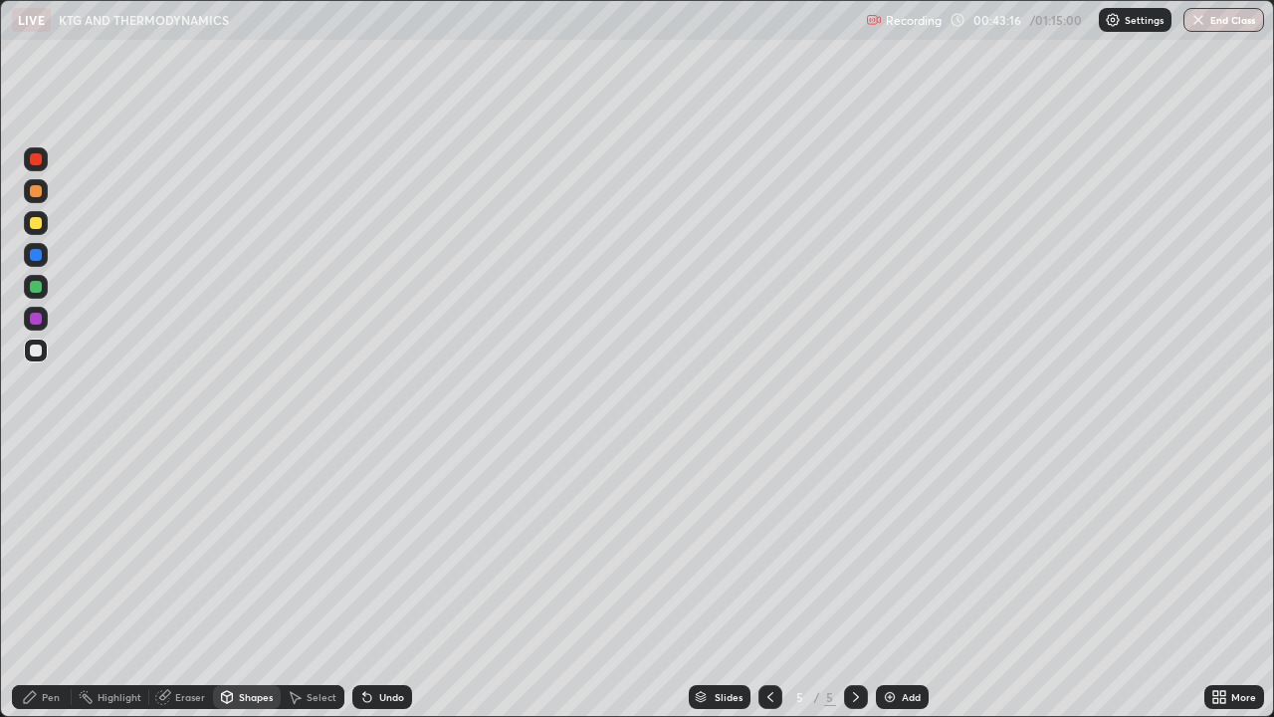
click at [38, 225] on div at bounding box center [36, 223] width 12 height 12
click at [47, 581] on div "Pen" at bounding box center [51, 697] width 18 height 10
click at [252, 581] on div "Shapes" at bounding box center [256, 697] width 34 height 10
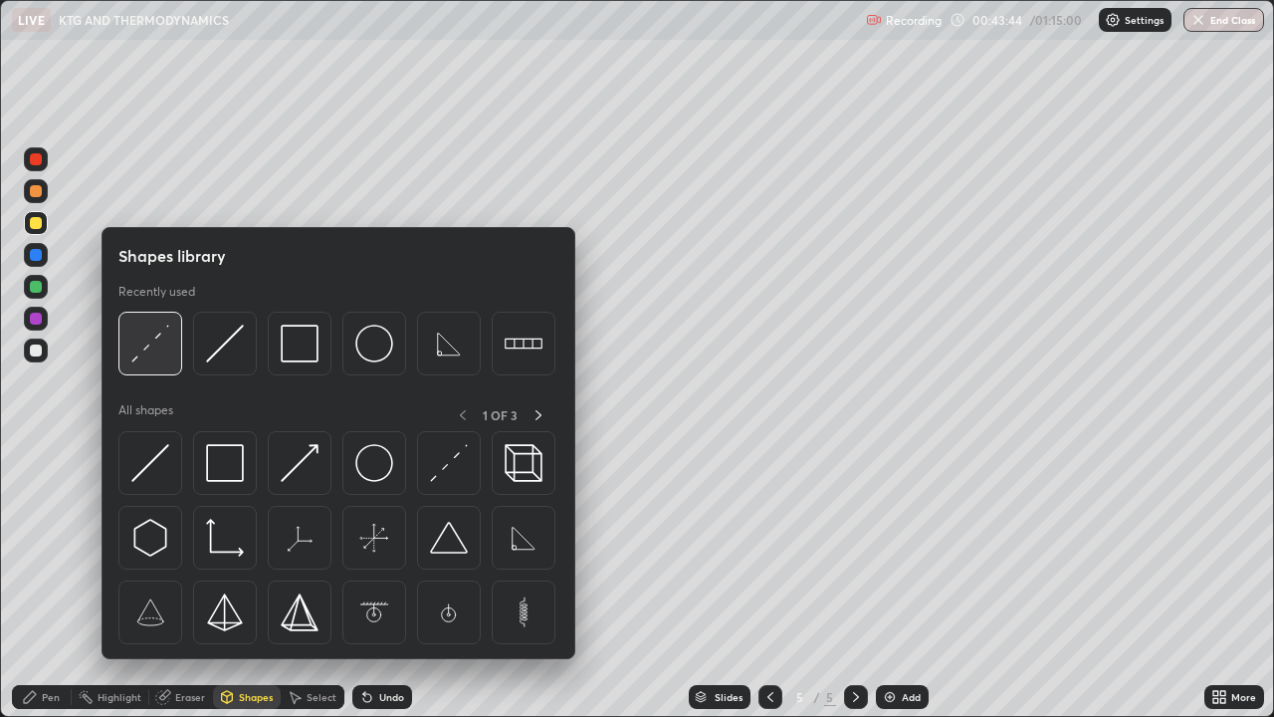
click at [136, 361] on img at bounding box center [150, 344] width 38 height 38
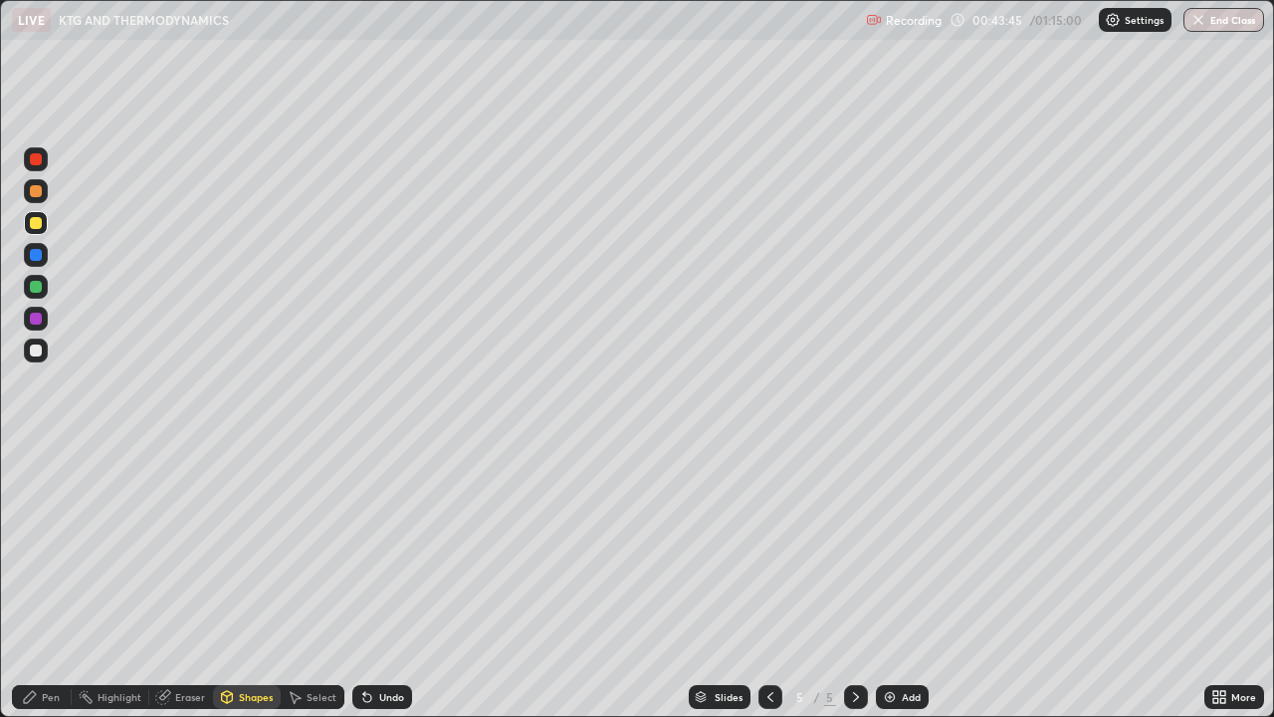
click at [36, 351] on div at bounding box center [36, 350] width 12 height 12
click at [52, 581] on div "Pen" at bounding box center [51, 697] width 18 height 10
click at [254, 581] on div "Shapes" at bounding box center [247, 697] width 68 height 24
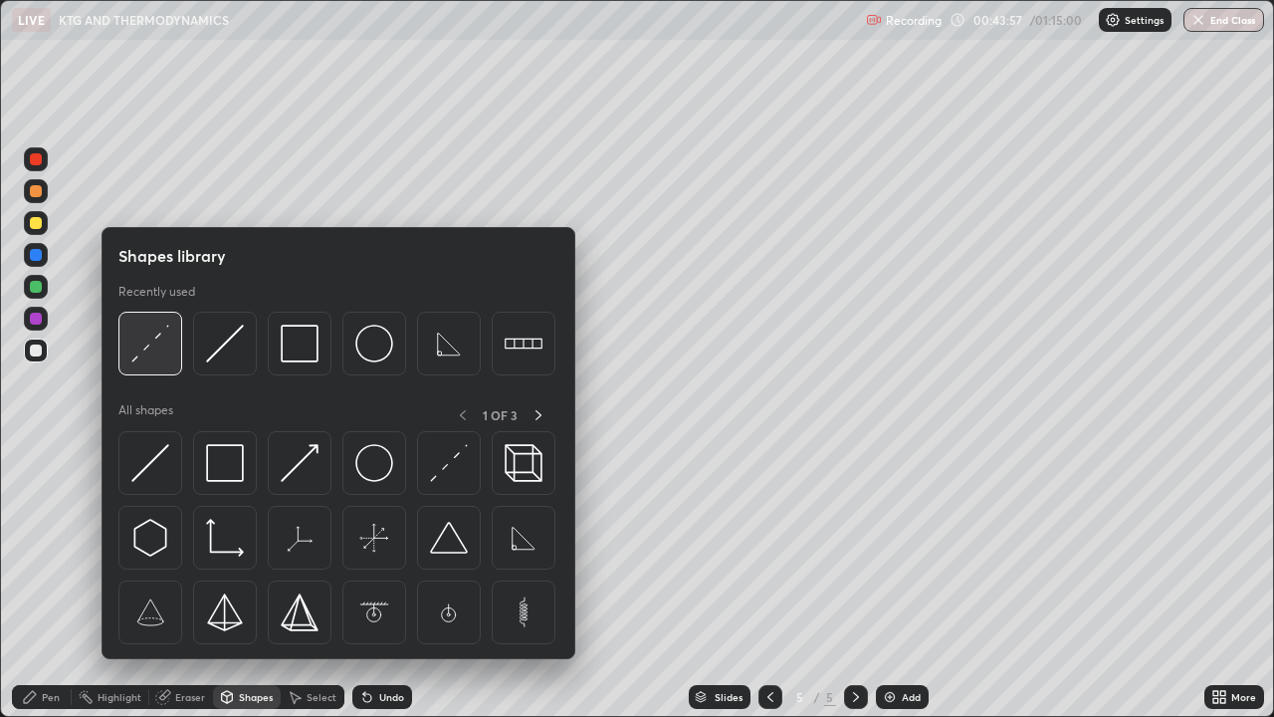
click at [133, 354] on img at bounding box center [150, 344] width 38 height 38
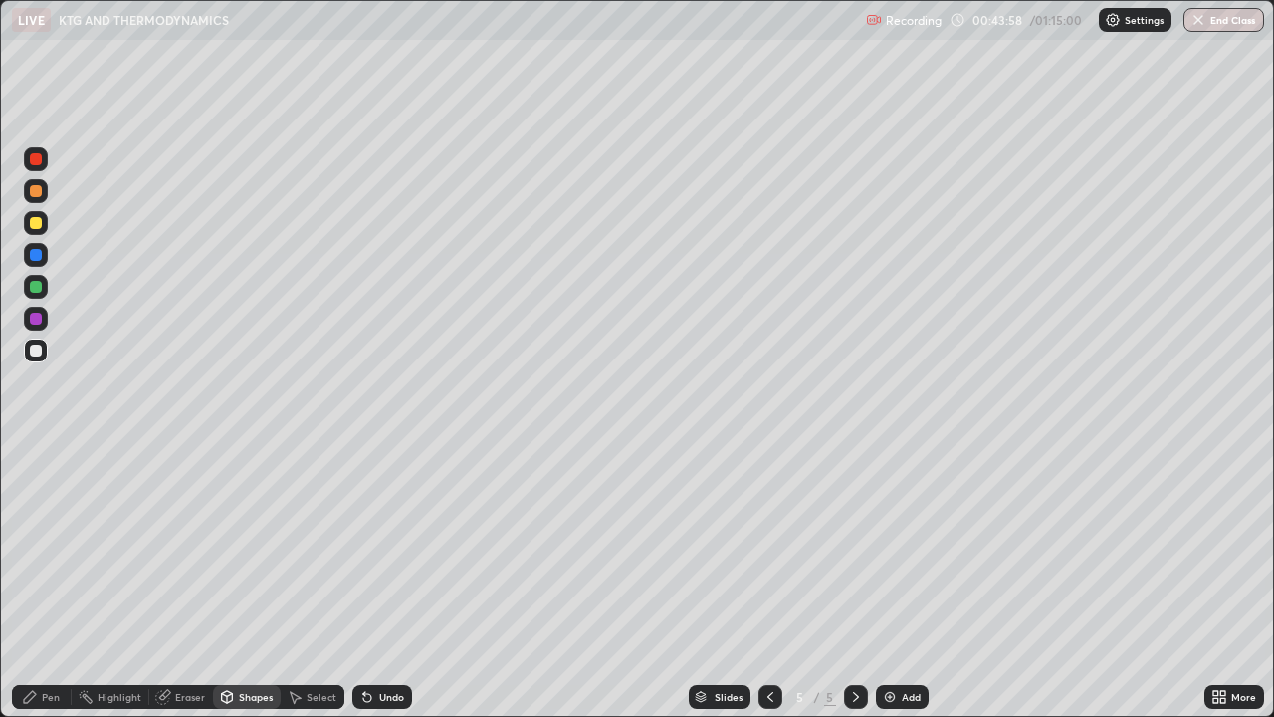
click at [28, 225] on div at bounding box center [36, 223] width 24 height 24
click at [64, 581] on div "Pen" at bounding box center [42, 697] width 60 height 24
click at [28, 581] on icon at bounding box center [30, 697] width 12 height 12
click at [891, 581] on img at bounding box center [890, 697] width 16 height 16
click at [32, 359] on div at bounding box center [36, 350] width 24 height 24
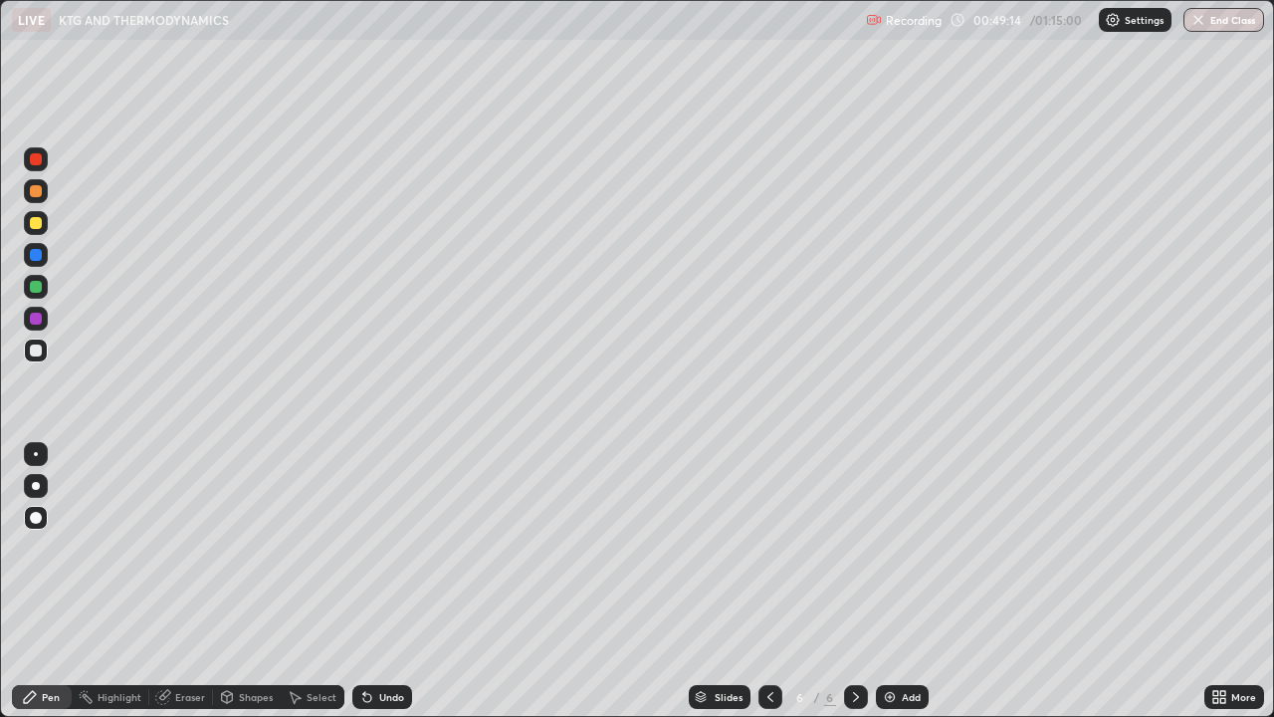
click at [47, 581] on div "Pen" at bounding box center [42, 697] width 60 height 24
click at [43, 581] on div "Pen" at bounding box center [51, 697] width 18 height 10
click at [259, 581] on div "Shapes" at bounding box center [256, 697] width 34 height 10
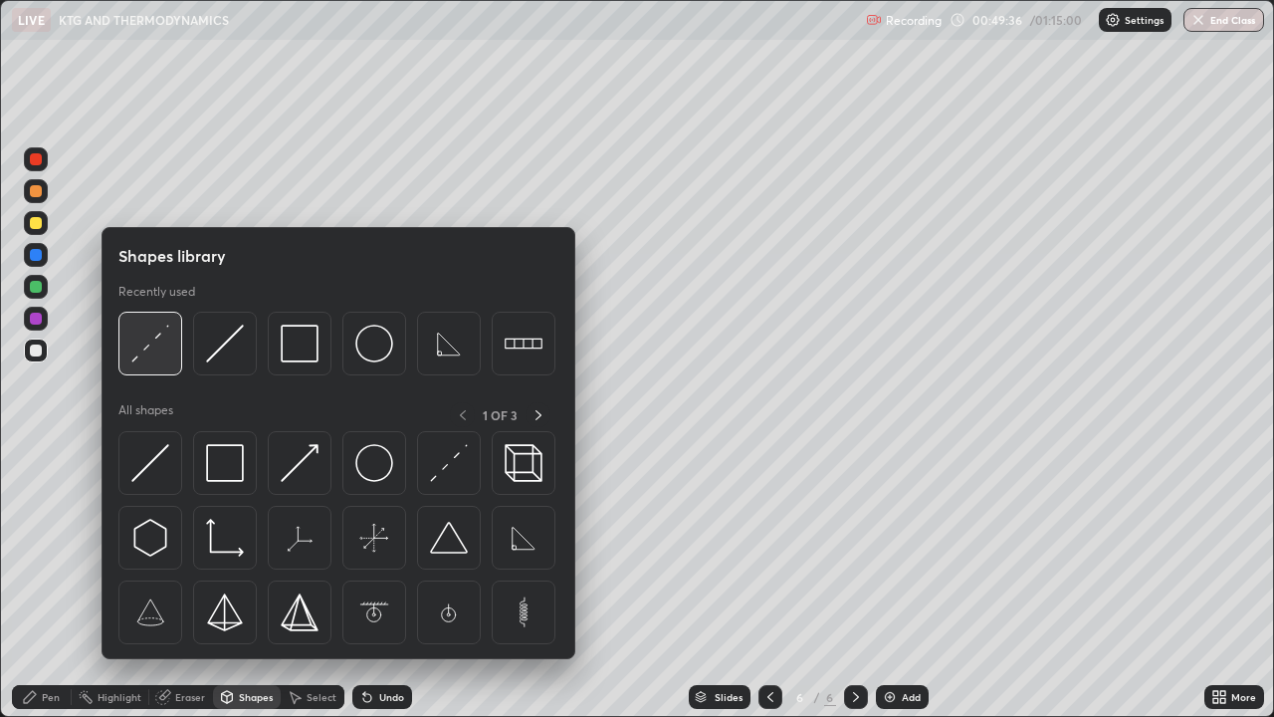
click at [157, 336] on img at bounding box center [150, 344] width 38 height 38
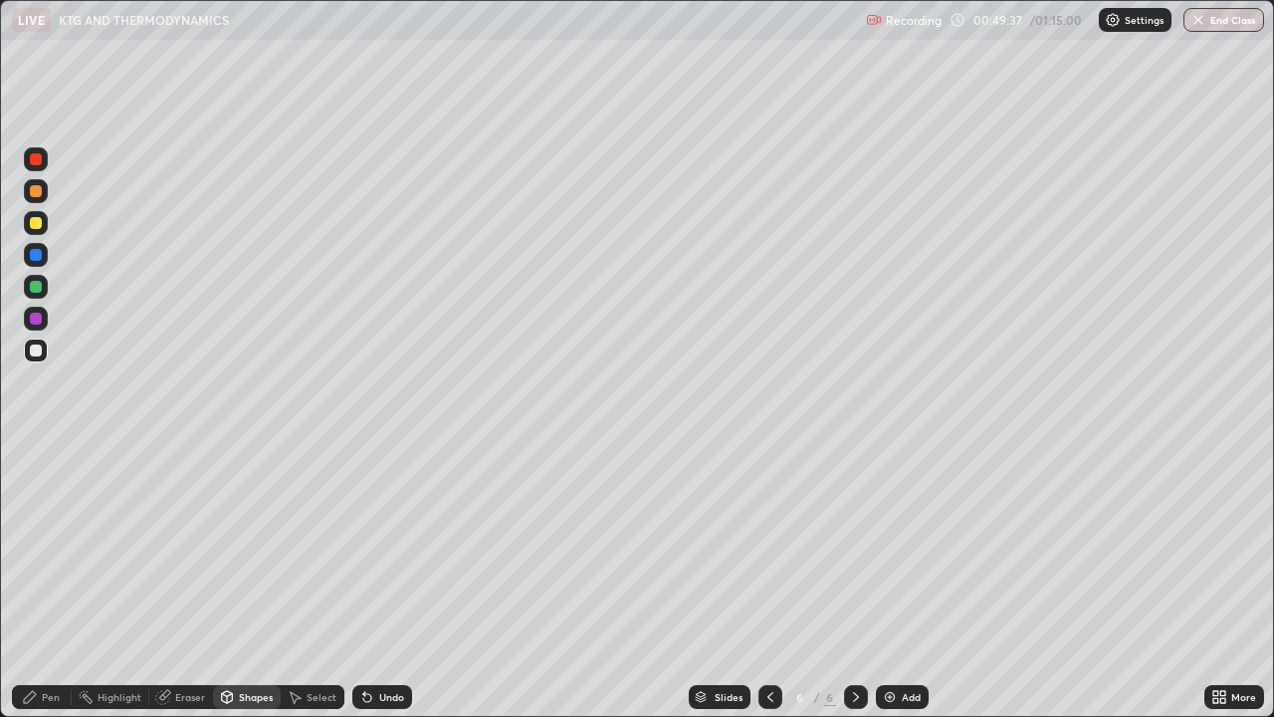
click at [45, 217] on div at bounding box center [36, 223] width 24 height 24
click at [56, 581] on div "Pen" at bounding box center [42, 697] width 60 height 24
click at [38, 353] on div at bounding box center [36, 350] width 12 height 12
click at [236, 581] on div "Shapes" at bounding box center [247, 697] width 68 height 24
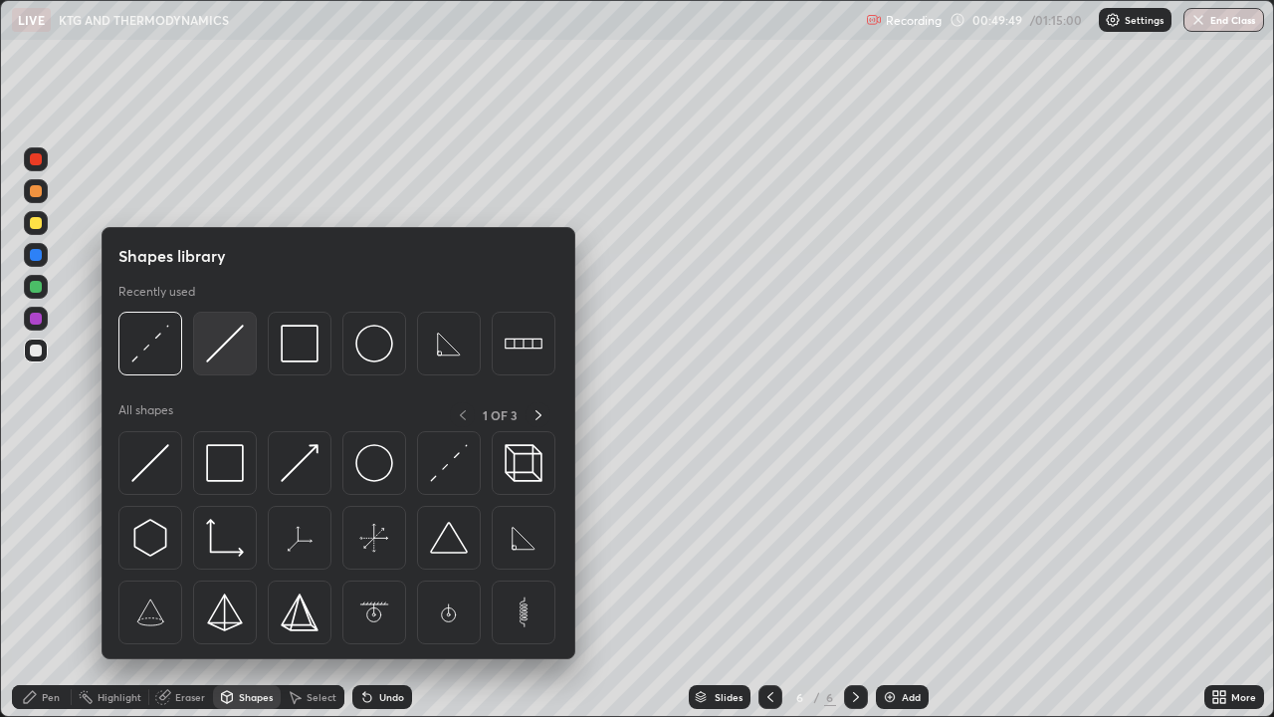
click at [224, 356] on img at bounding box center [225, 344] width 38 height 38
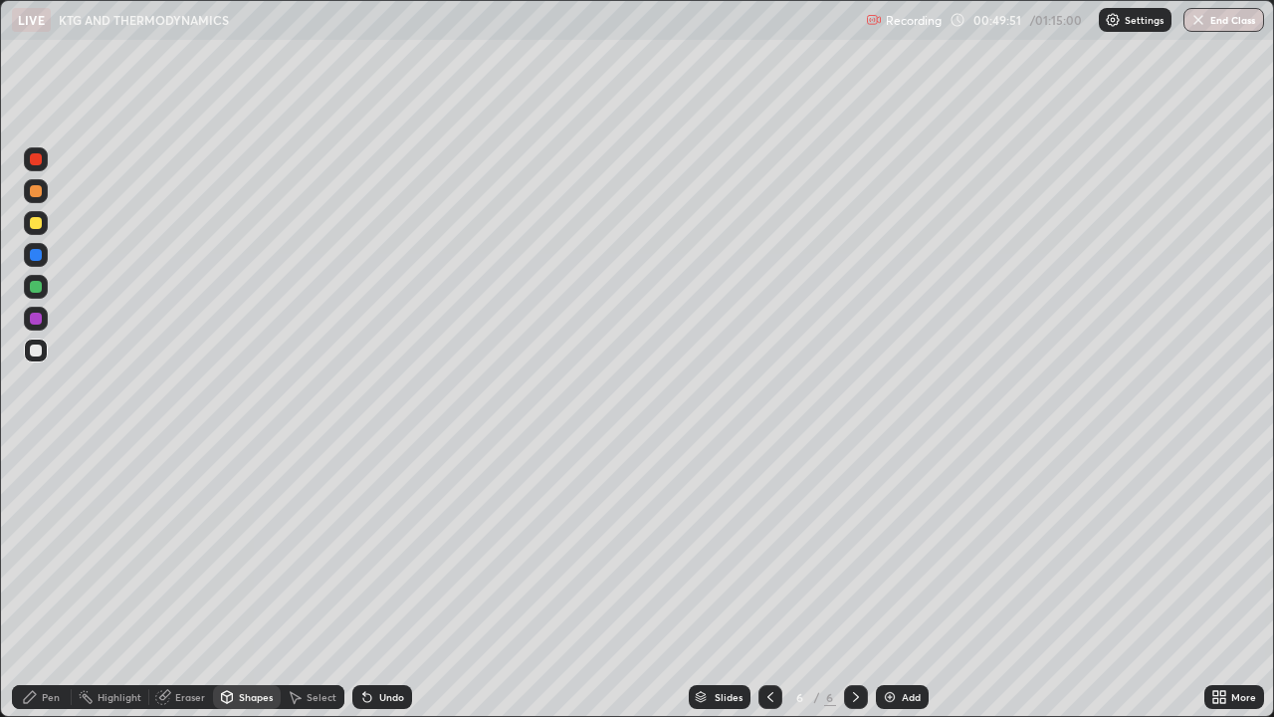
click at [46, 581] on div "Pen" at bounding box center [51, 697] width 18 height 10
click at [376, 581] on div "Undo" at bounding box center [382, 697] width 60 height 24
click at [247, 581] on div "Shapes" at bounding box center [256, 697] width 34 height 10
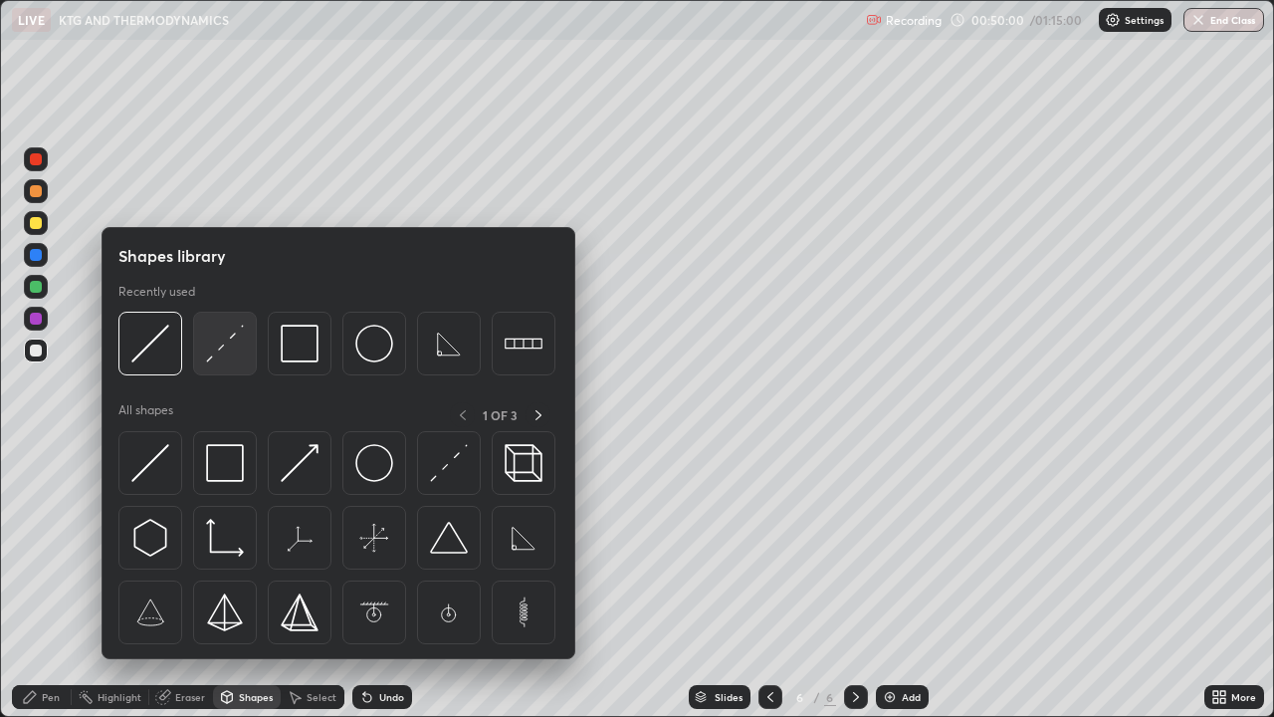
click at [234, 351] on img at bounding box center [225, 344] width 38 height 38
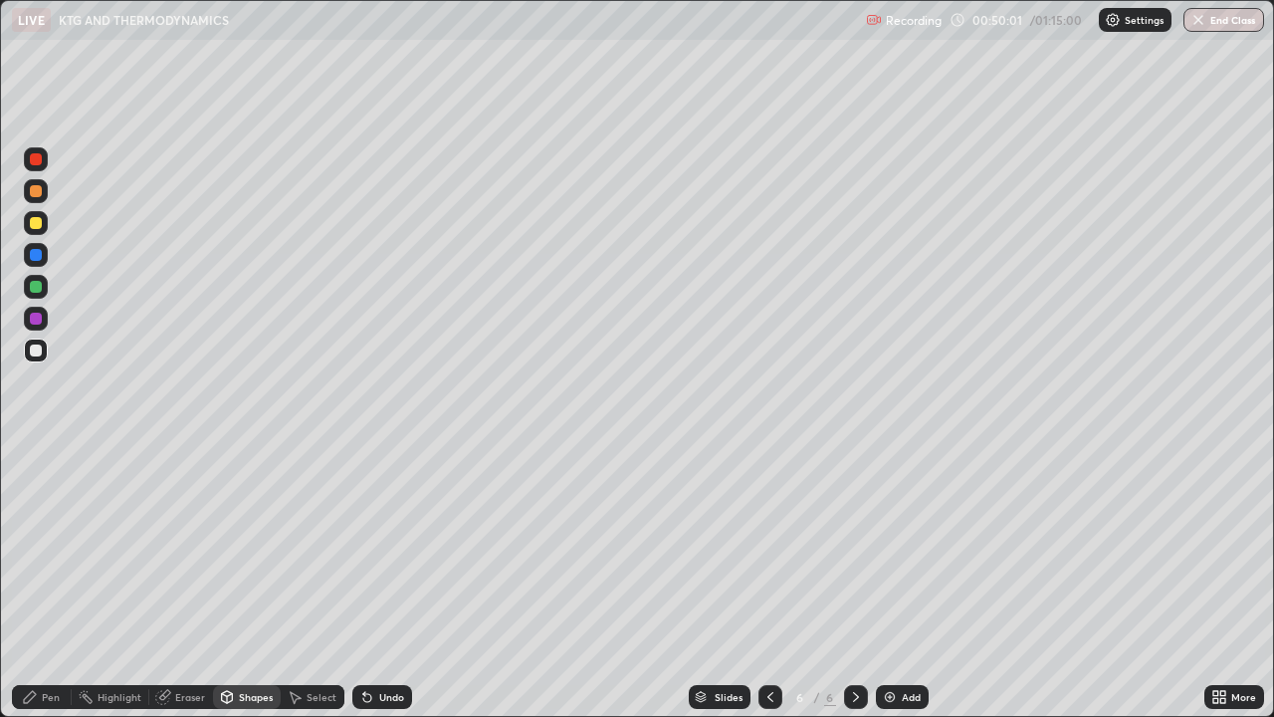
click at [43, 217] on div at bounding box center [36, 223] width 24 height 24
click at [39, 581] on div "Pen" at bounding box center [42, 697] width 60 height 24
click at [34, 350] on div at bounding box center [36, 350] width 12 height 12
click at [237, 581] on div "Shapes" at bounding box center [247, 697] width 68 height 24
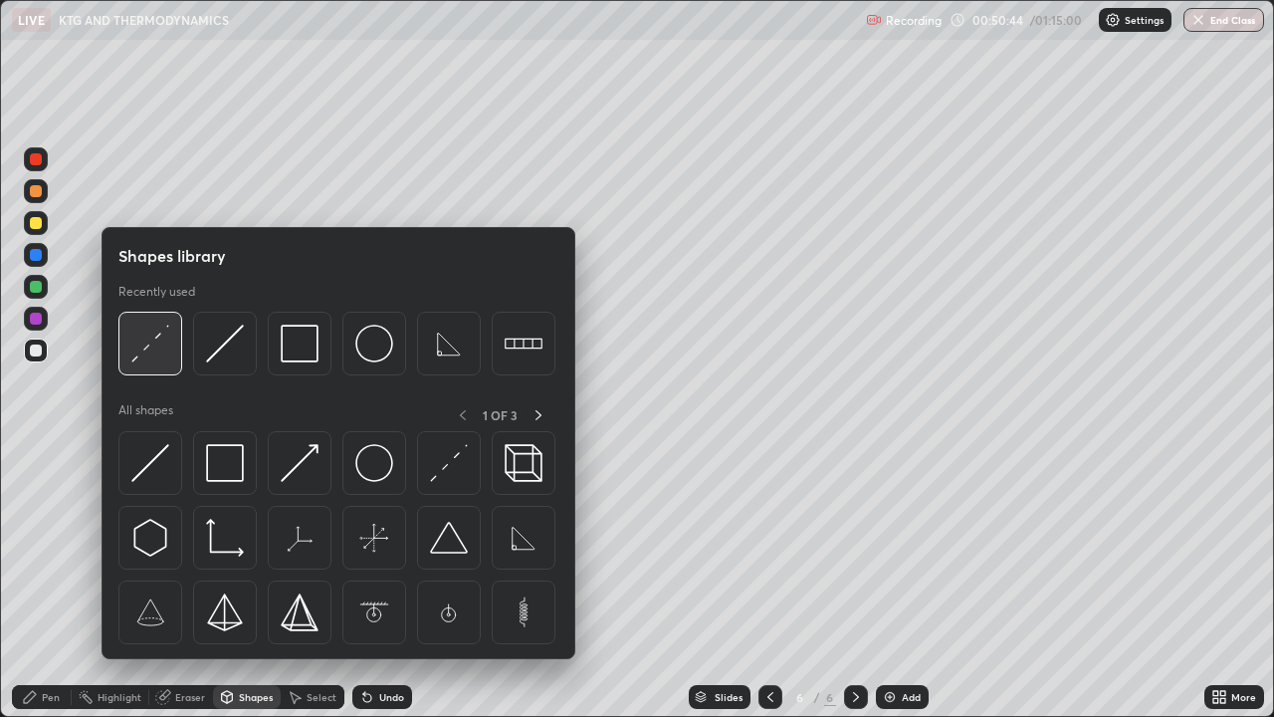
click at [154, 348] on img at bounding box center [150, 344] width 38 height 38
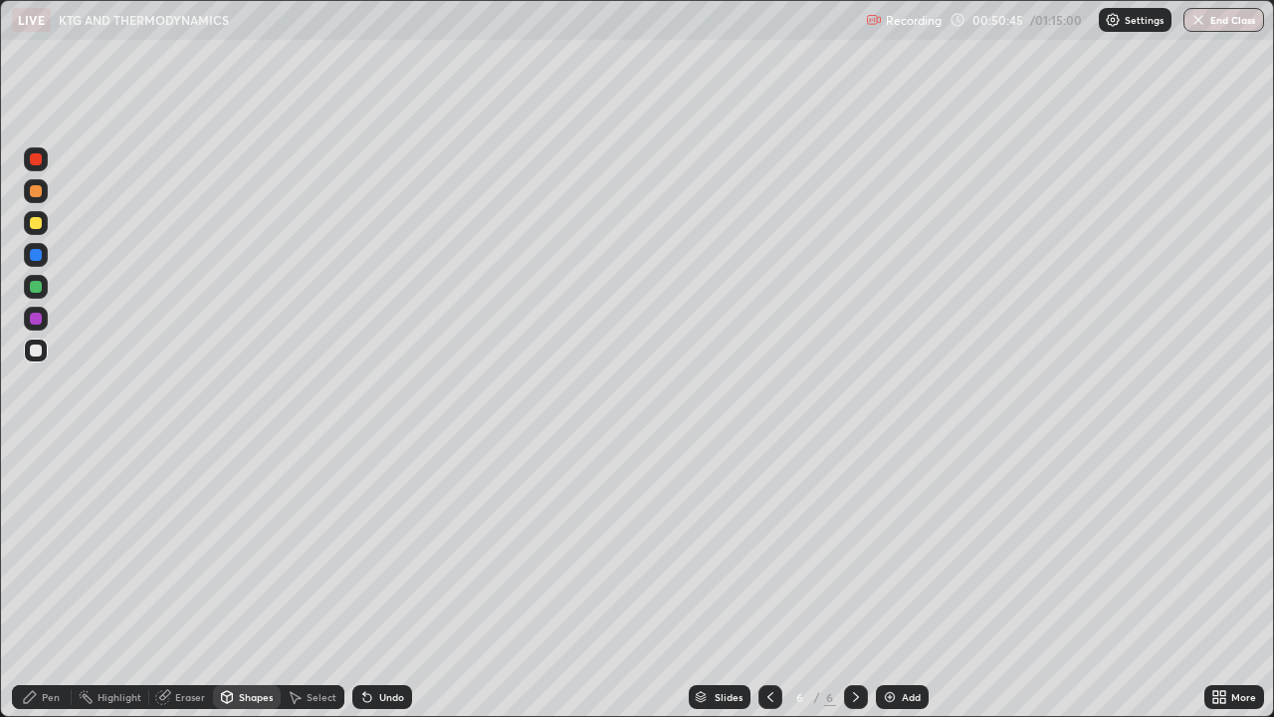
click at [37, 223] on div at bounding box center [36, 223] width 12 height 12
click at [50, 581] on div "Pen" at bounding box center [51, 697] width 18 height 10
click at [236, 581] on div "Shapes" at bounding box center [247, 697] width 68 height 24
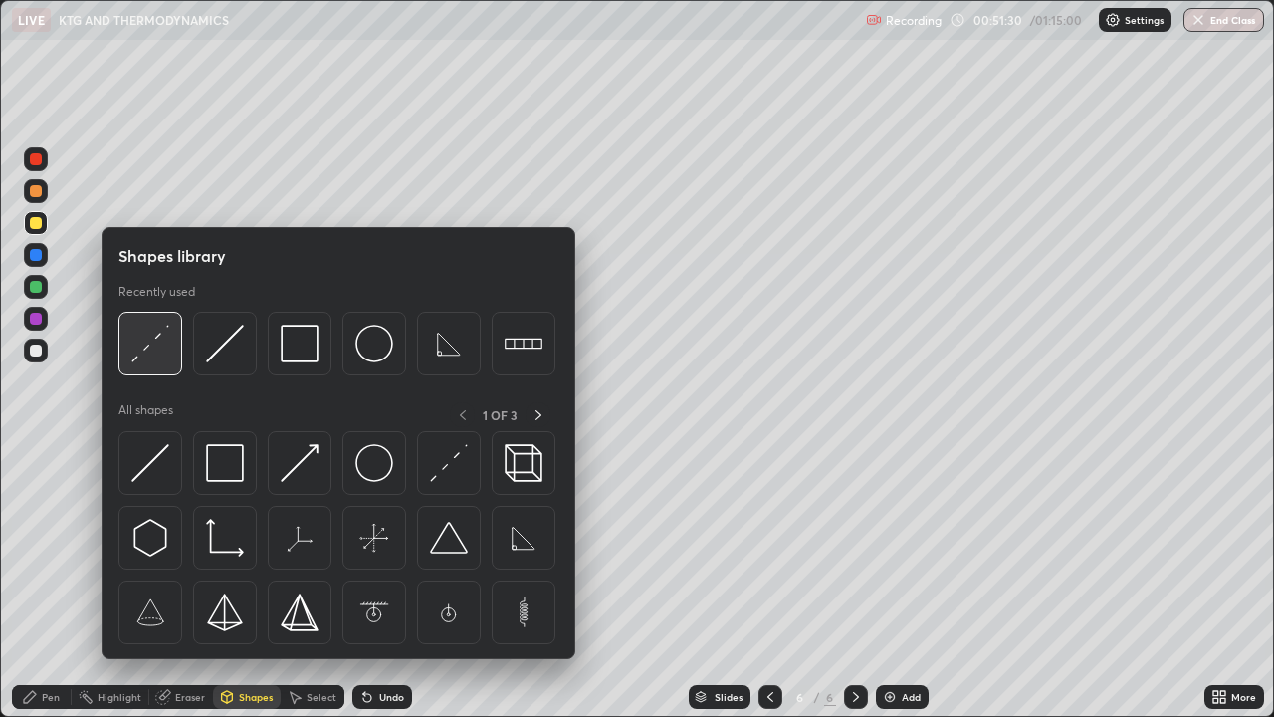
click at [150, 353] on img at bounding box center [150, 344] width 38 height 38
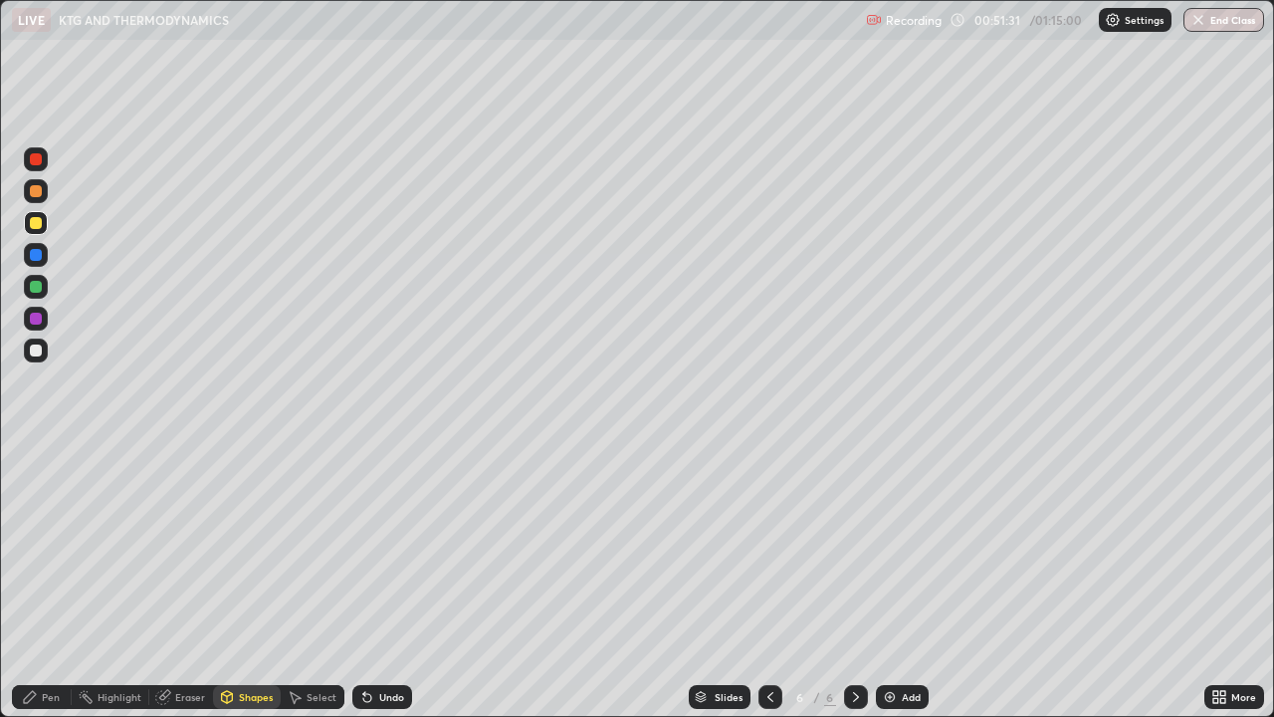
click at [45, 581] on div "Pen" at bounding box center [51, 697] width 18 height 10
click at [41, 353] on div at bounding box center [36, 350] width 12 height 12
click at [384, 581] on div "Undo" at bounding box center [391, 697] width 25 height 10
click at [248, 581] on div "Shapes" at bounding box center [247, 697] width 68 height 24
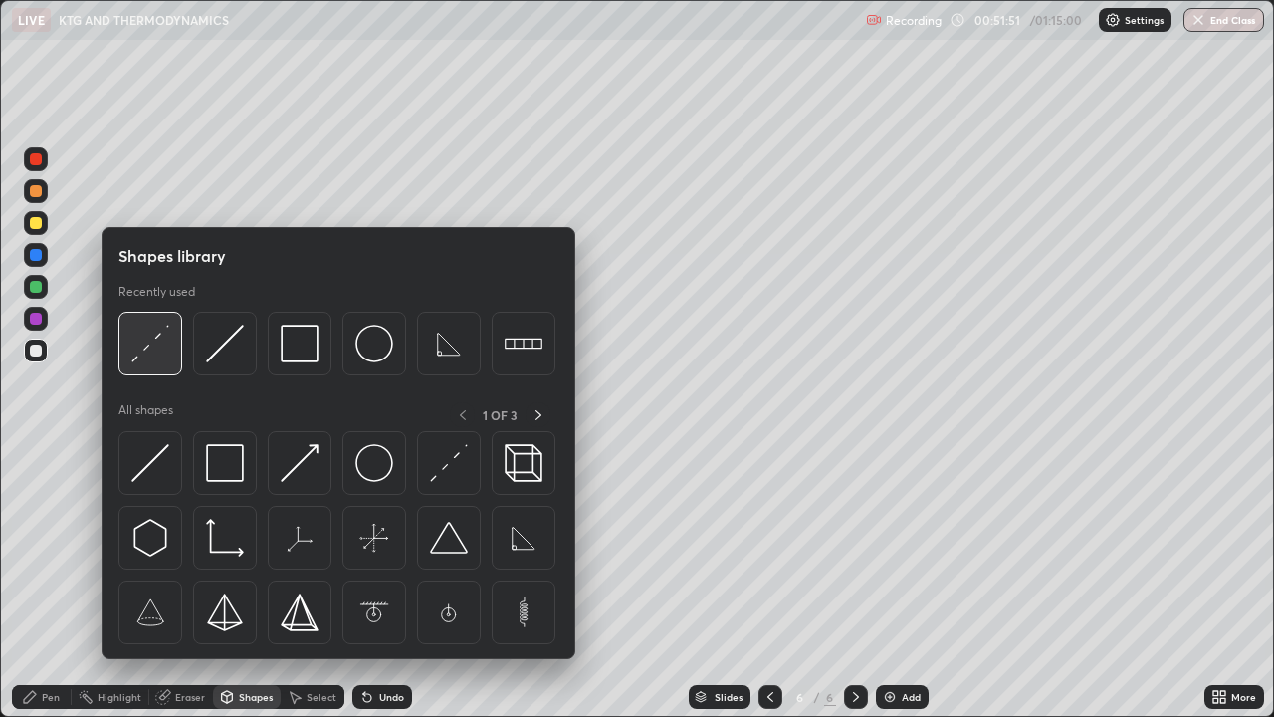
click at [166, 352] on img at bounding box center [150, 344] width 38 height 38
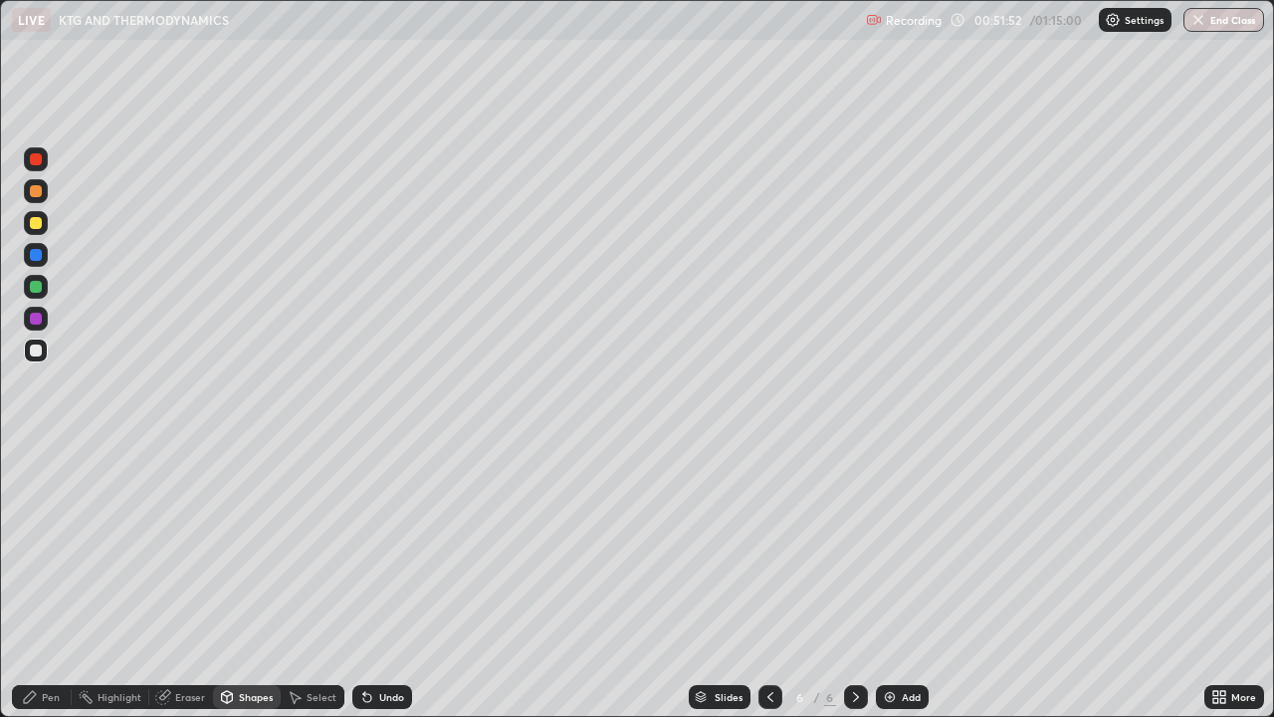
click at [34, 324] on div at bounding box center [36, 319] width 12 height 12
click at [34, 347] on div at bounding box center [36, 350] width 12 height 12
click at [37, 251] on div at bounding box center [36, 255] width 12 height 12
click at [44, 581] on div "Pen" at bounding box center [42, 697] width 60 height 24
click at [34, 357] on div at bounding box center [36, 350] width 24 height 24
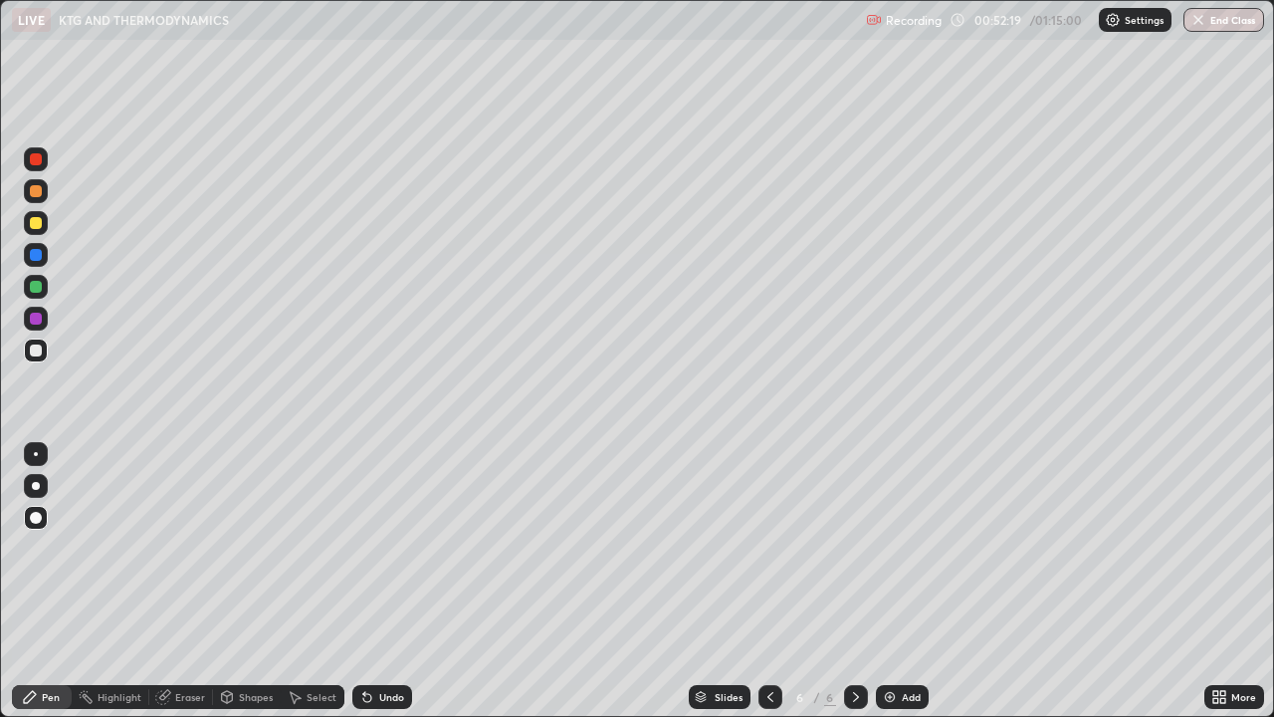
click at [244, 581] on div "Shapes" at bounding box center [256, 697] width 34 height 10
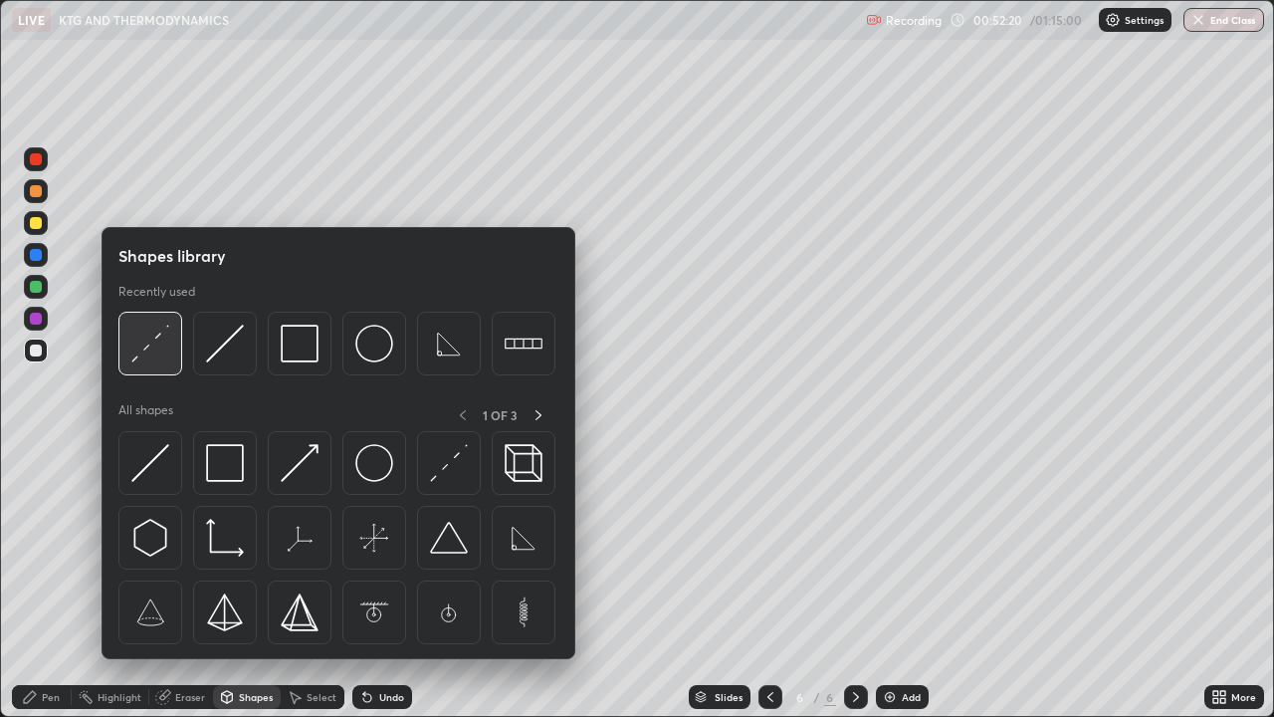
click at [137, 347] on img at bounding box center [150, 344] width 38 height 38
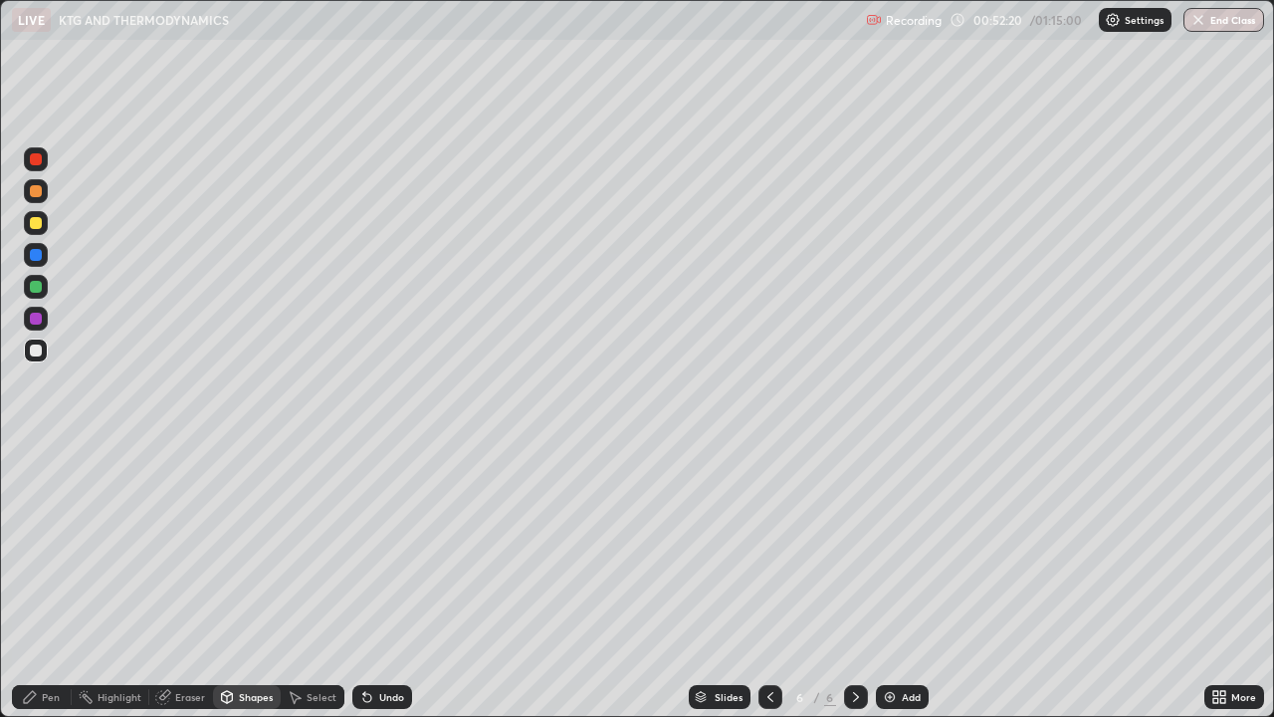
click at [37, 254] on div at bounding box center [36, 255] width 12 height 12
click at [372, 581] on div "Undo" at bounding box center [382, 697] width 60 height 24
click at [42, 581] on div "Pen" at bounding box center [51, 697] width 18 height 10
click at [238, 581] on div "Shapes" at bounding box center [247, 697] width 68 height 24
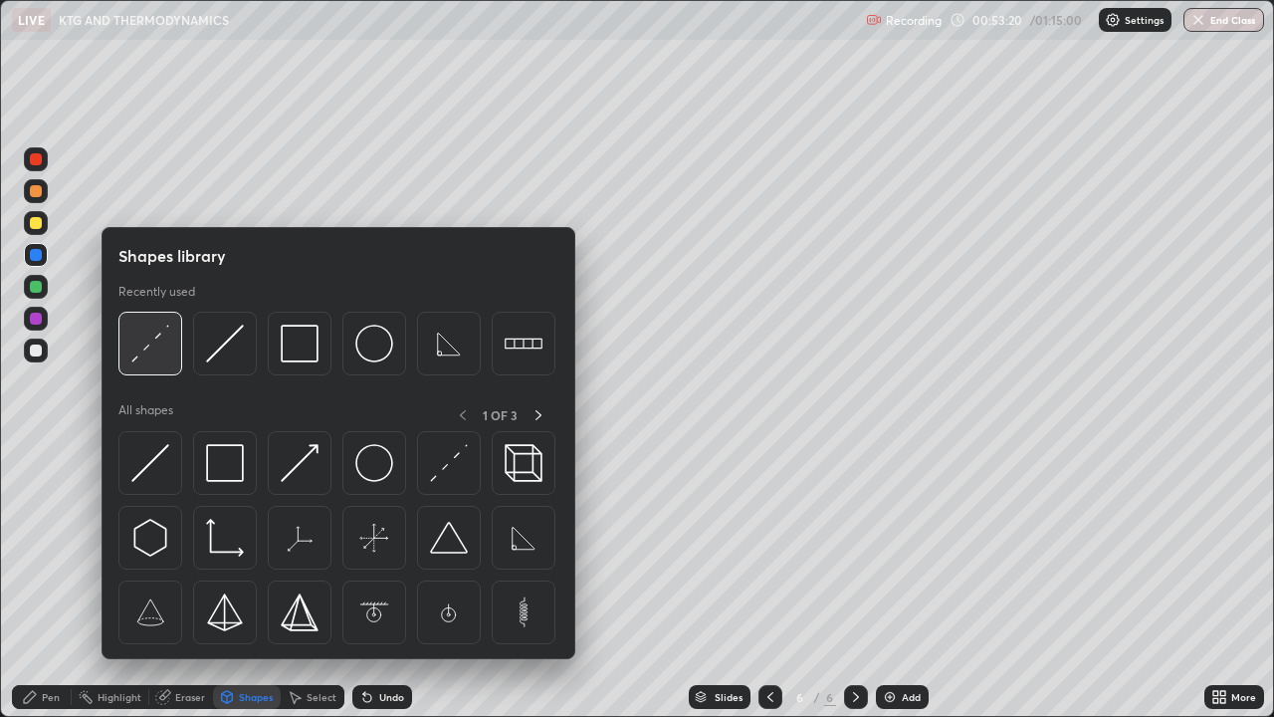
click at [139, 348] on img at bounding box center [150, 344] width 38 height 38
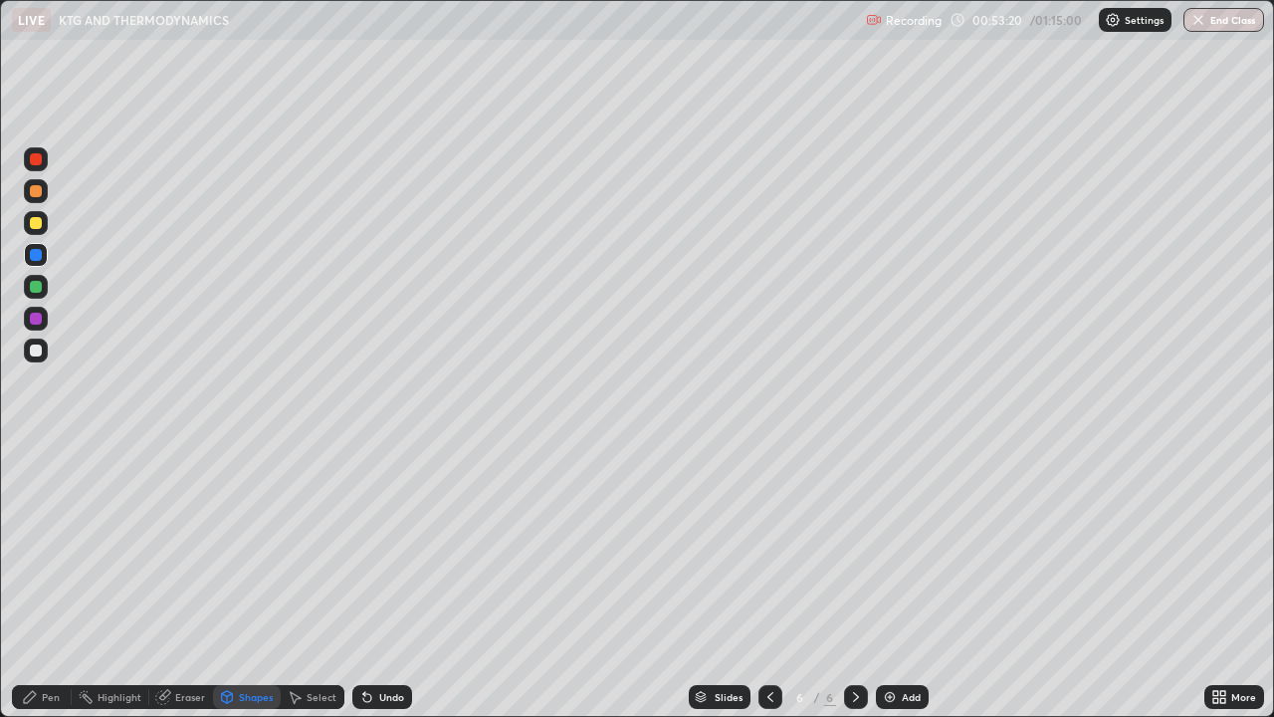
click at [32, 352] on div at bounding box center [36, 350] width 12 height 12
click at [36, 581] on icon at bounding box center [30, 697] width 16 height 16
click at [256, 581] on div "Shapes" at bounding box center [256, 697] width 34 height 10
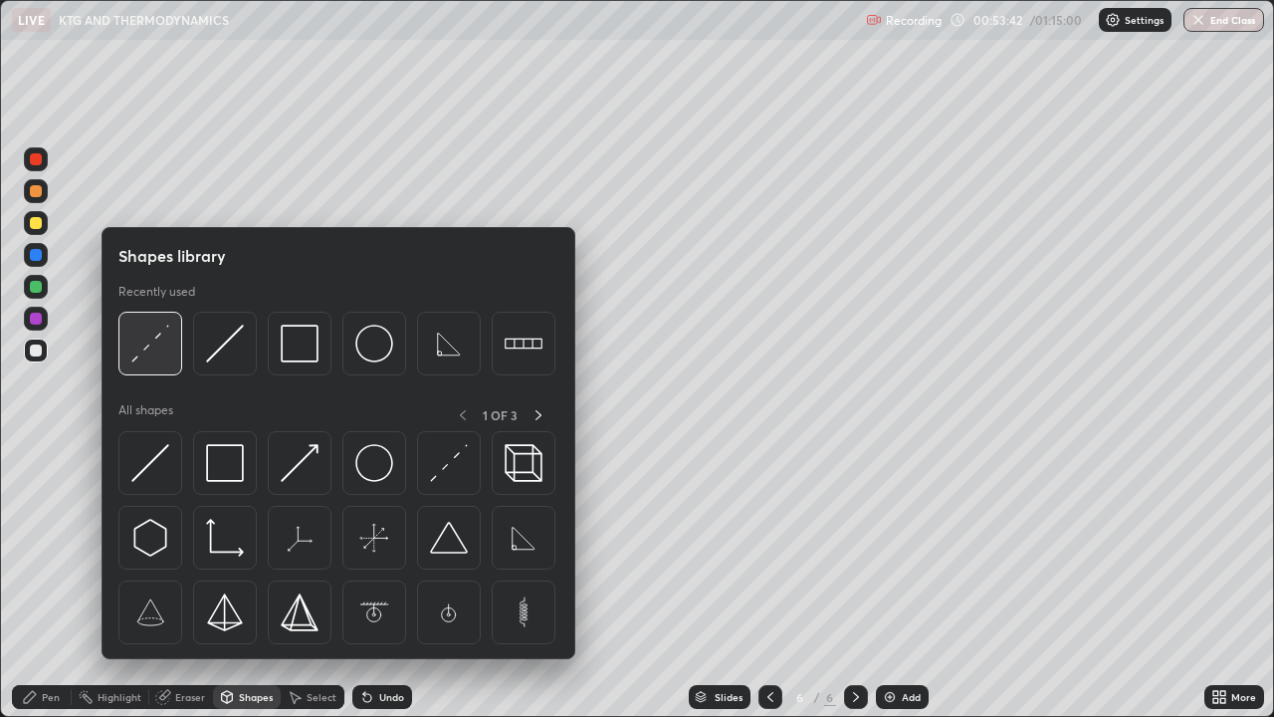
click at [143, 360] on img at bounding box center [150, 344] width 38 height 38
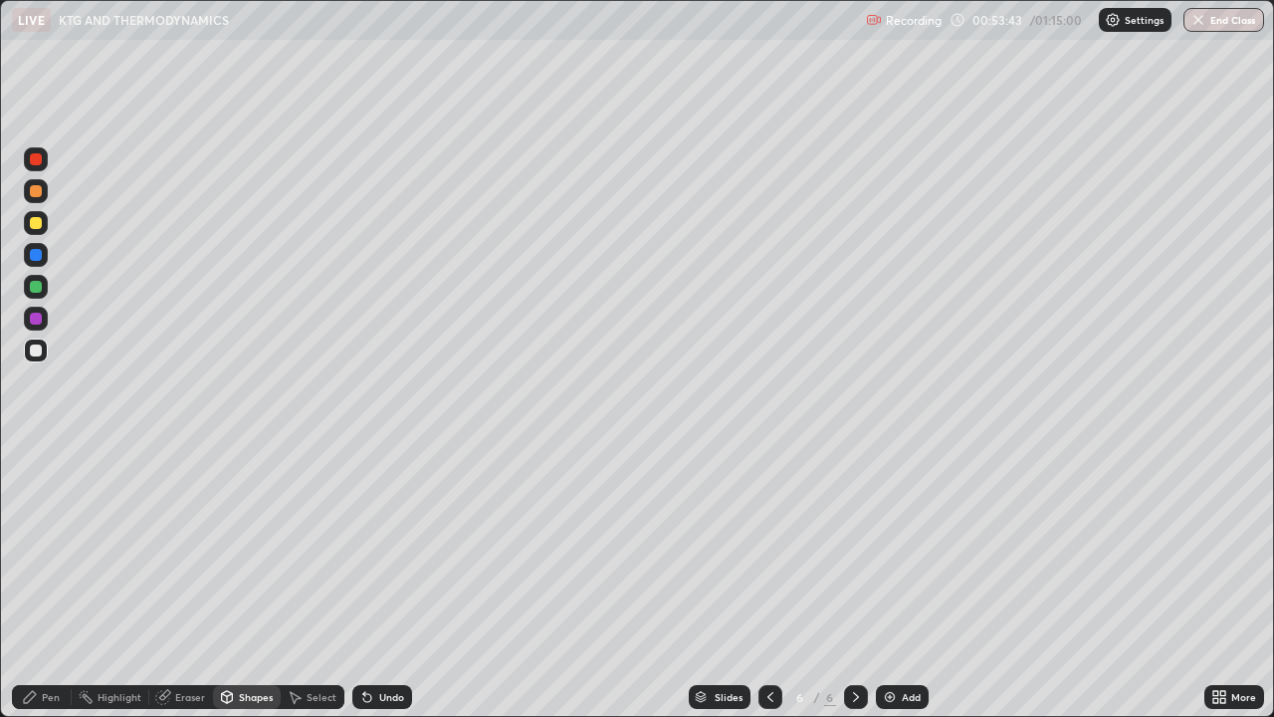
click at [34, 228] on div at bounding box center [36, 223] width 12 height 12
click at [41, 581] on div "Pen" at bounding box center [42, 697] width 60 height 24
click at [248, 581] on div "Shapes" at bounding box center [256, 697] width 34 height 10
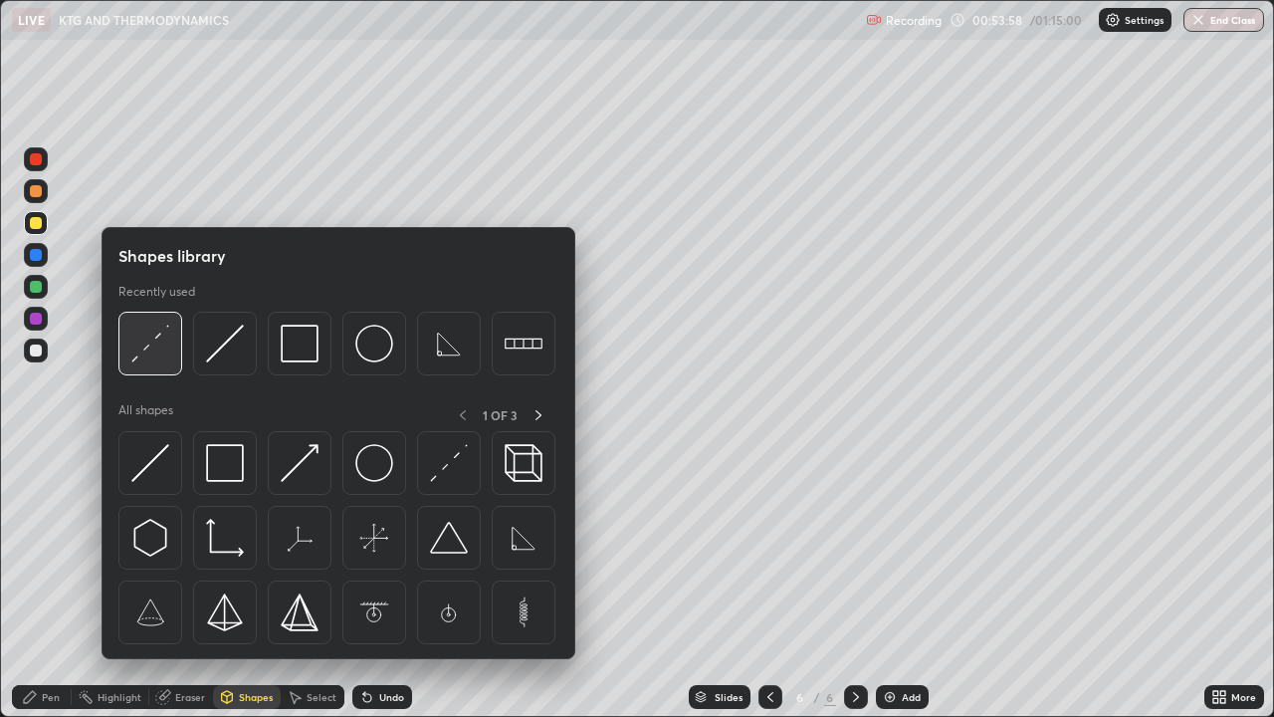
click at [140, 351] on img at bounding box center [150, 344] width 38 height 38
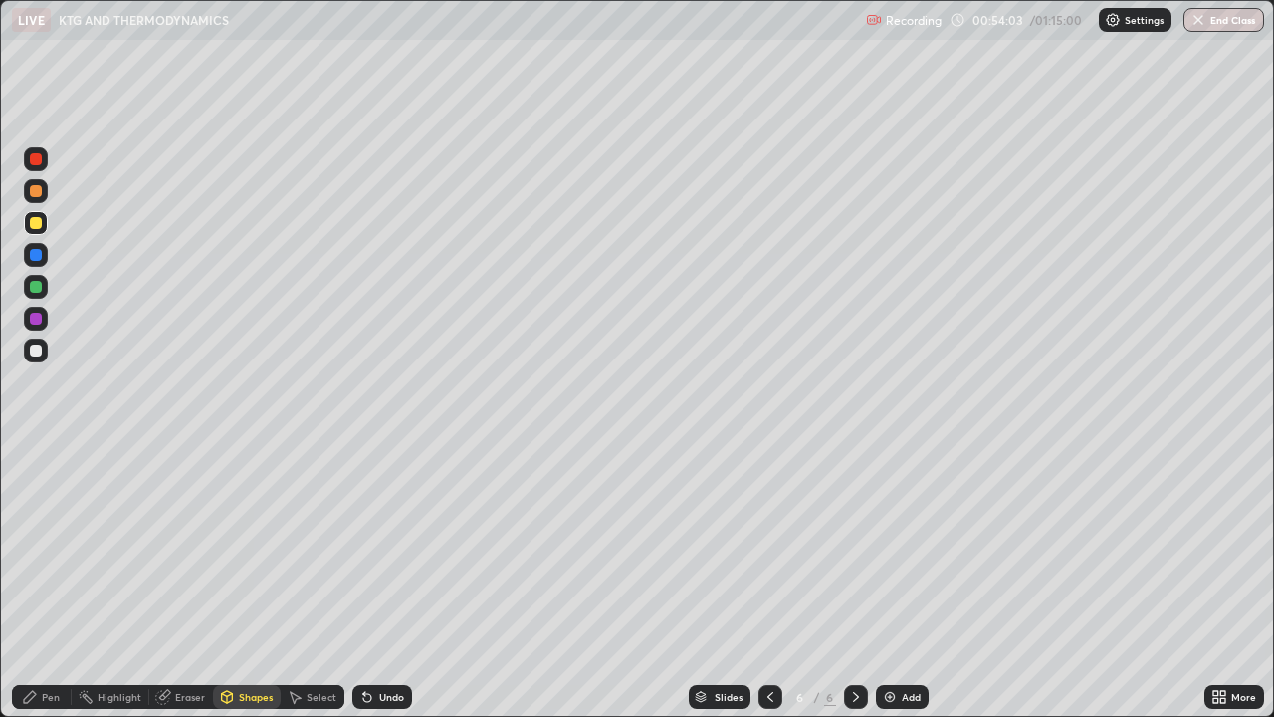
click at [49, 581] on div "Pen" at bounding box center [42, 697] width 60 height 40
click at [251, 581] on div "Shapes" at bounding box center [256, 697] width 34 height 10
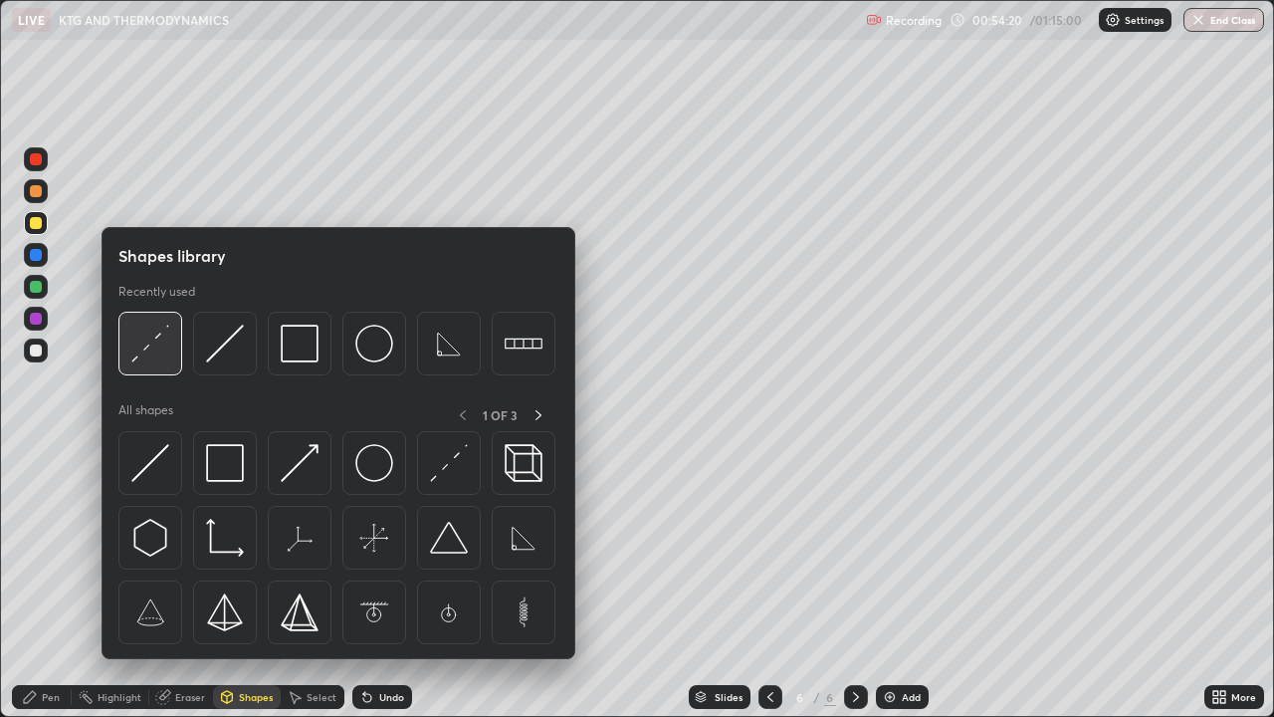
click at [146, 363] on div at bounding box center [150, 344] width 64 height 64
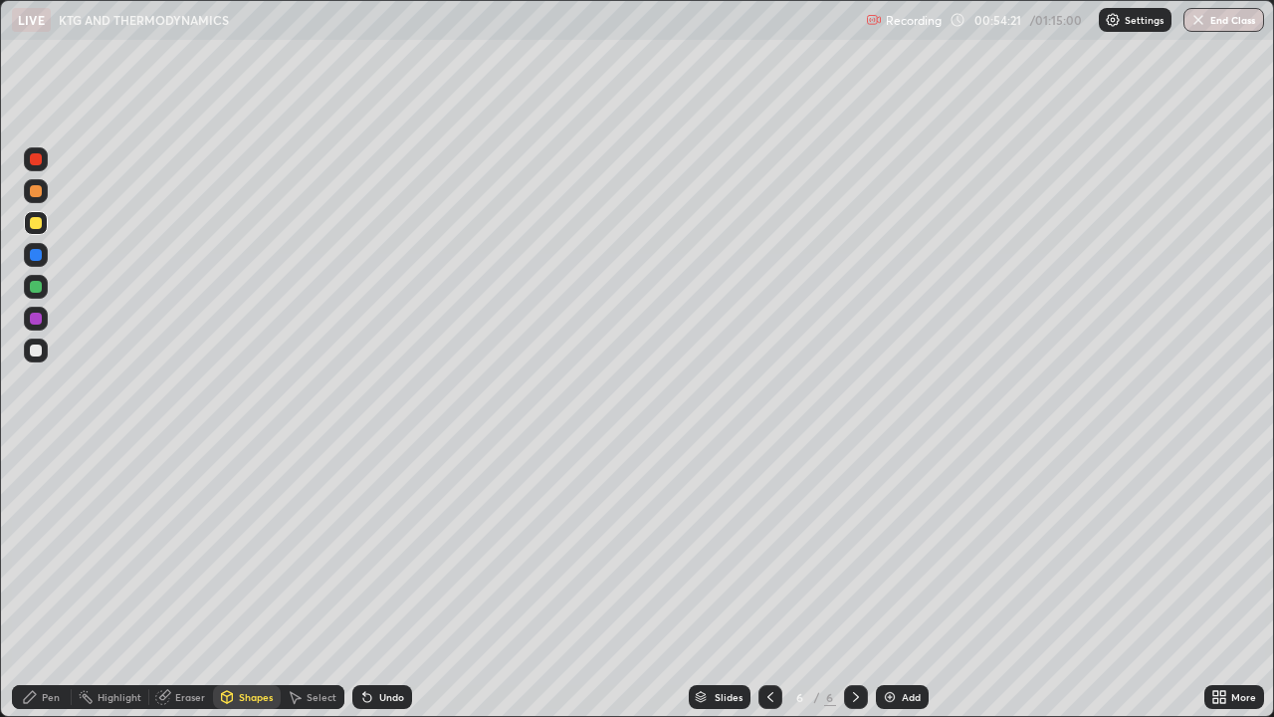
click at [36, 355] on div at bounding box center [36, 350] width 12 height 12
click at [53, 581] on div "Pen" at bounding box center [42, 697] width 60 height 24
click at [234, 581] on div "Shapes" at bounding box center [247, 697] width 68 height 24
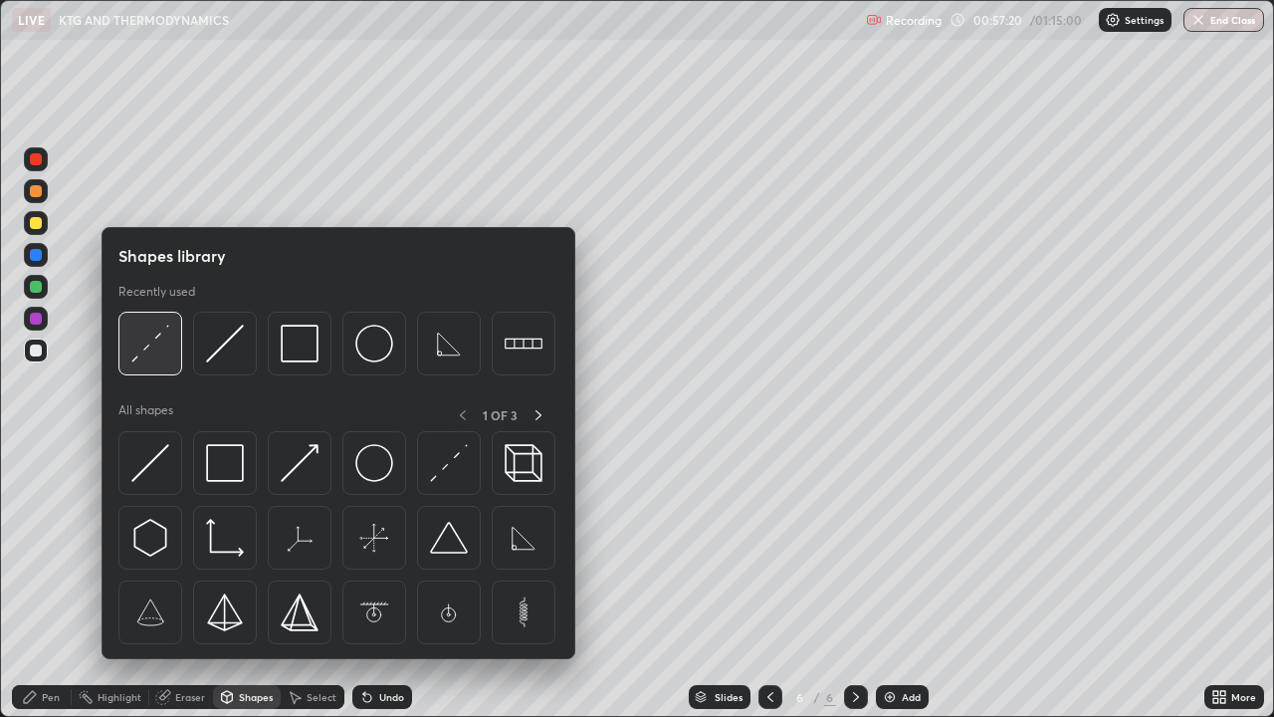
click at [145, 348] on img at bounding box center [150, 344] width 38 height 38
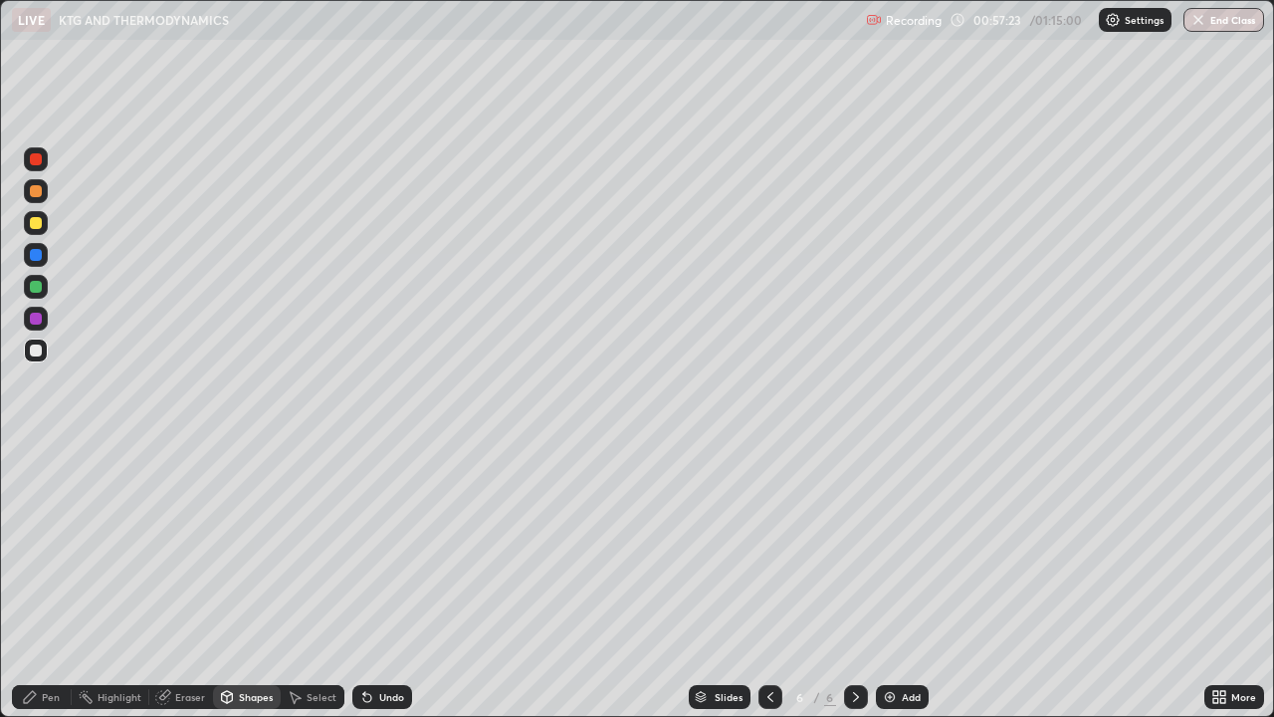
click at [45, 581] on div "Pen" at bounding box center [51, 697] width 18 height 10
click at [32, 349] on div at bounding box center [36, 350] width 12 height 12
click at [261, 581] on div "Shapes" at bounding box center [256, 697] width 34 height 10
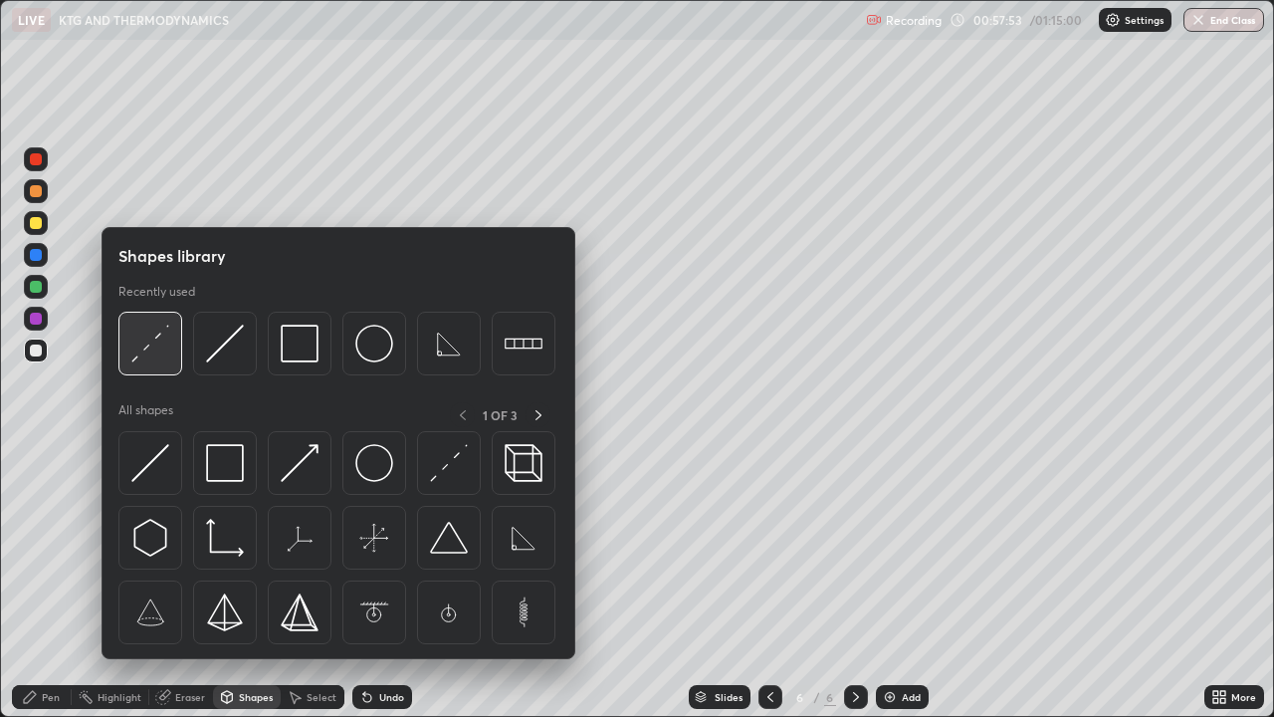
click at [149, 346] on img at bounding box center [150, 344] width 38 height 38
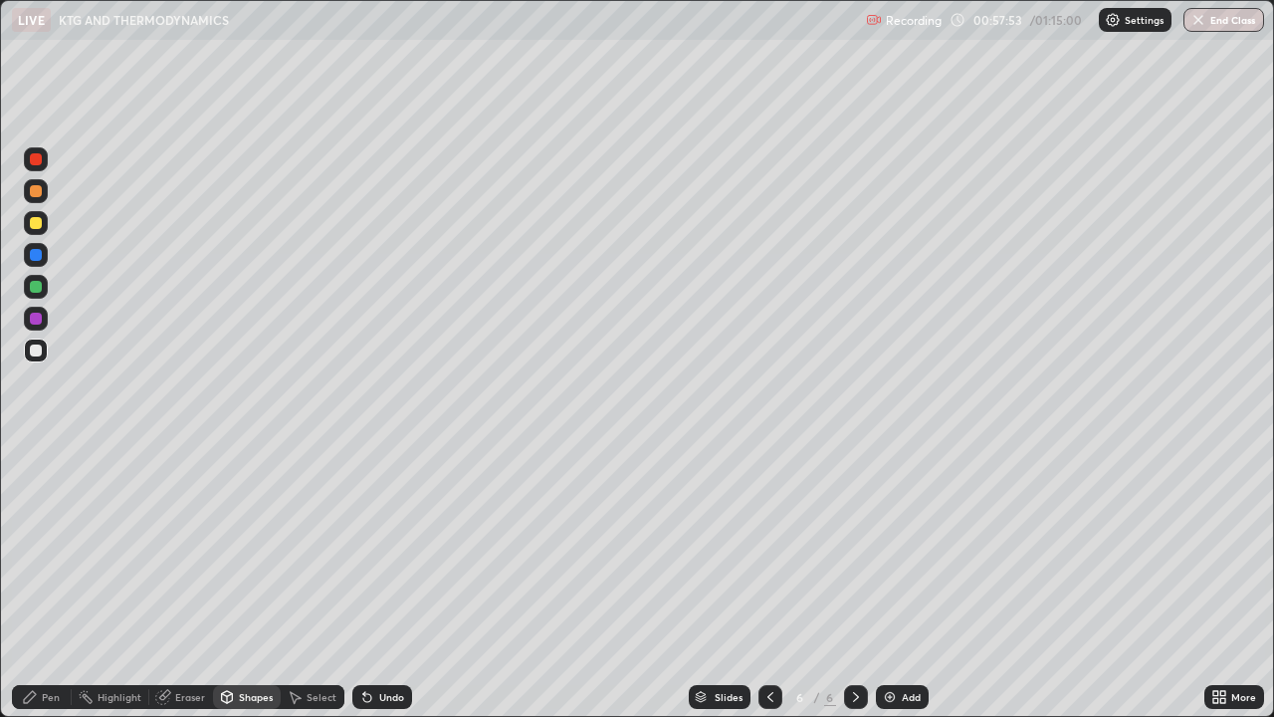
click at [37, 223] on div at bounding box center [36, 223] width 12 height 12
click at [51, 581] on div "Pen" at bounding box center [51, 697] width 18 height 10
click at [381, 581] on div "Undo" at bounding box center [391, 697] width 25 height 10
click at [380, 581] on div "Undo" at bounding box center [391, 697] width 25 height 10
click at [384, 581] on div "Undo" at bounding box center [382, 697] width 60 height 24
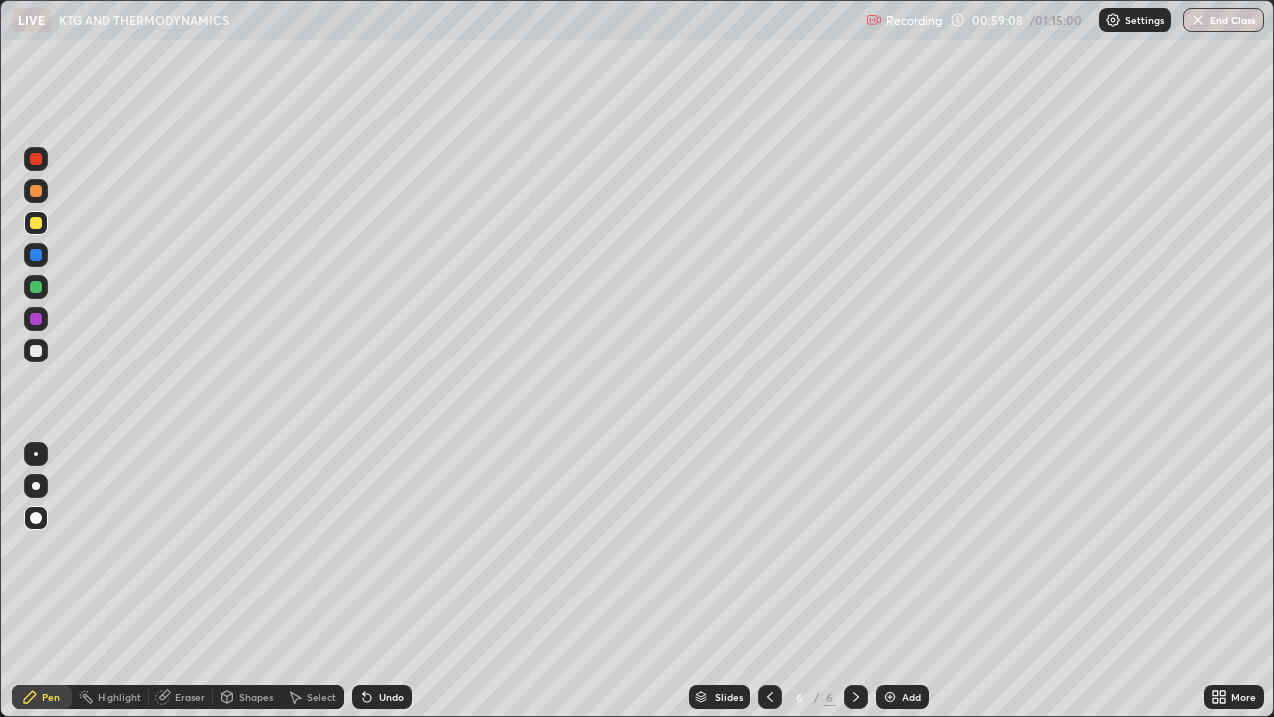
click at [916, 581] on div "Add" at bounding box center [911, 697] width 19 height 10
click at [239, 581] on div "Shapes" at bounding box center [256, 697] width 34 height 10
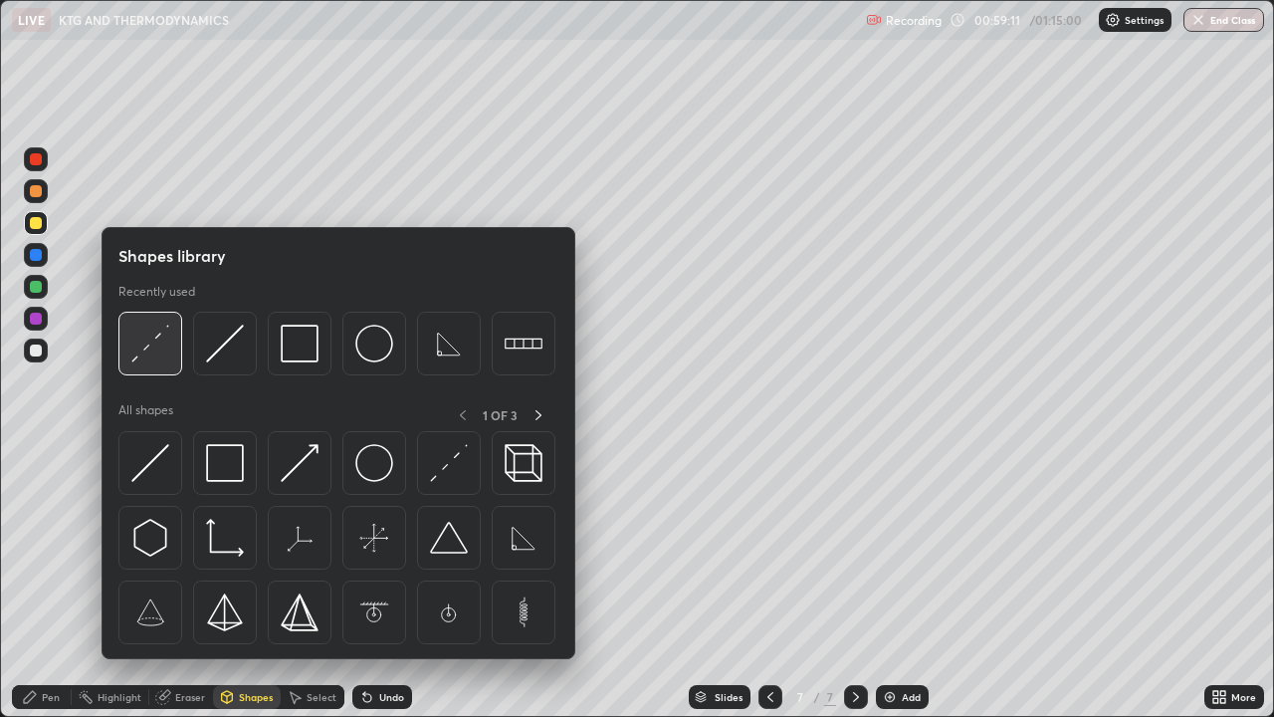
click at [154, 349] on img at bounding box center [150, 344] width 38 height 38
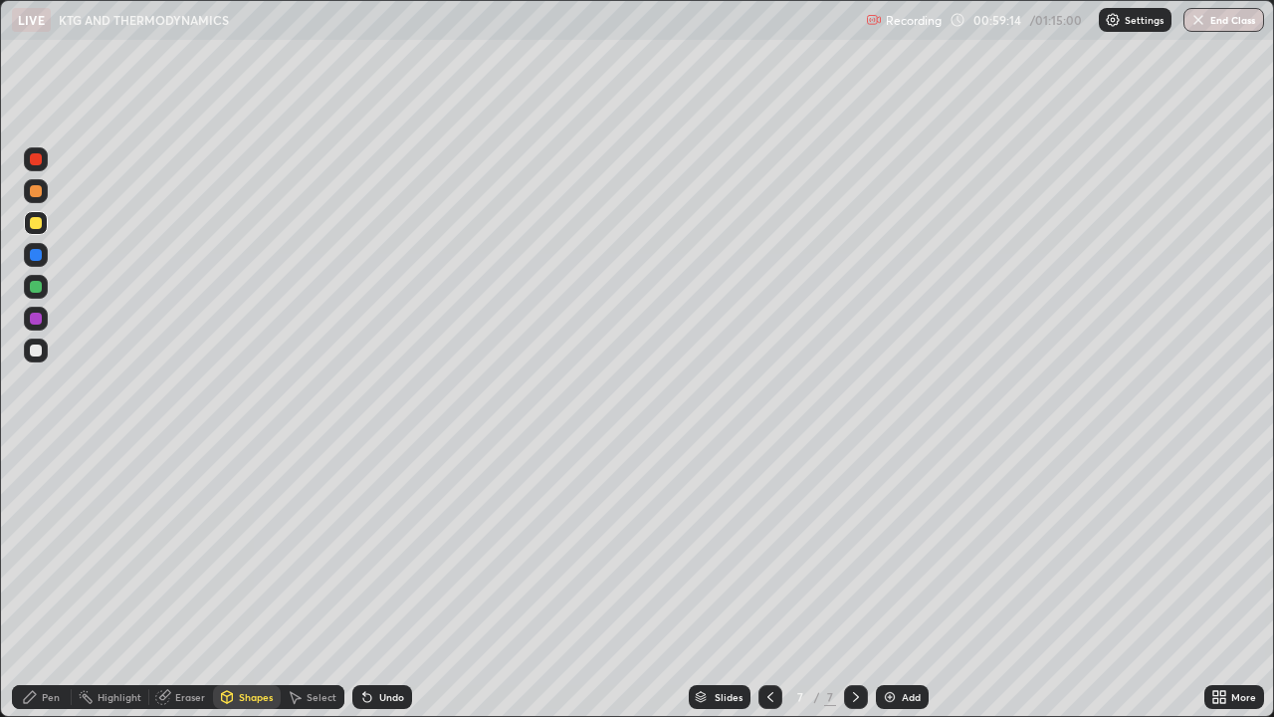
click at [34, 581] on icon at bounding box center [30, 697] width 12 height 12
click at [251, 581] on div "Shapes" at bounding box center [256, 697] width 34 height 10
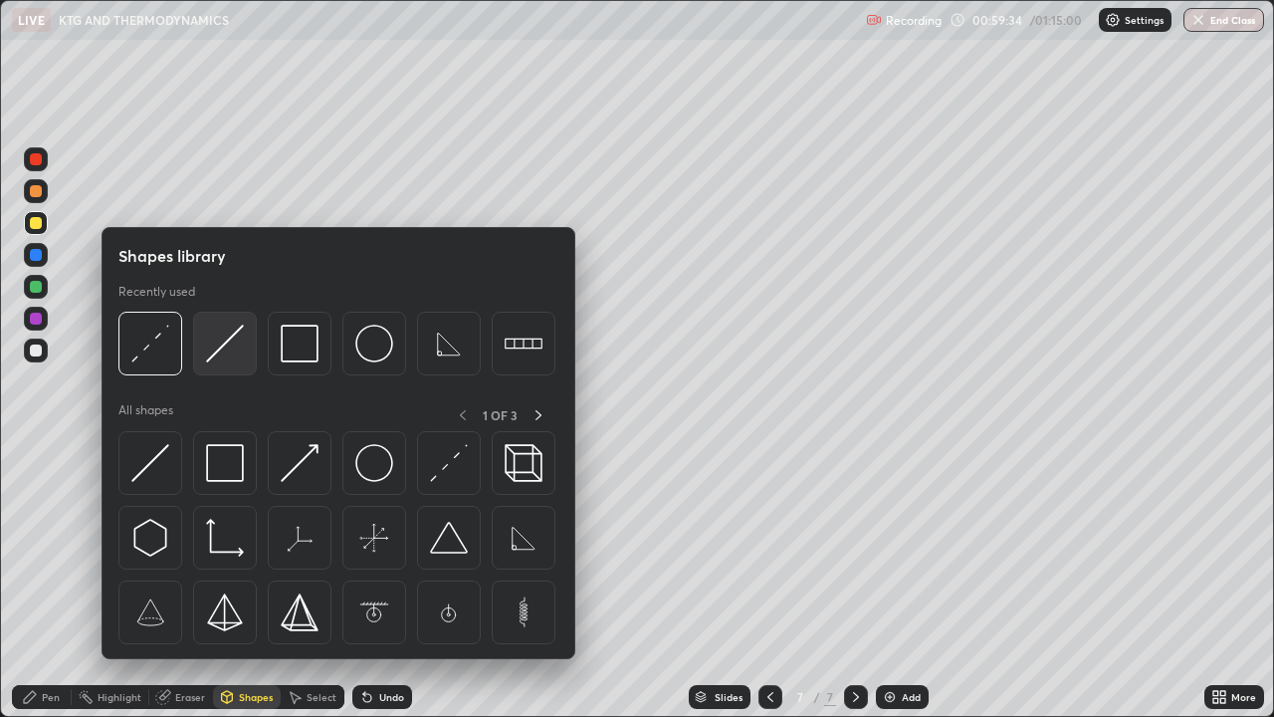
click at [221, 357] on img at bounding box center [225, 344] width 38 height 38
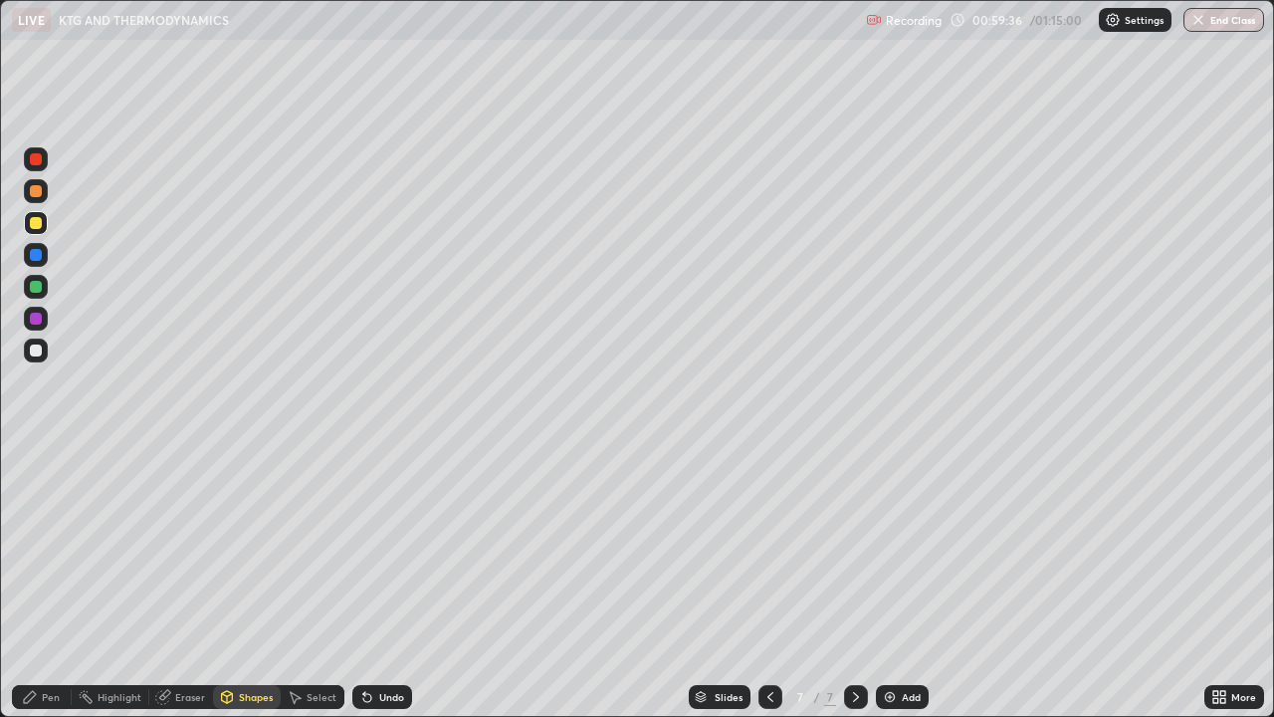
click at [44, 581] on div "Pen" at bounding box center [51, 697] width 18 height 10
click at [54, 581] on div "Pen" at bounding box center [42, 697] width 60 height 24
click at [379, 581] on div "Undo" at bounding box center [391, 697] width 25 height 10
click at [381, 581] on div "Undo" at bounding box center [391, 697] width 25 height 10
click at [382, 581] on div "Undo" at bounding box center [382, 697] width 60 height 24
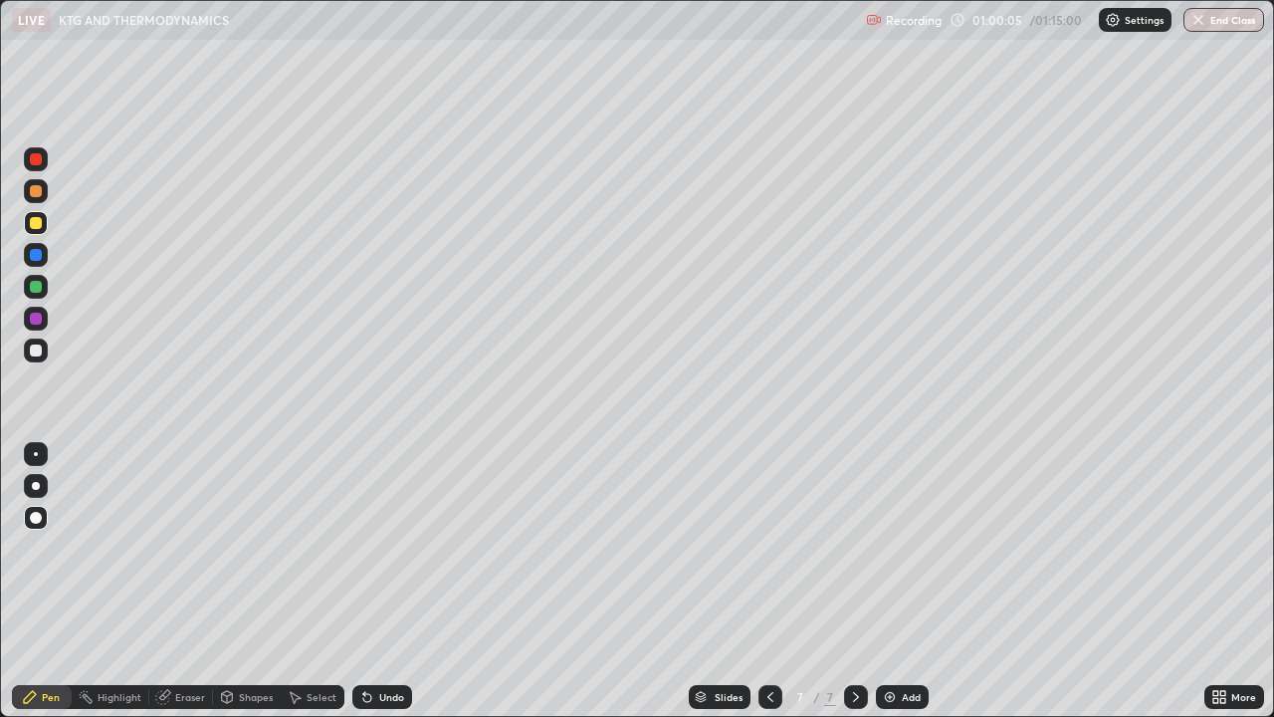
click at [237, 581] on div "Shapes" at bounding box center [247, 697] width 68 height 24
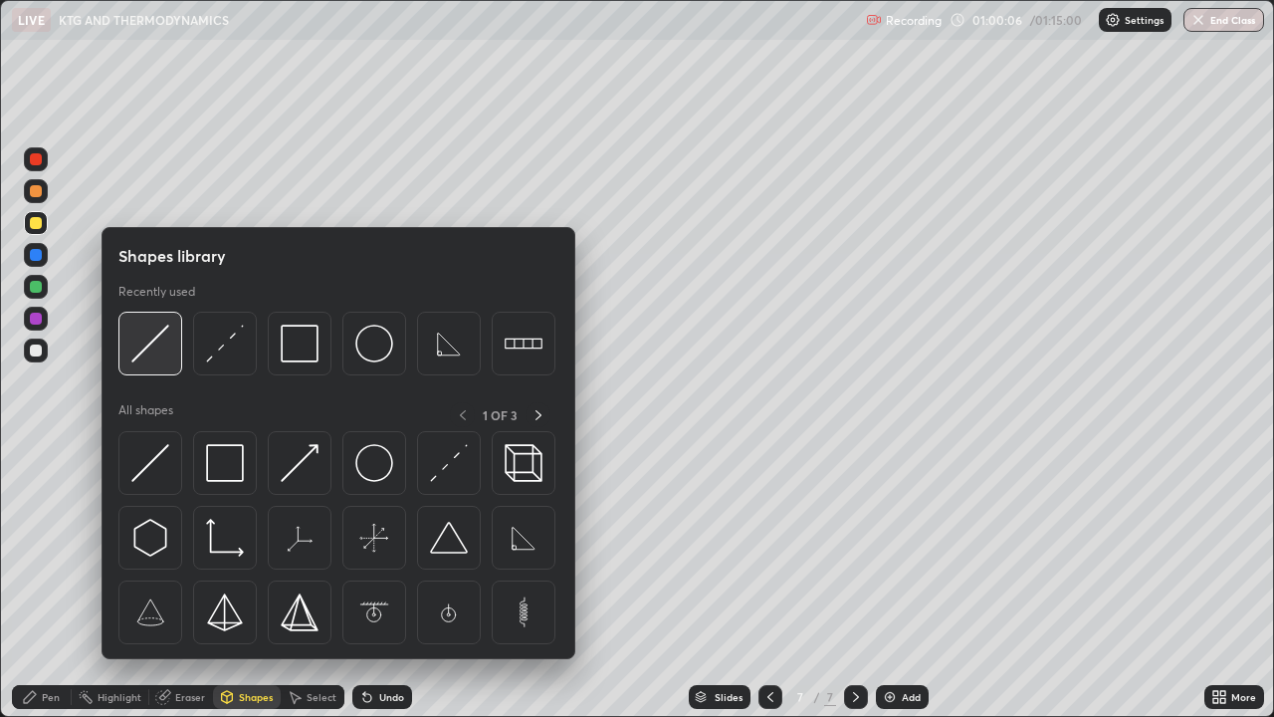
click at [157, 343] on img at bounding box center [150, 344] width 38 height 38
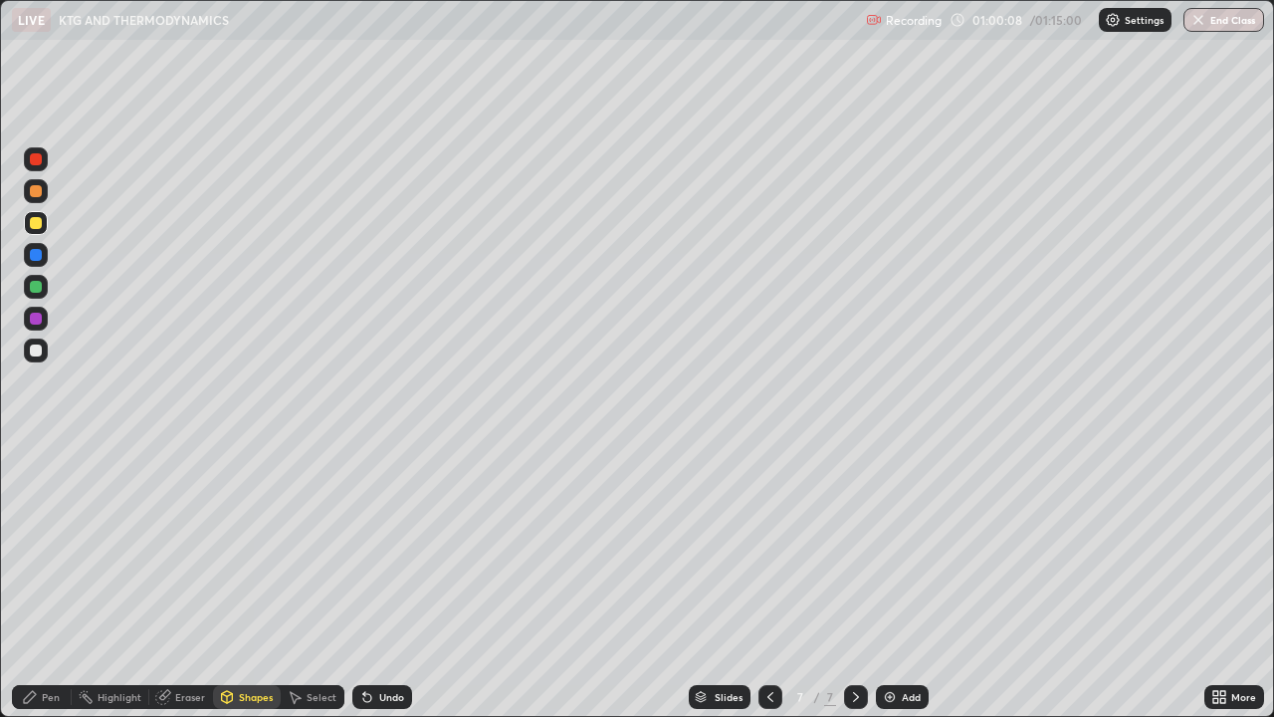
click at [45, 581] on div "Pen" at bounding box center [42, 697] width 60 height 24
click at [768, 581] on icon at bounding box center [770, 697] width 6 height 10
click at [844, 581] on div at bounding box center [856, 697] width 24 height 24
click at [43, 581] on div "Pen" at bounding box center [51, 697] width 18 height 10
click at [225, 581] on icon at bounding box center [227, 695] width 11 height 3
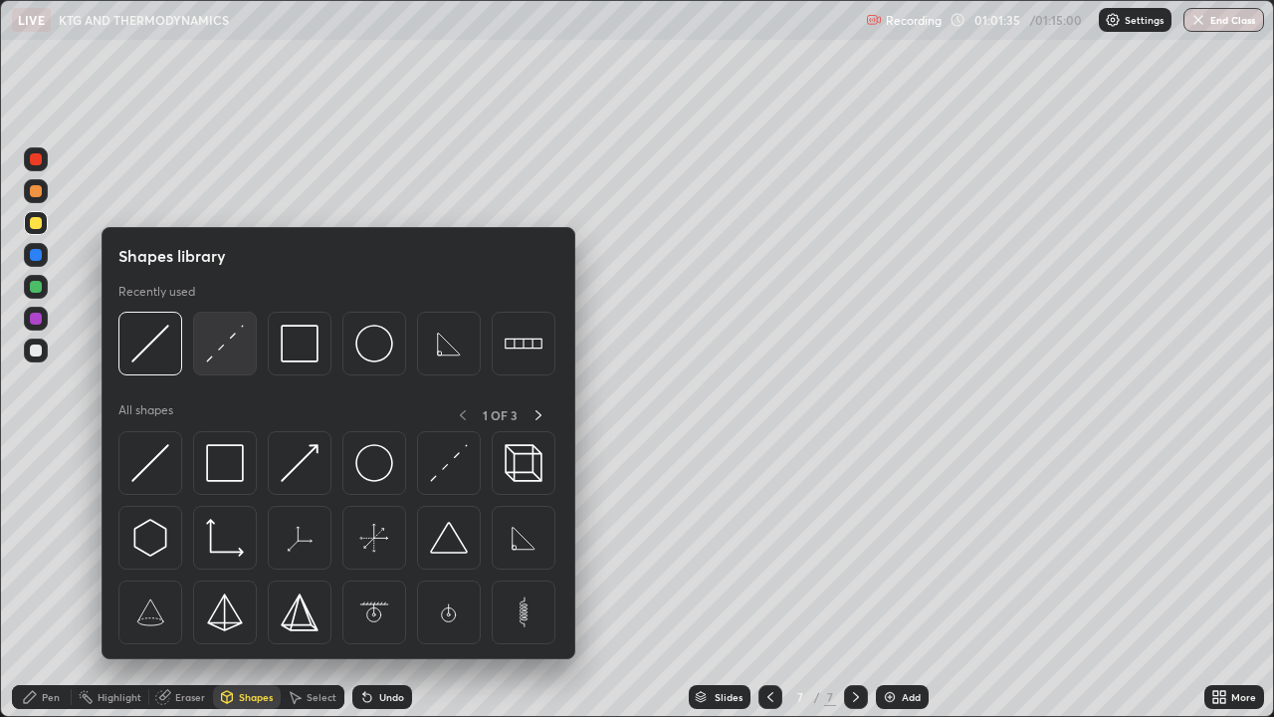
click at [234, 356] on img at bounding box center [225, 344] width 38 height 38
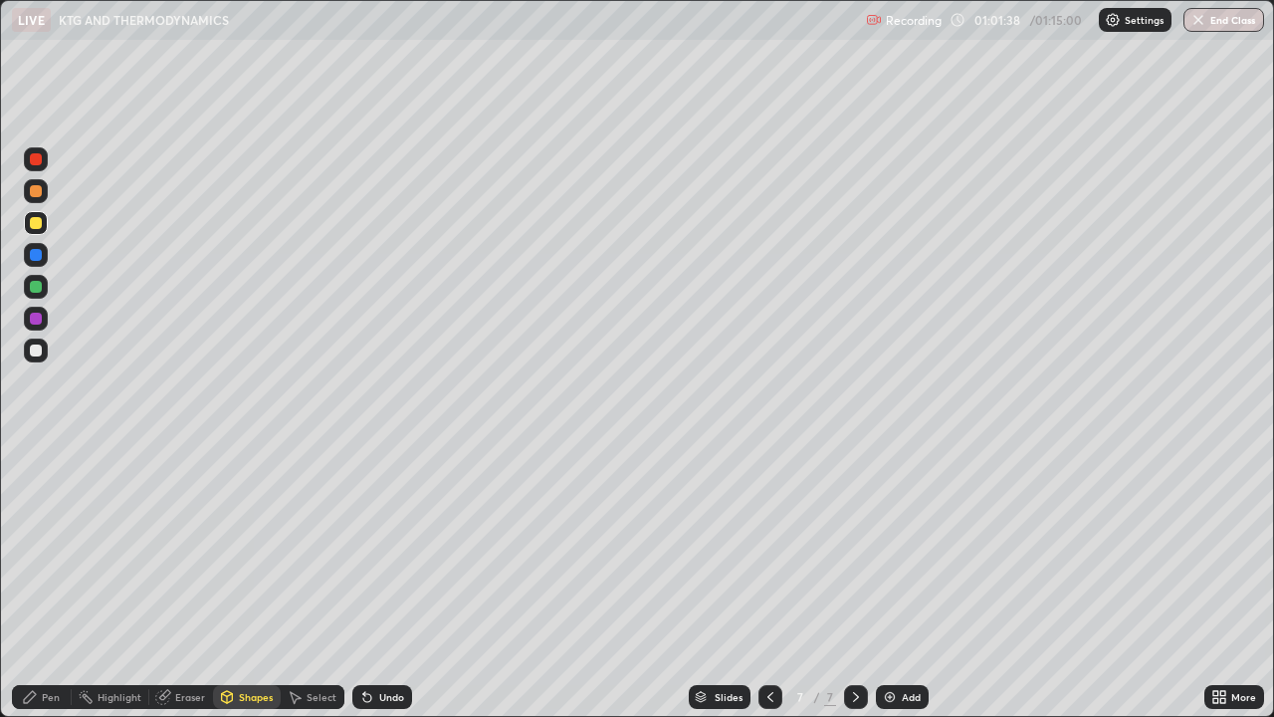
click at [36, 581] on div "Pen" at bounding box center [42, 697] width 60 height 24
click at [382, 581] on div "Undo" at bounding box center [391, 697] width 25 height 10
click at [374, 581] on div "Undo" at bounding box center [382, 697] width 60 height 24
click at [241, 581] on div "Shapes" at bounding box center [256, 697] width 34 height 10
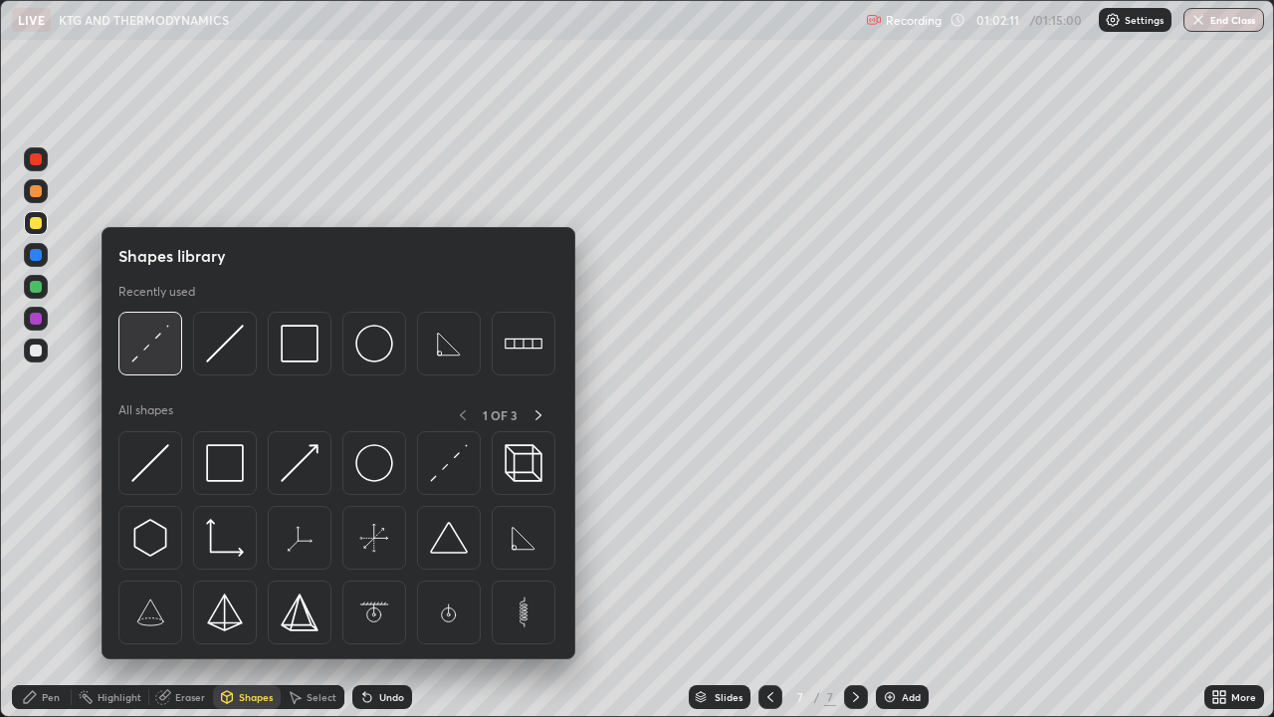
click at [145, 350] on img at bounding box center [150, 344] width 38 height 38
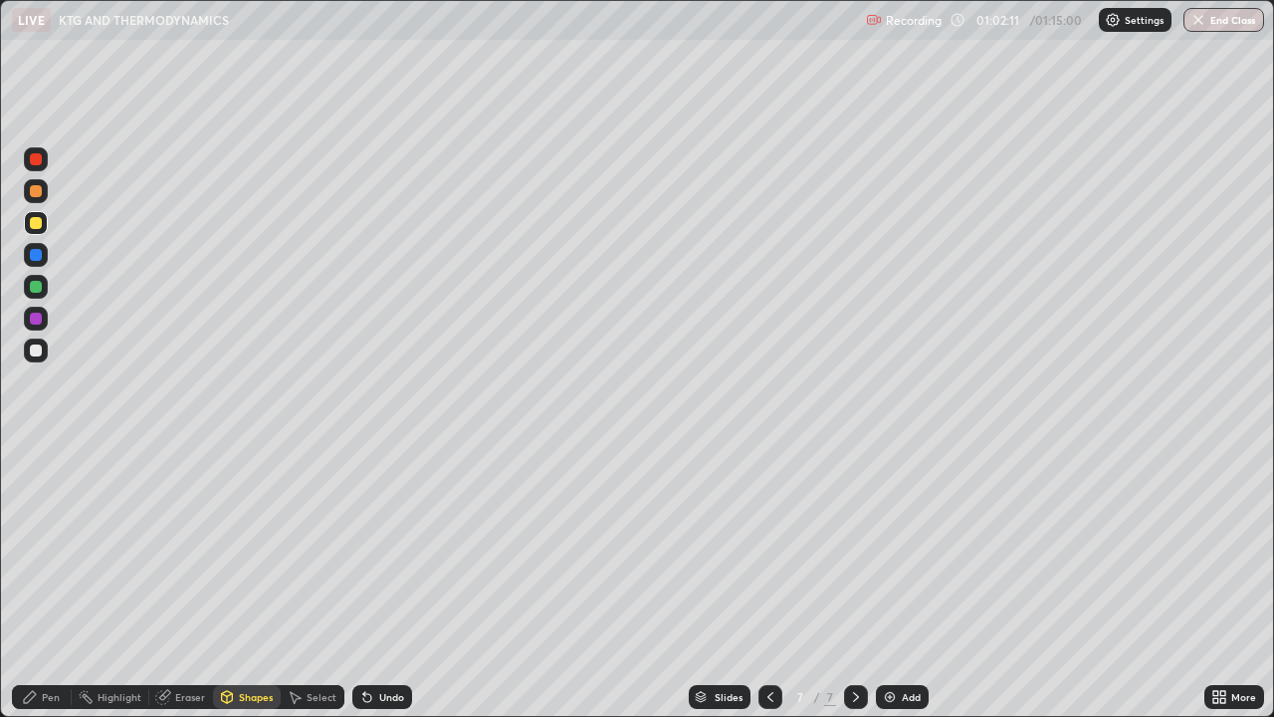
click at [38, 352] on div at bounding box center [36, 350] width 12 height 12
click at [40, 581] on div "Pen" at bounding box center [42, 697] width 60 height 24
click at [37, 516] on div at bounding box center [36, 518] width 12 height 12
click at [250, 581] on div "Shapes" at bounding box center [256, 697] width 34 height 10
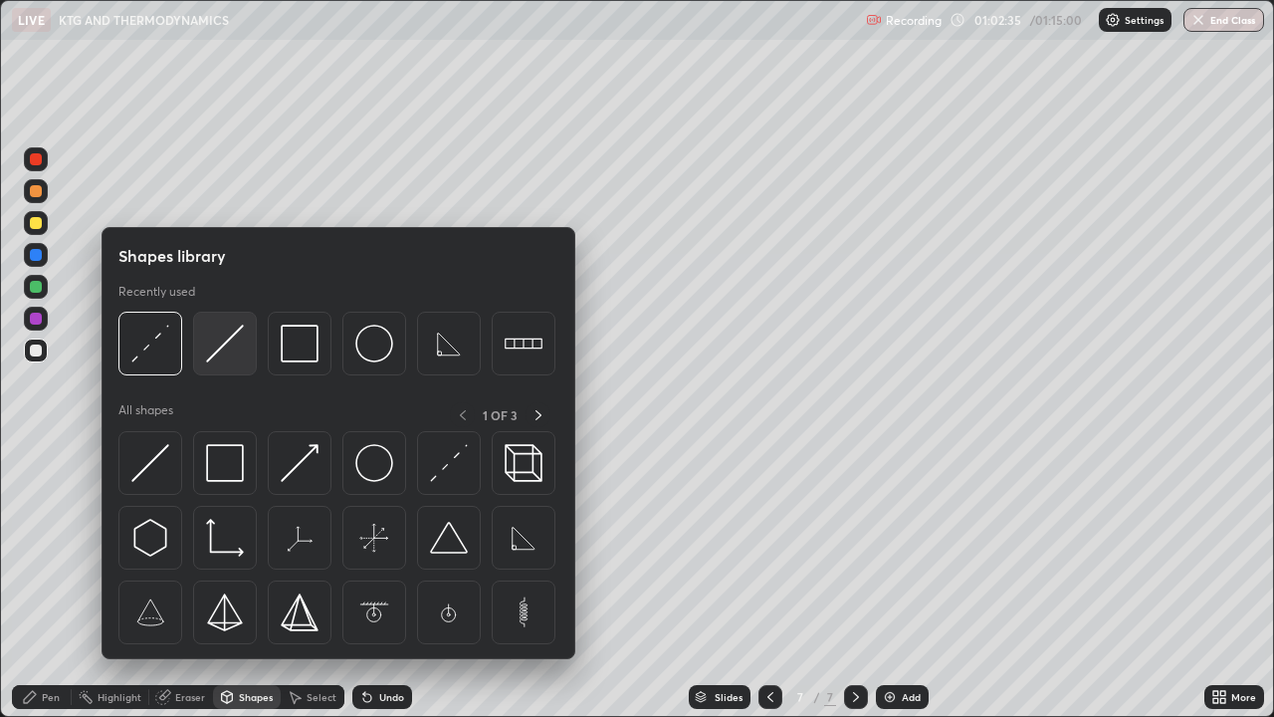
click at [226, 352] on img at bounding box center [225, 344] width 38 height 38
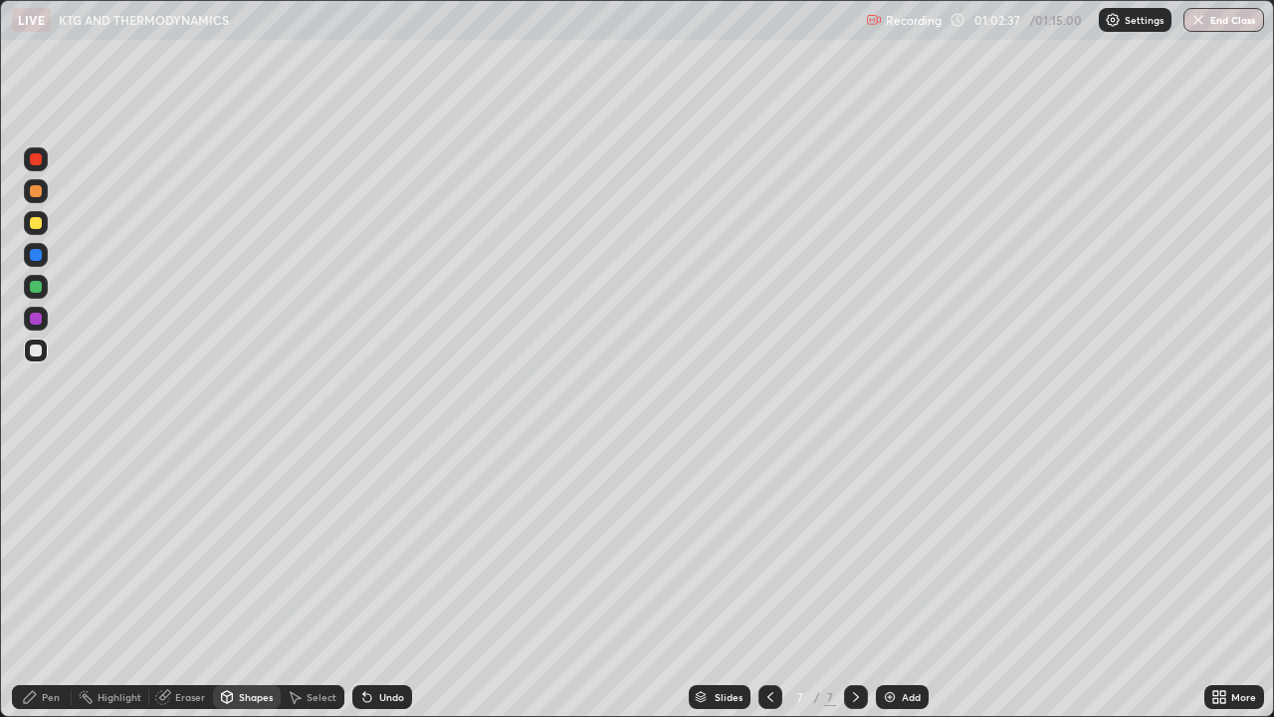
click at [29, 581] on icon at bounding box center [30, 697] width 12 height 12
click at [234, 581] on div "Shapes" at bounding box center [247, 697] width 68 height 24
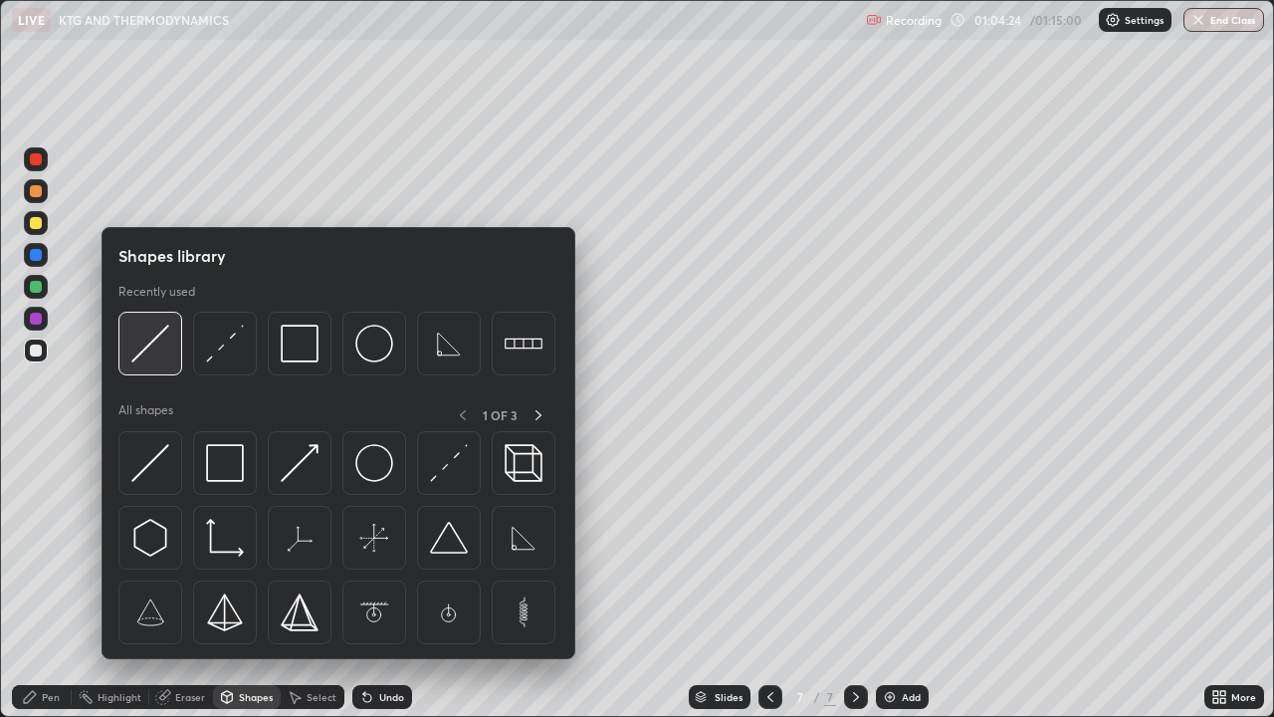
click at [137, 362] on div at bounding box center [150, 344] width 64 height 64
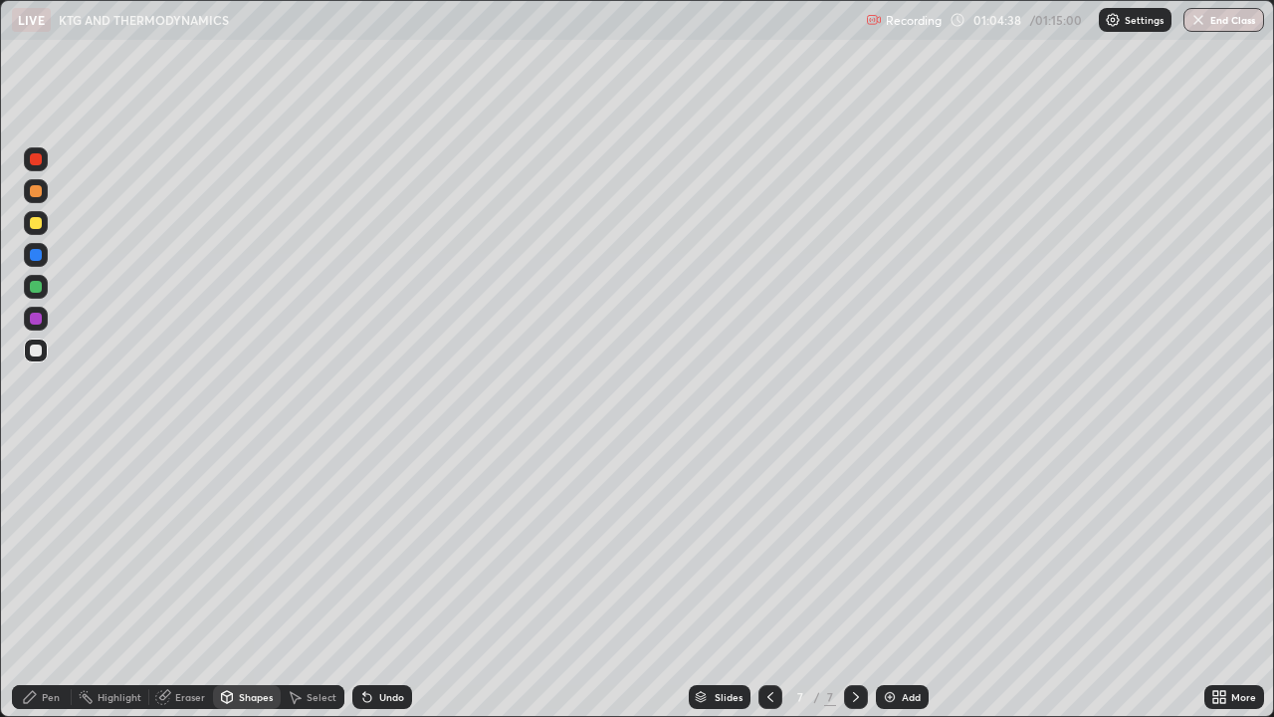
click at [256, 581] on div "Shapes" at bounding box center [256, 697] width 34 height 10
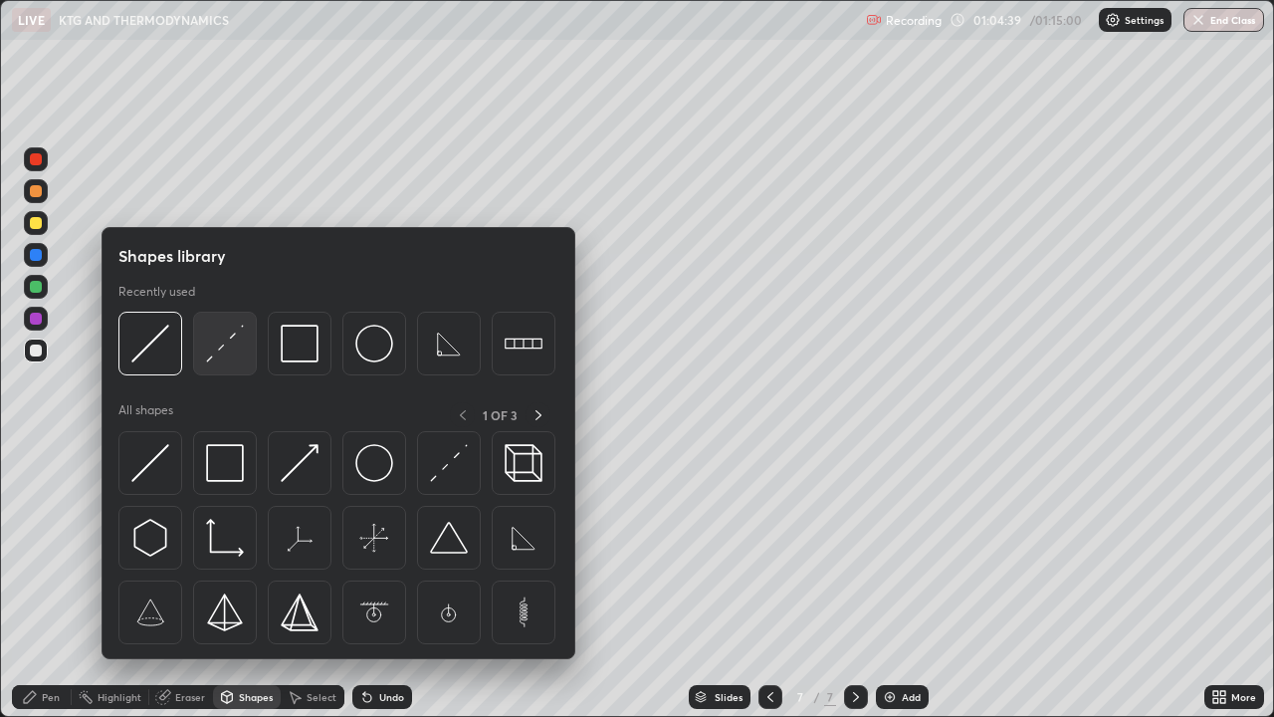
click at [211, 357] on img at bounding box center [225, 344] width 38 height 38
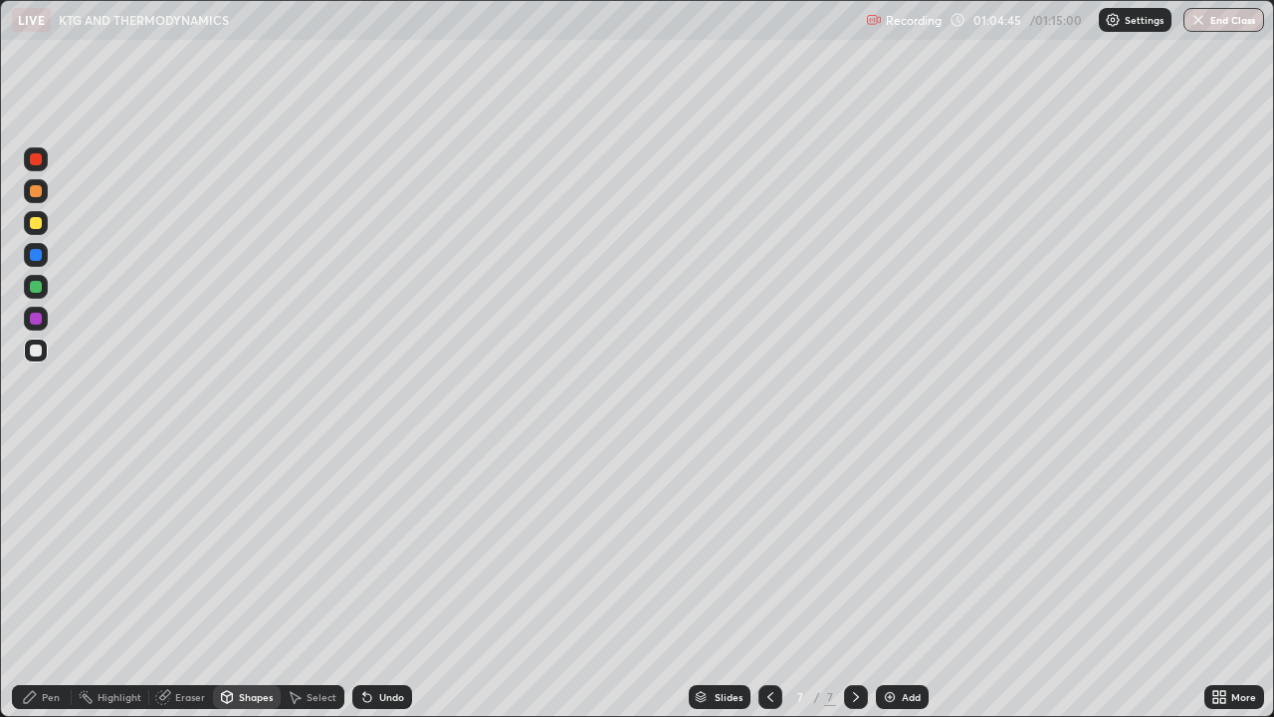
click at [39, 581] on div "Pen" at bounding box center [42, 697] width 60 height 24
click at [254, 581] on div "Shapes" at bounding box center [256, 697] width 34 height 10
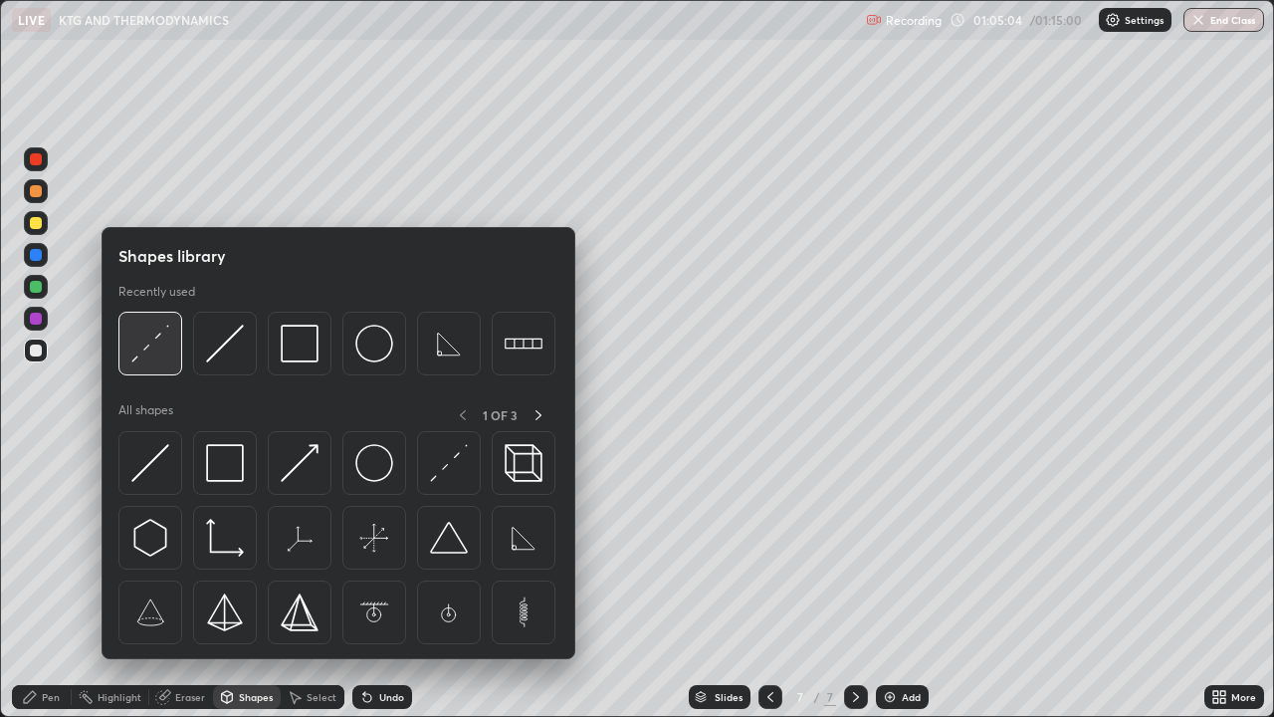
click at [141, 351] on img at bounding box center [150, 344] width 38 height 38
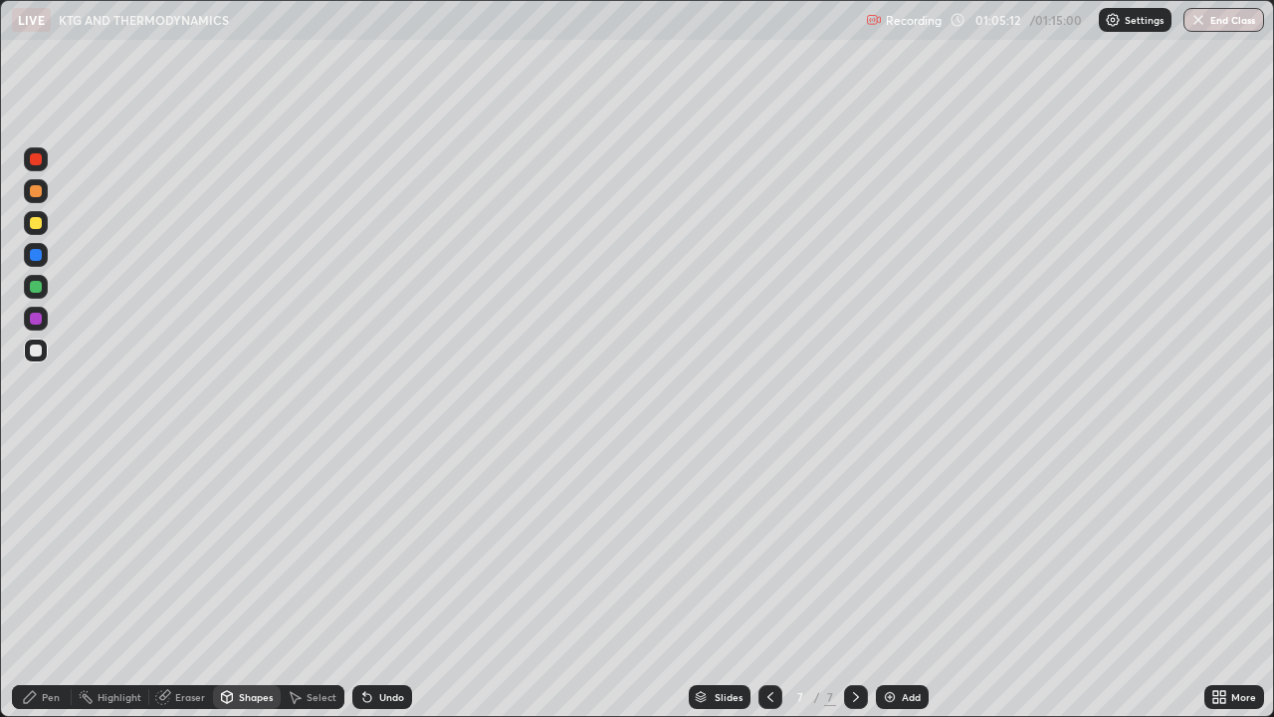
click at [47, 581] on div "Pen" at bounding box center [42, 697] width 60 height 24
click at [36, 218] on div at bounding box center [36, 223] width 12 height 12
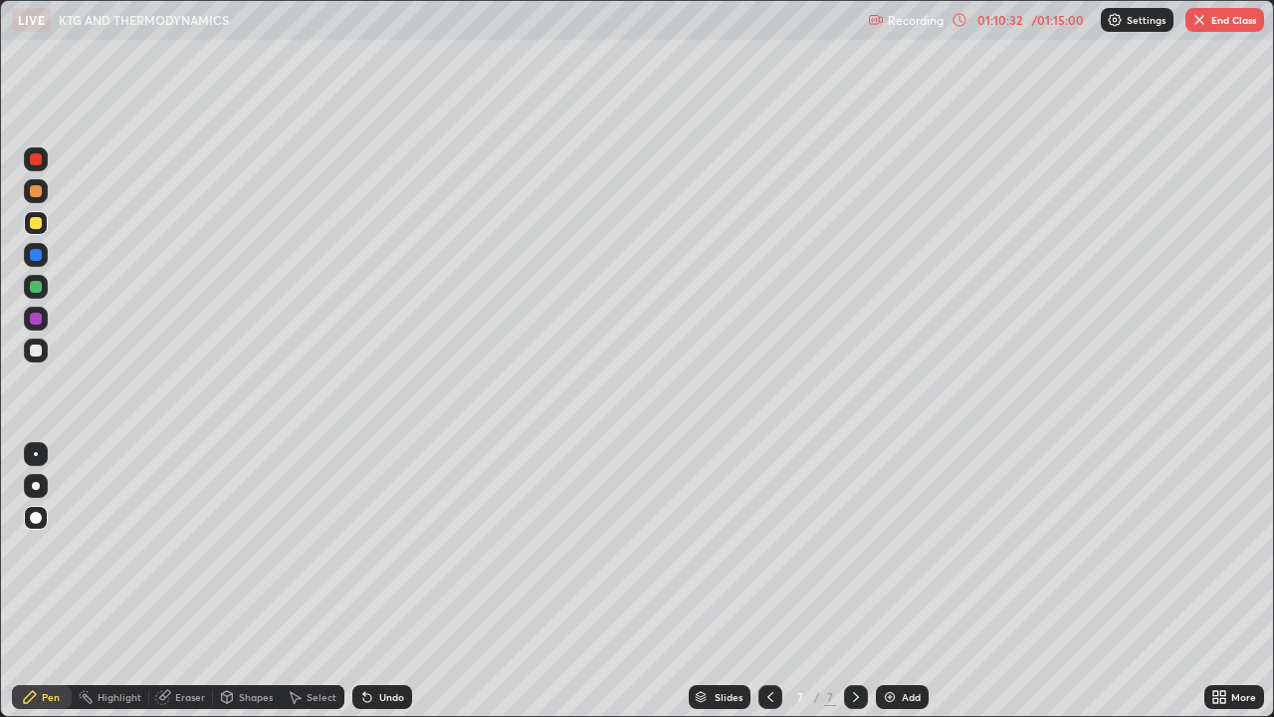
click at [231, 581] on icon at bounding box center [227, 697] width 11 height 12
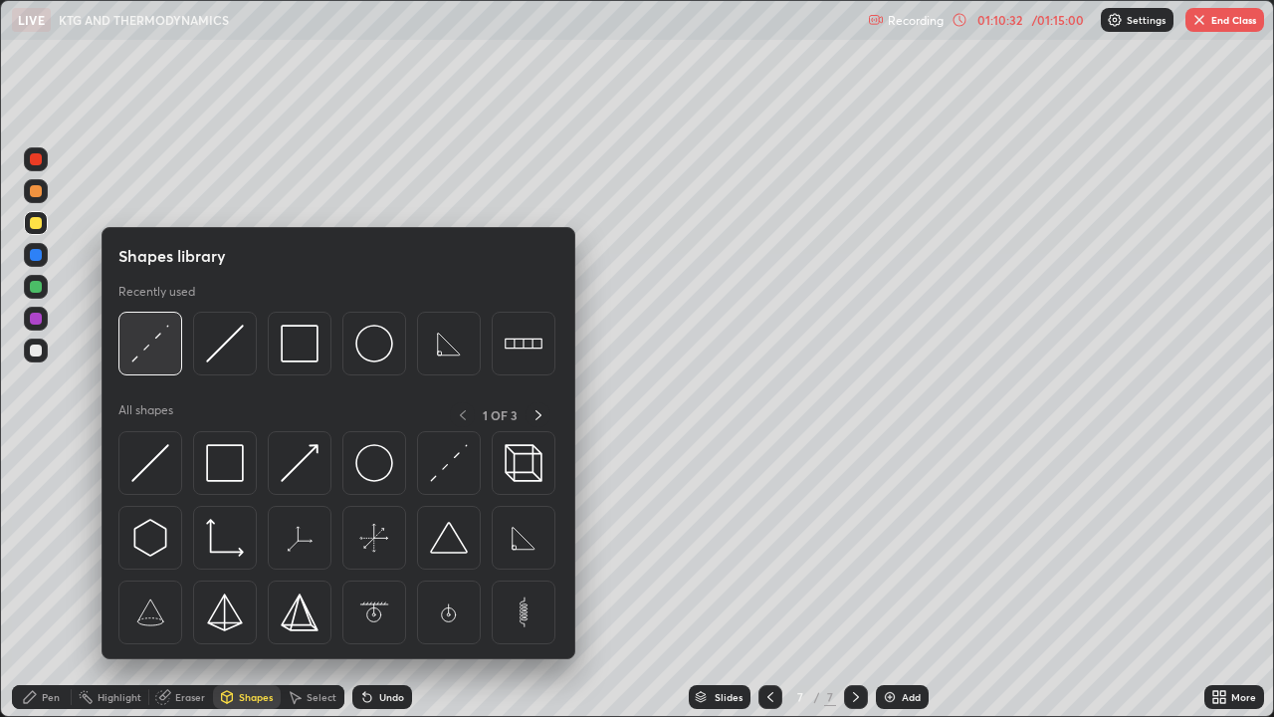
click at [136, 349] on img at bounding box center [150, 344] width 38 height 38
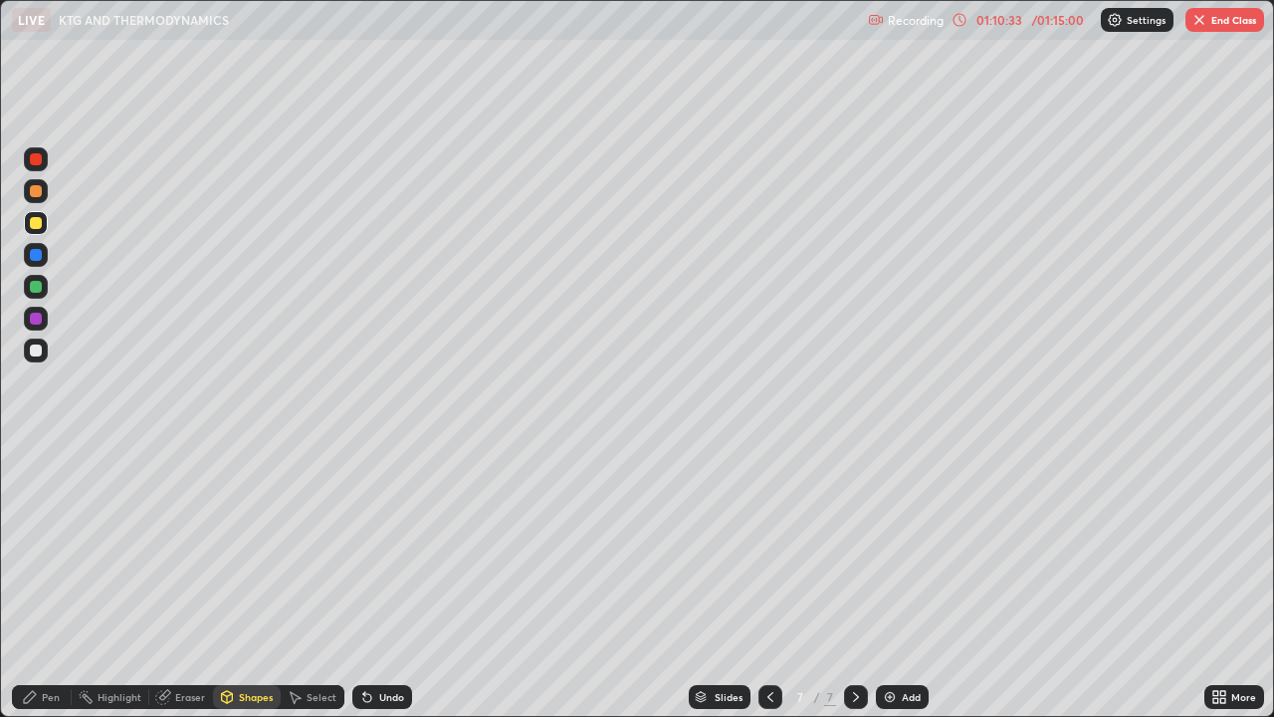
click at [38, 341] on div at bounding box center [36, 350] width 24 height 24
click at [39, 581] on div "Pen" at bounding box center [42, 697] width 60 height 24
click at [391, 581] on div "Undo" at bounding box center [391, 697] width 25 height 10
click at [384, 581] on div "Undo" at bounding box center [391, 697] width 25 height 10
click at [383, 581] on div "Undo" at bounding box center [391, 697] width 25 height 10
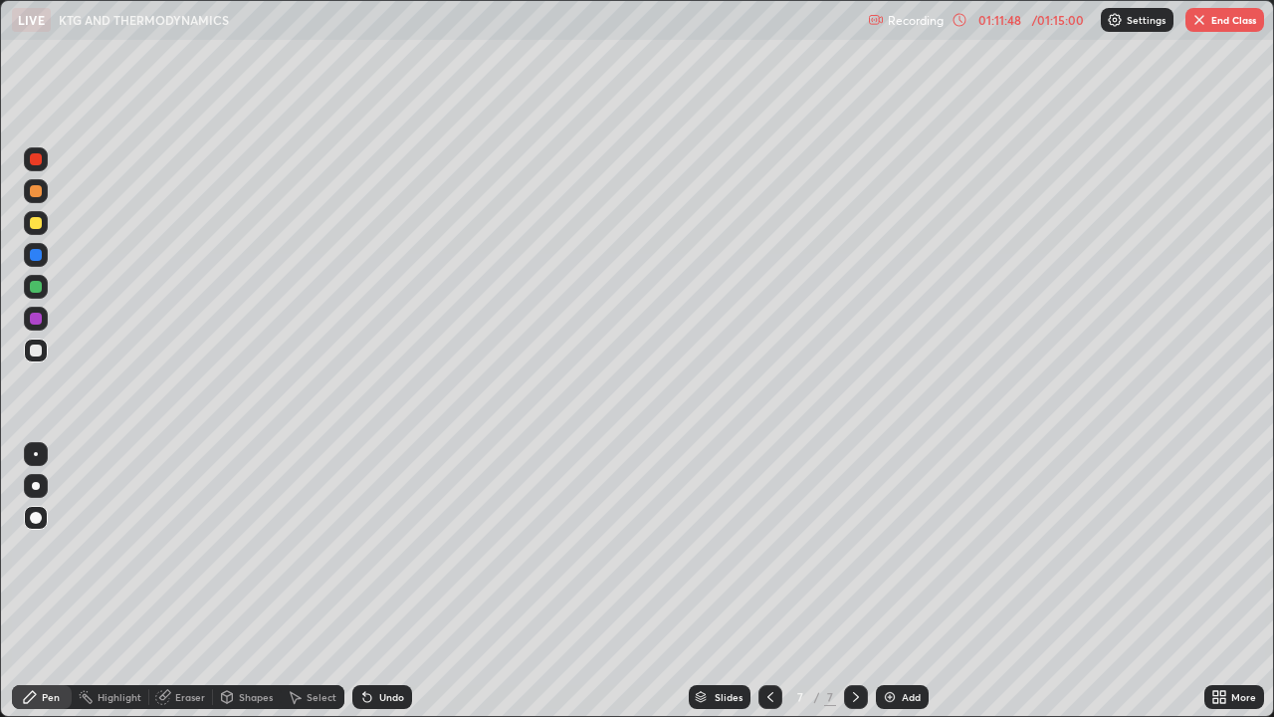
click at [389, 581] on div "Undo" at bounding box center [391, 697] width 25 height 10
click at [379, 581] on div "Undo" at bounding box center [391, 697] width 25 height 10
click at [388, 581] on div "Undo" at bounding box center [382, 697] width 60 height 24
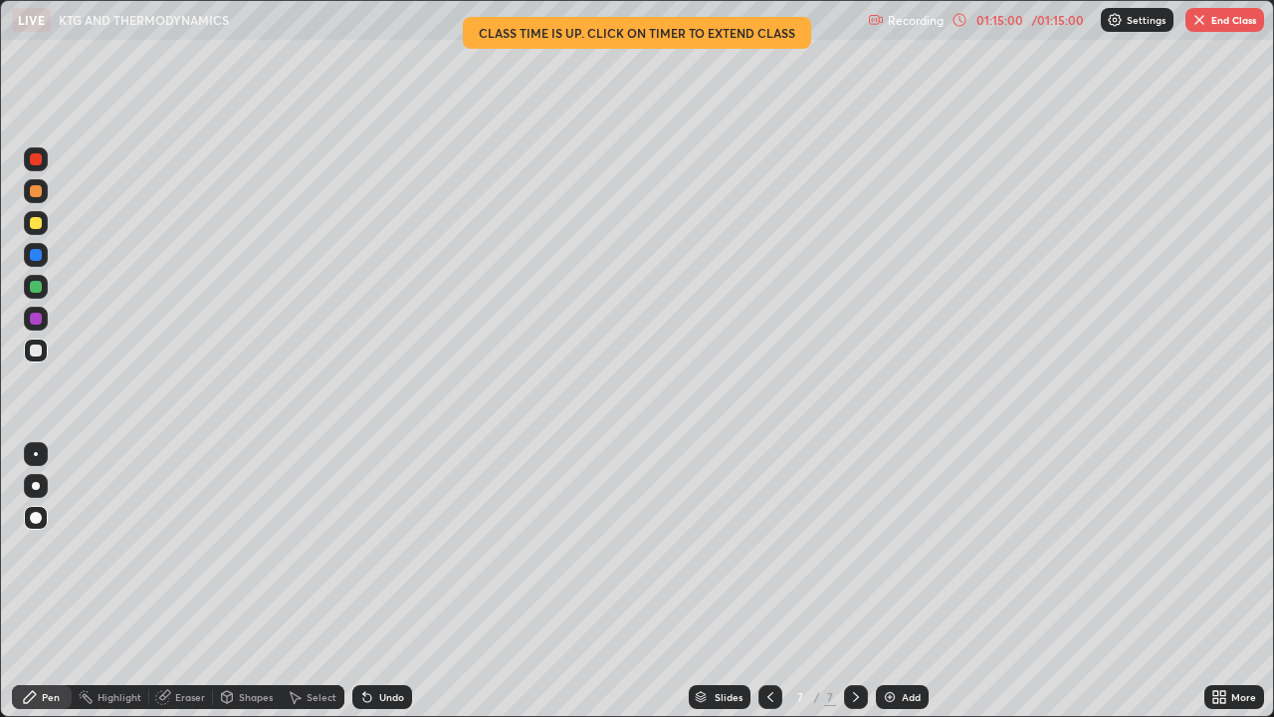
click at [182, 581] on div "Eraser" at bounding box center [190, 697] width 30 height 10
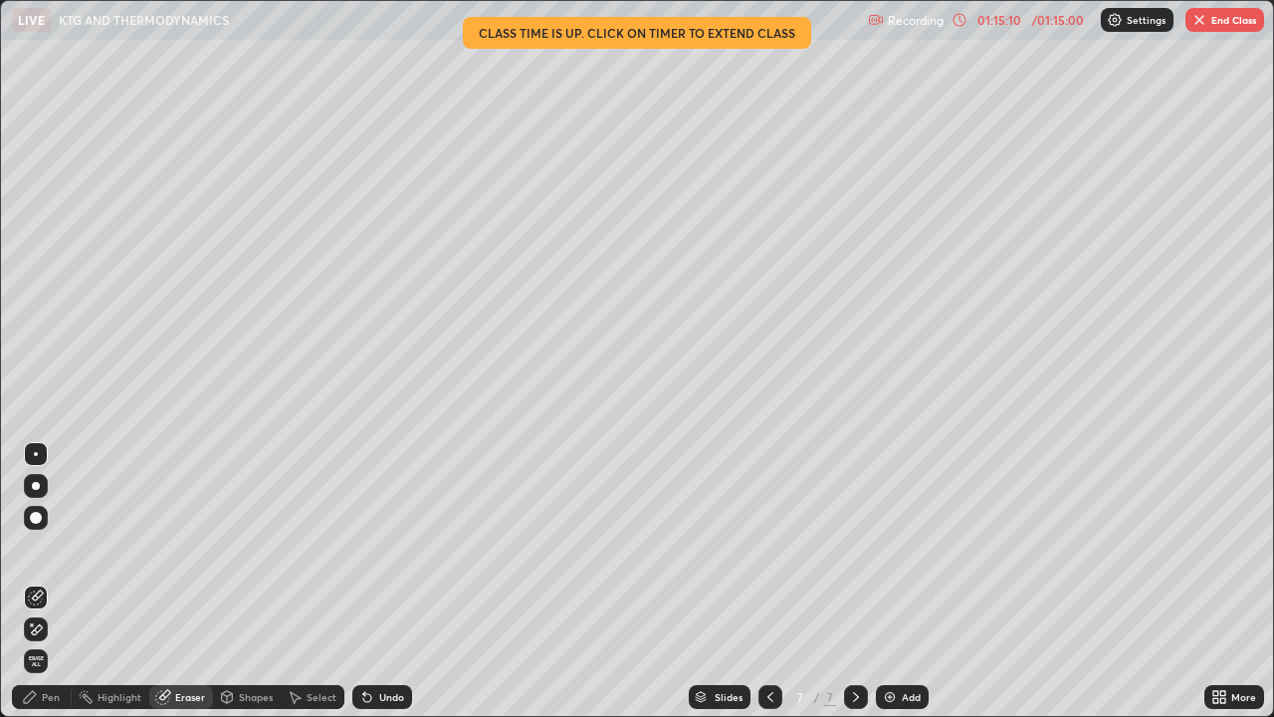
click at [40, 581] on div "Pen" at bounding box center [42, 697] width 60 height 24
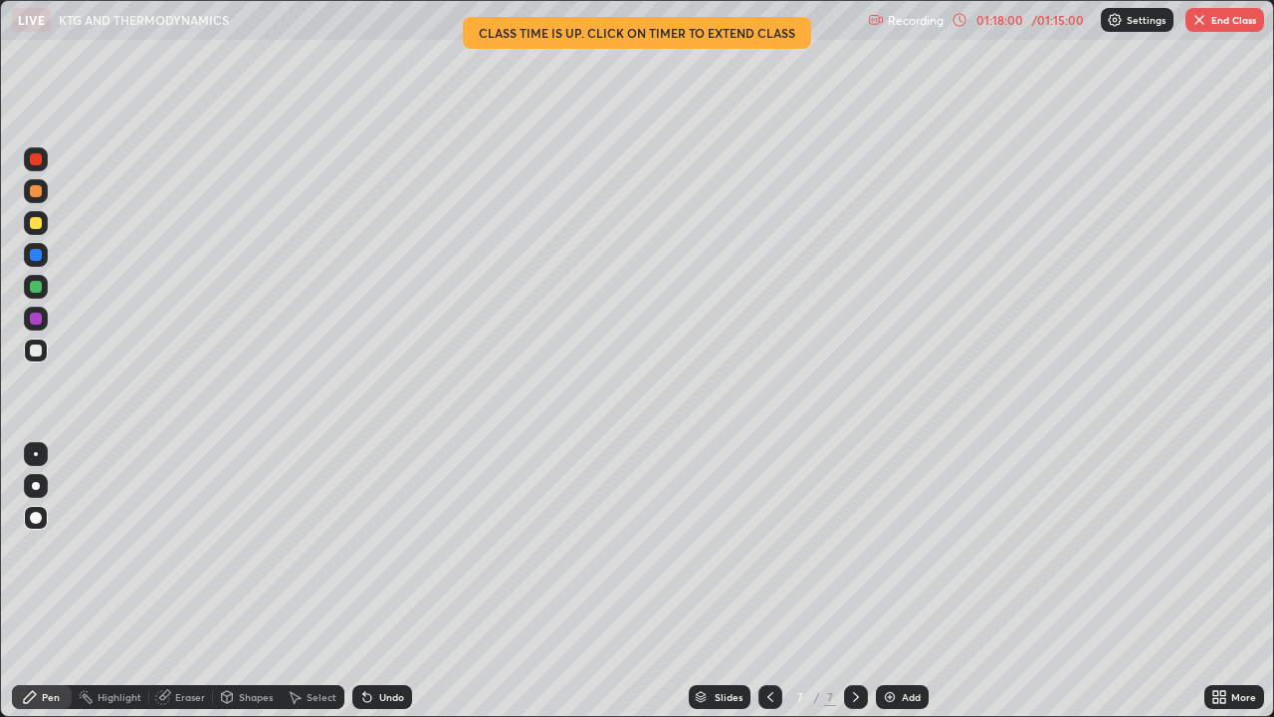
click at [185, 581] on div "Eraser" at bounding box center [190, 697] width 30 height 10
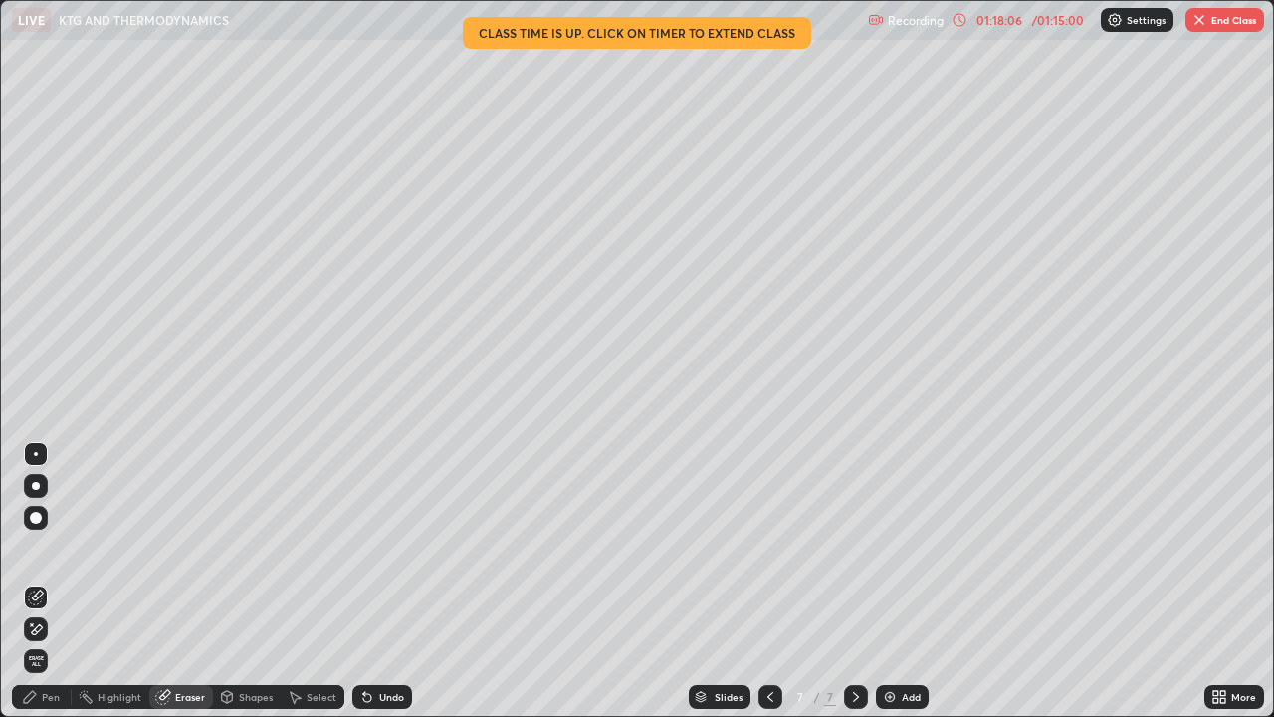
click at [189, 581] on div "Eraser" at bounding box center [181, 697] width 64 height 24
click at [43, 581] on icon at bounding box center [36, 629] width 16 height 17
click at [247, 581] on div "Shapes" at bounding box center [256, 697] width 34 height 10
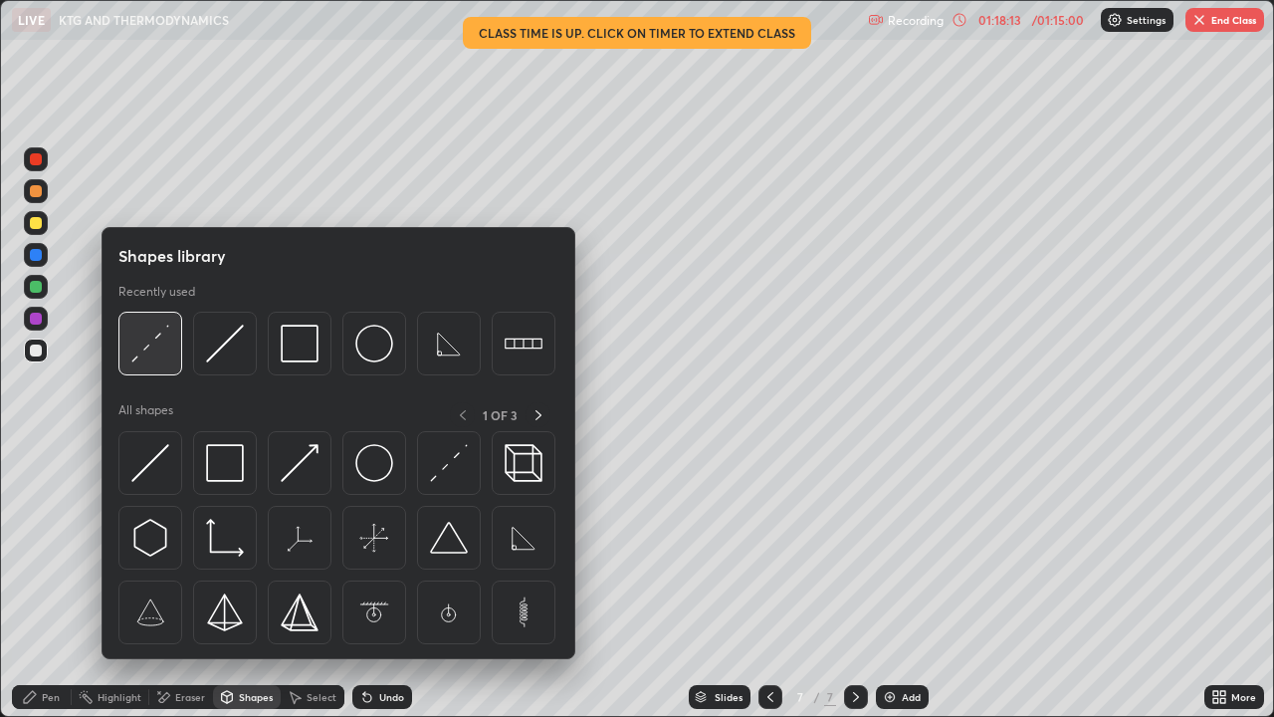
click at [148, 361] on img at bounding box center [150, 344] width 38 height 38
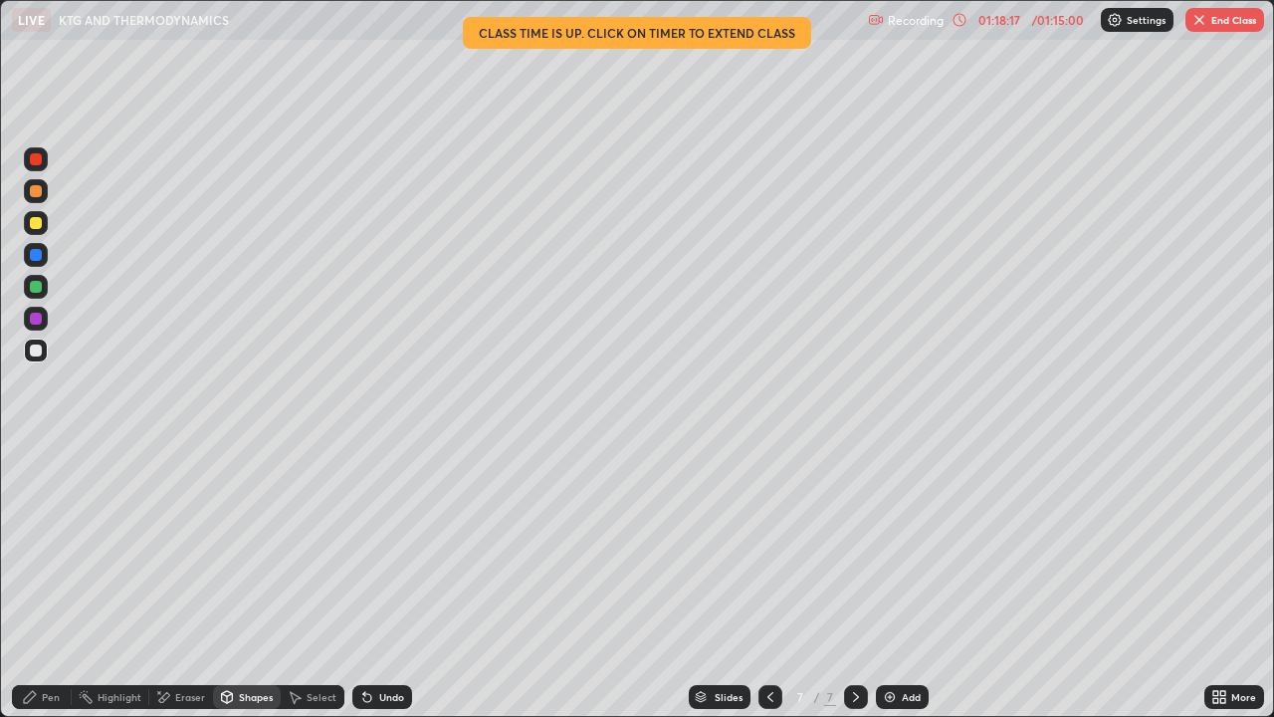
click at [46, 581] on div "Pen" at bounding box center [42, 697] width 60 height 24
click at [31, 354] on div at bounding box center [36, 350] width 12 height 12
click at [1215, 25] on button "End Class" at bounding box center [1225, 20] width 79 height 24
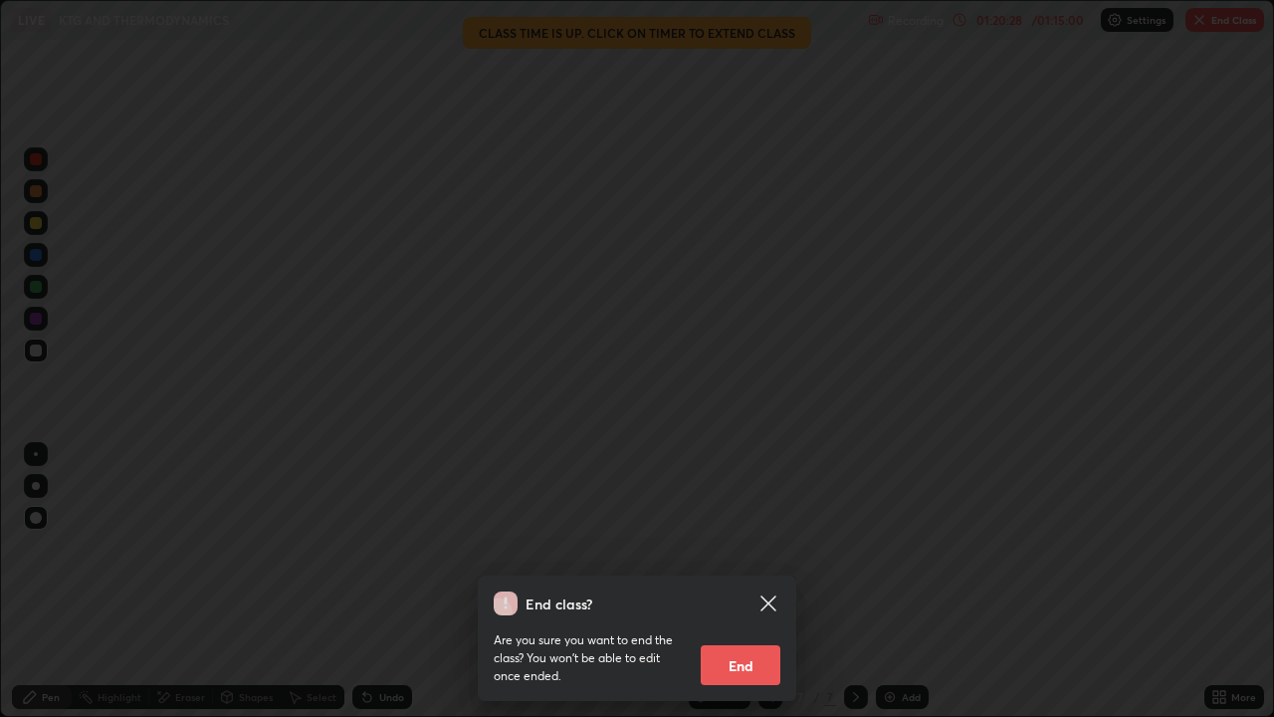
click at [747, 581] on button "End" at bounding box center [741, 665] width 80 height 40
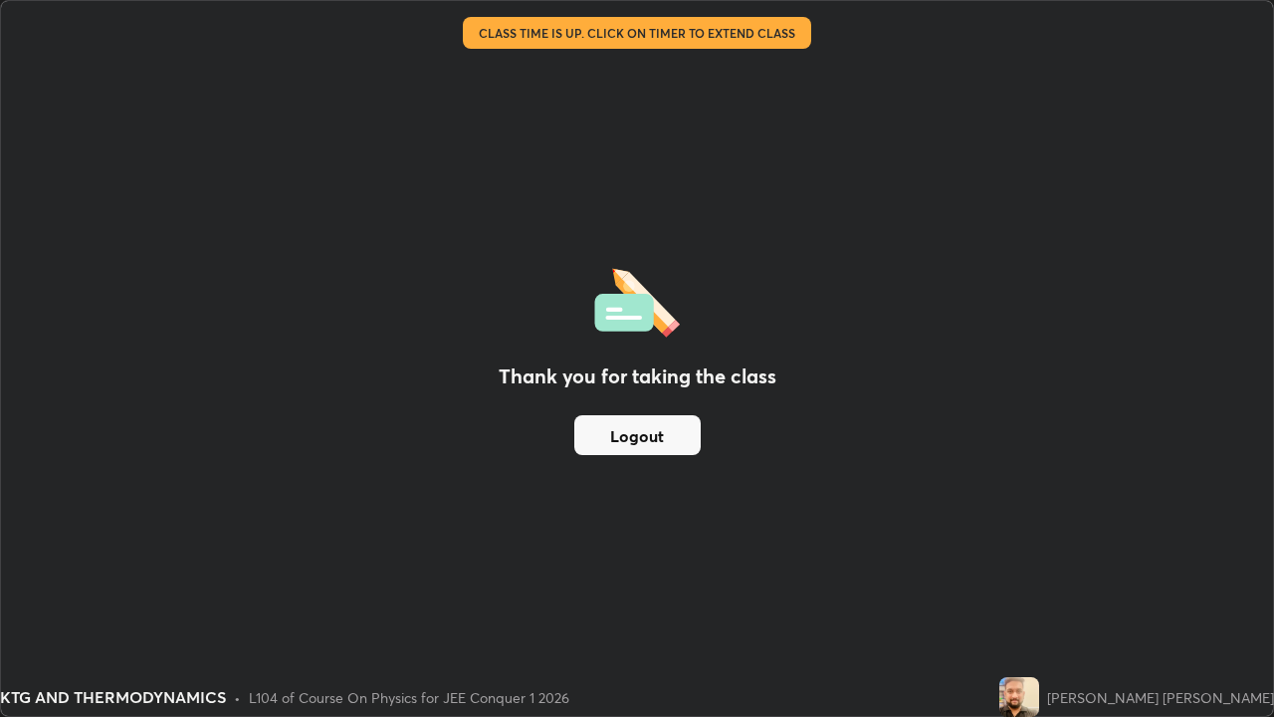
click at [629, 436] on button "Logout" at bounding box center [637, 435] width 126 height 40
